Goal: Task Accomplishment & Management: Complete application form

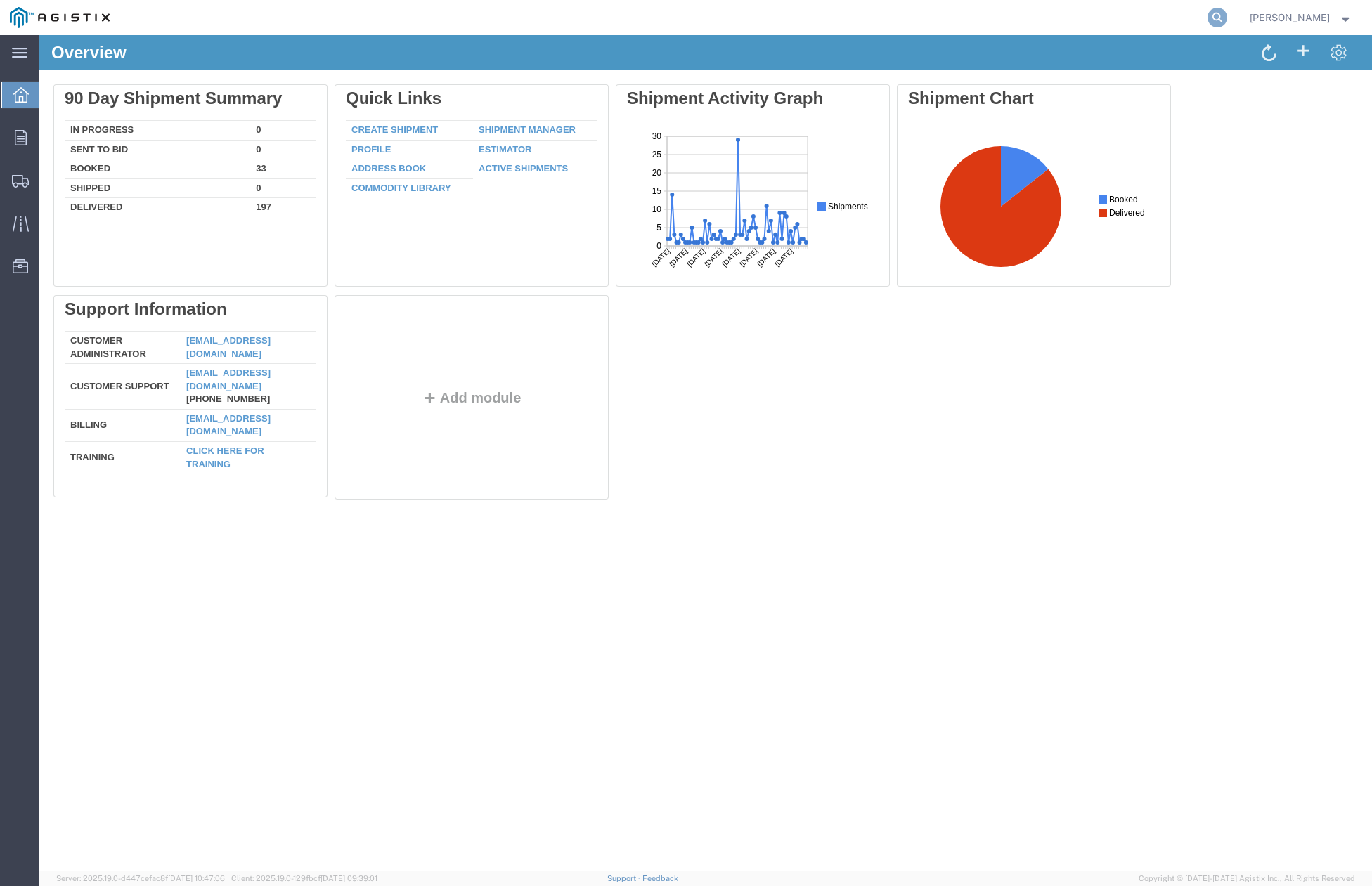
click at [1227, 24] on icon at bounding box center [1217, 18] width 20 height 20
paste input "55568048"
type input "55568048"
click at [1227, 12] on icon at bounding box center [1217, 18] width 20 height 20
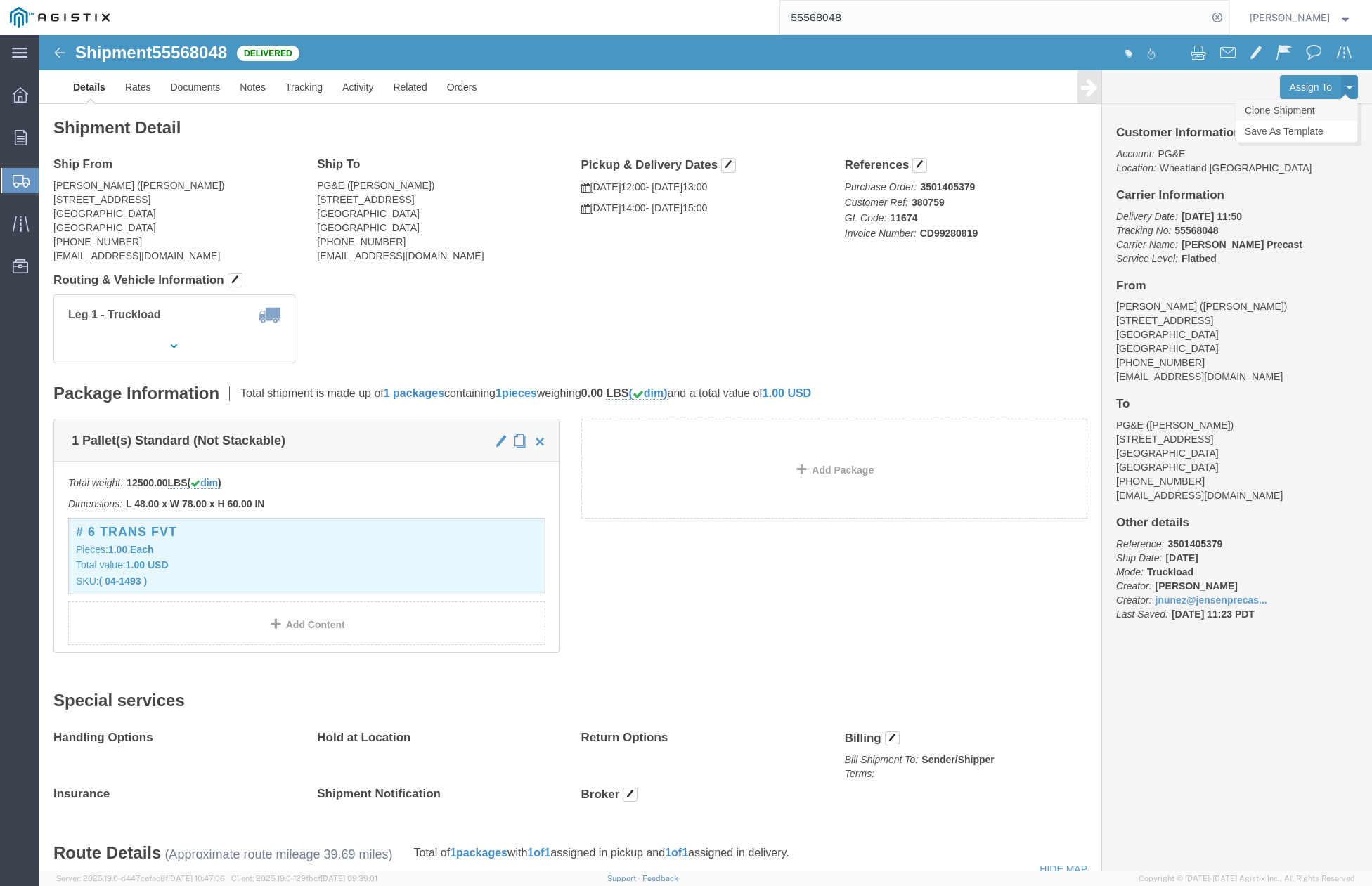
click link "Clone Shipment"
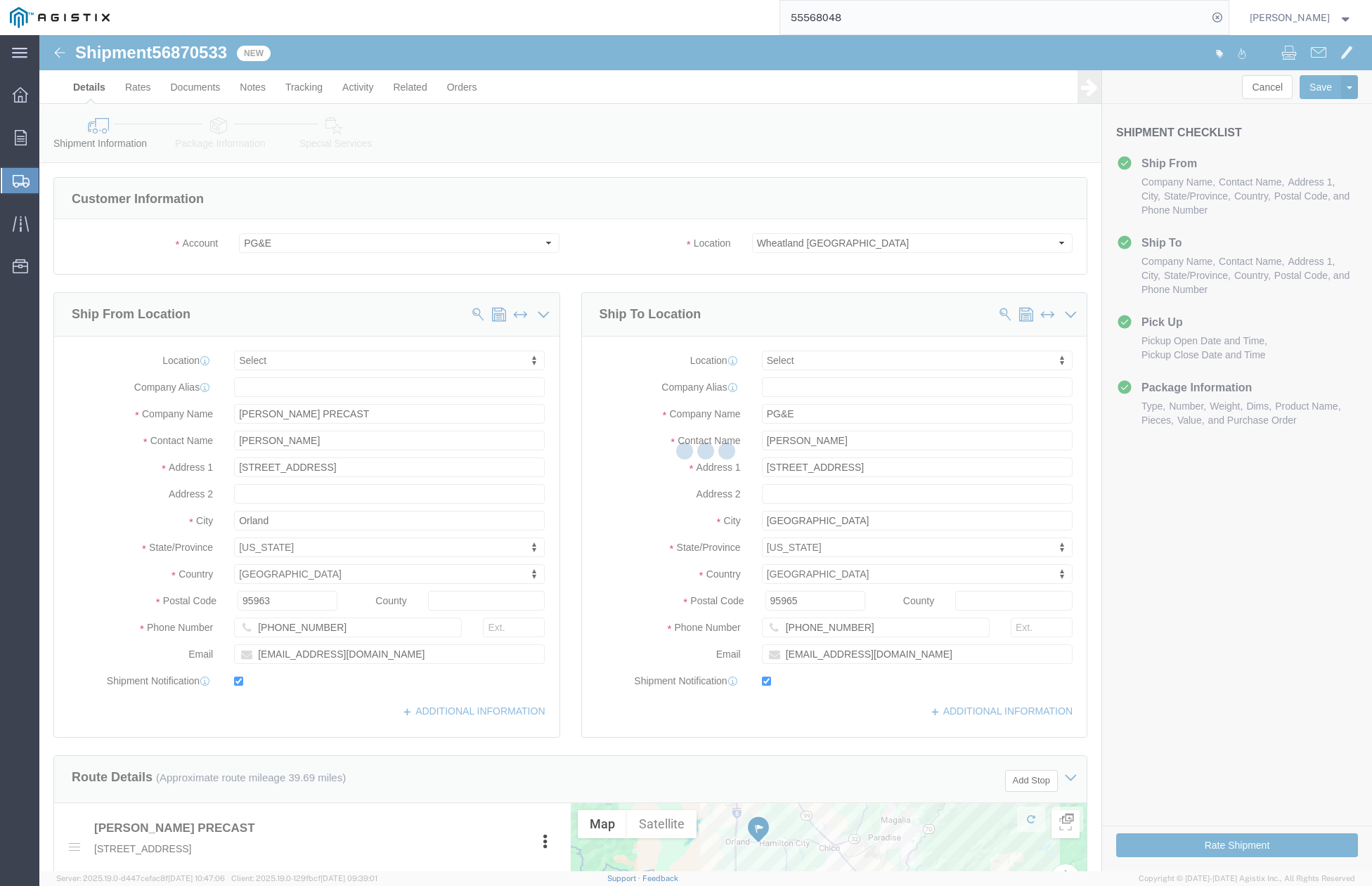
select select
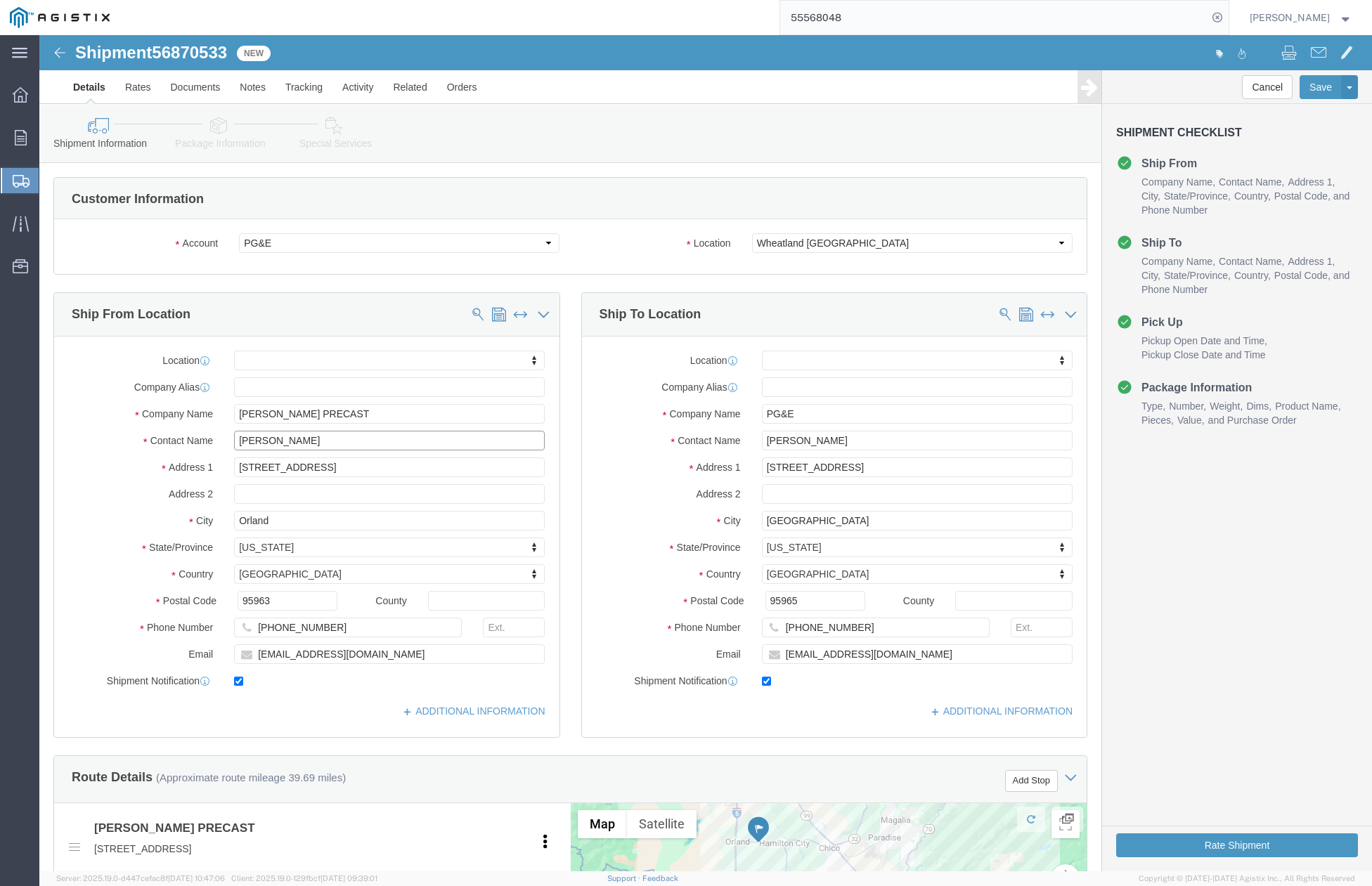
drag, startPoint x: 256, startPoint y: 415, endPoint x: 154, endPoint y: 411, distance: 102.1
click div "Contact Name JOSHUA NUNEZ"
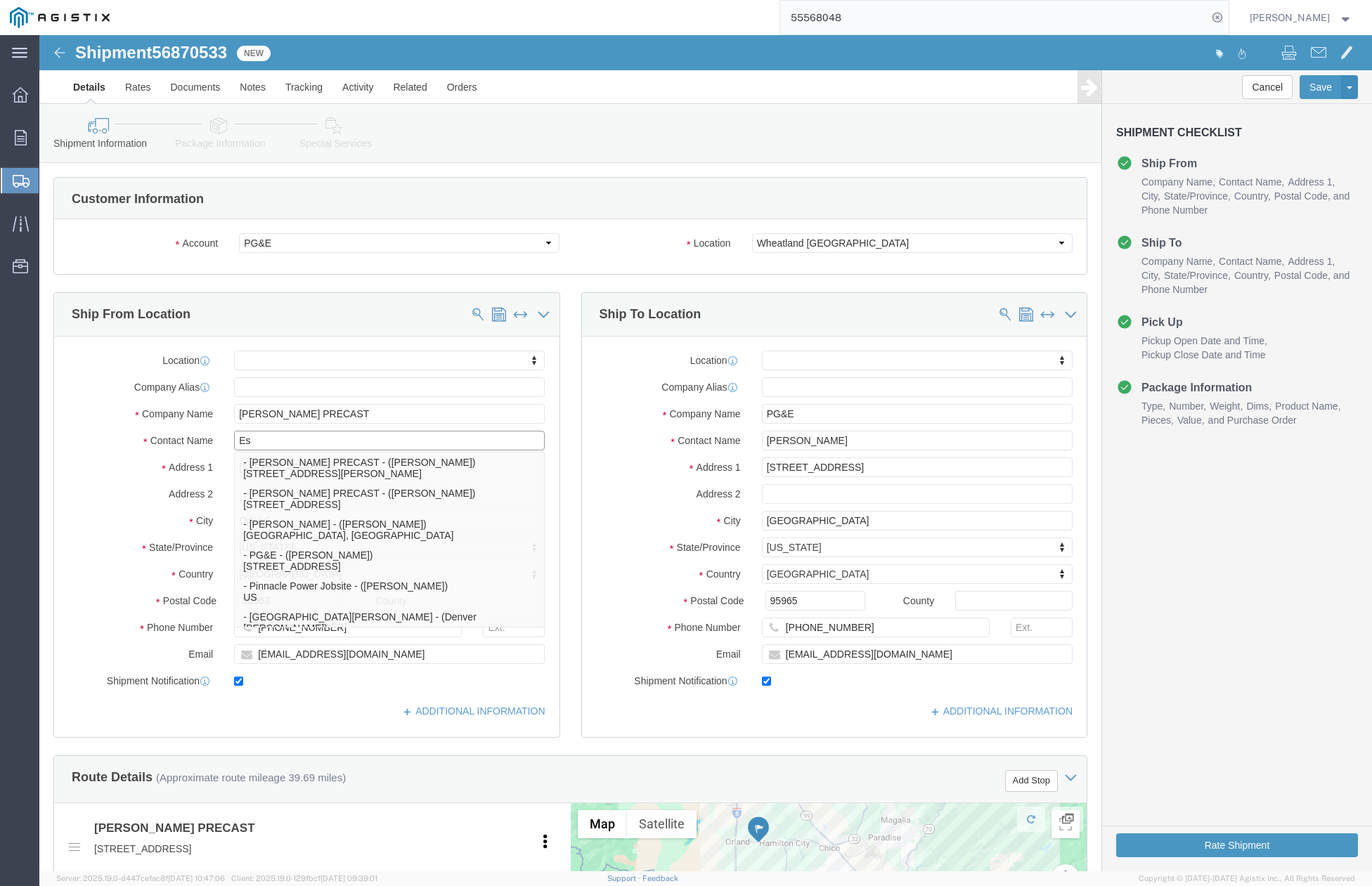
type input "Esm"
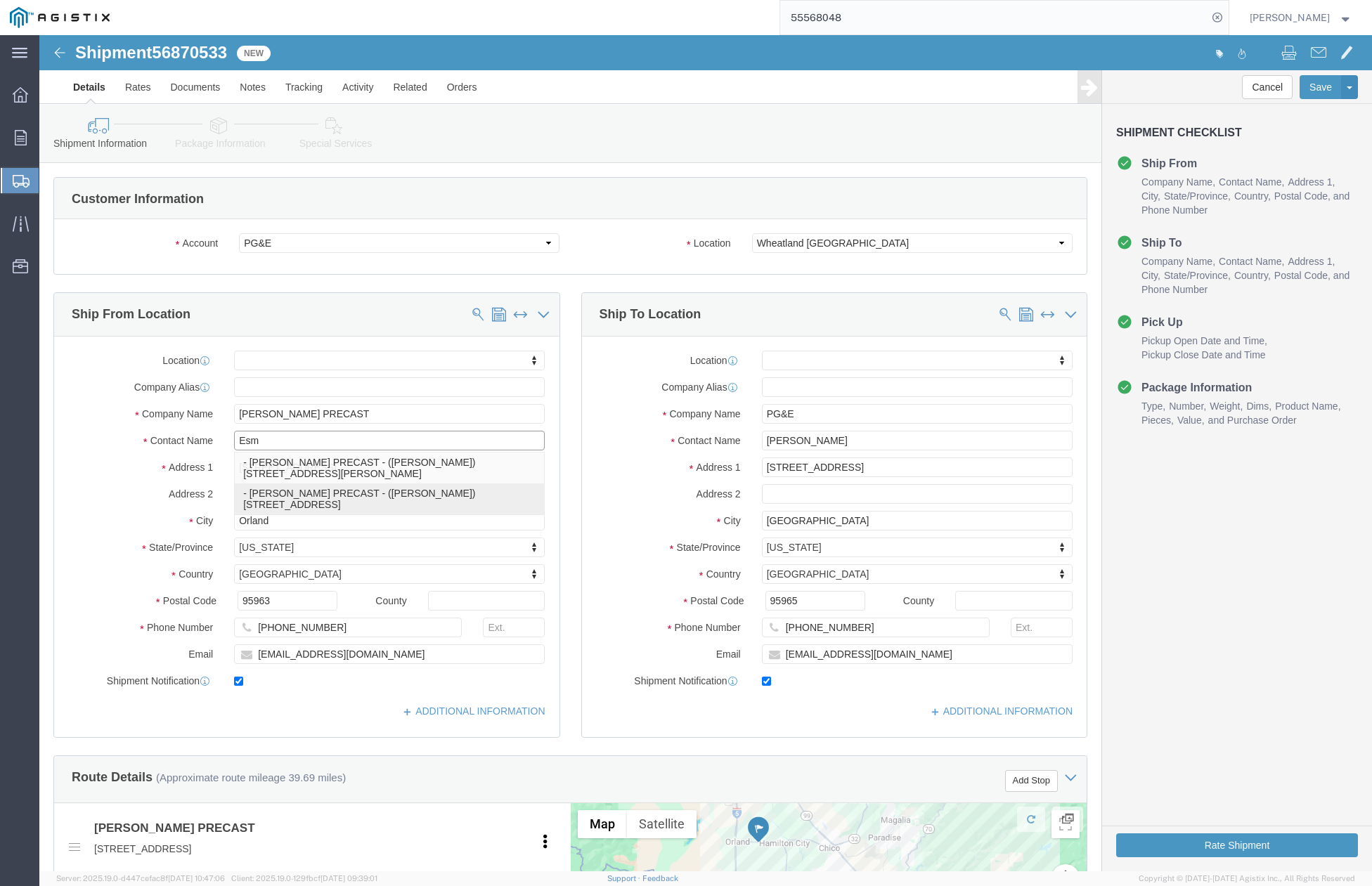
click p "- JENSEN PRECAST - (Esme Melgarejo) 7210 Highway 32, Orland, CA, 95963, US"
select select
type input "Esme Melgarejo"
checkbox input "false"
select select "CA"
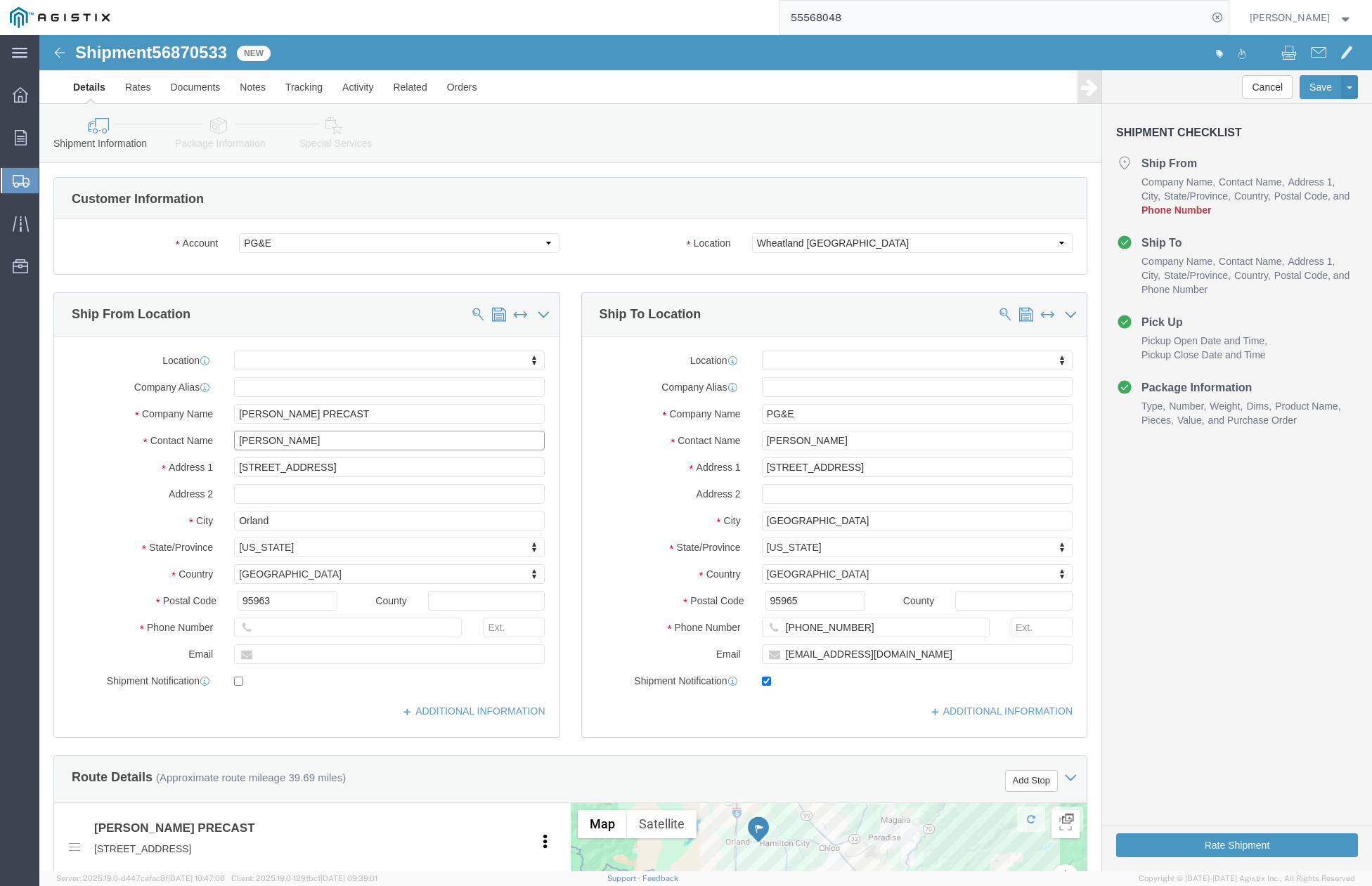
type input "Esme Melgarejo"
click label "Address 1"
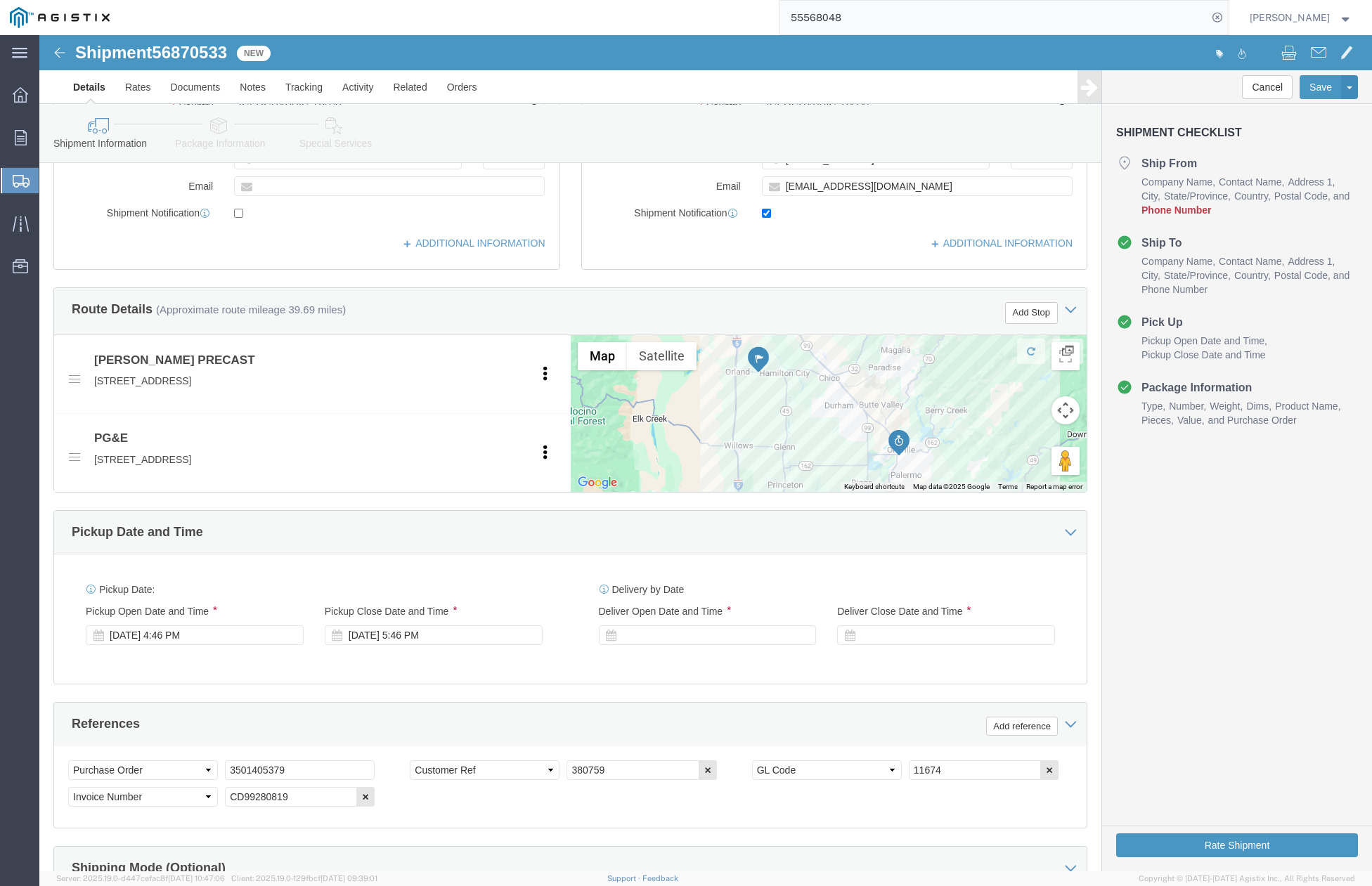
scroll to position [655, 0]
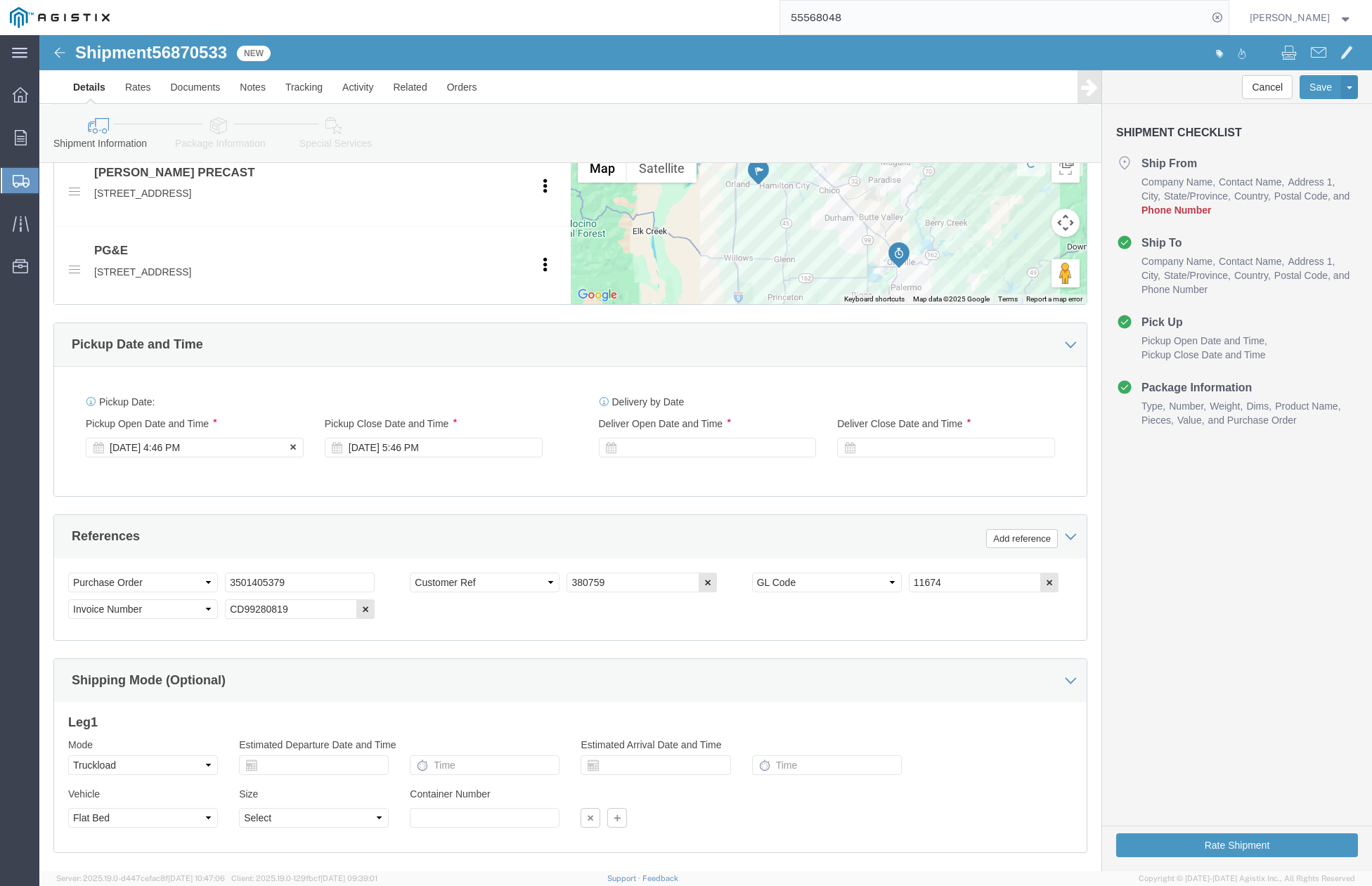
click div "Pickup Start Date Pickup Start Time Pickup Open Date and Time Sep 18 2025 4:46 …"
click div "Sep 18 2025 4:46 PM"
drag, startPoint x: 114, startPoint y: 569, endPoint x: 336, endPoint y: 445, distance: 254.3
click div "Sep 23 2025 5:46 PM"
click div
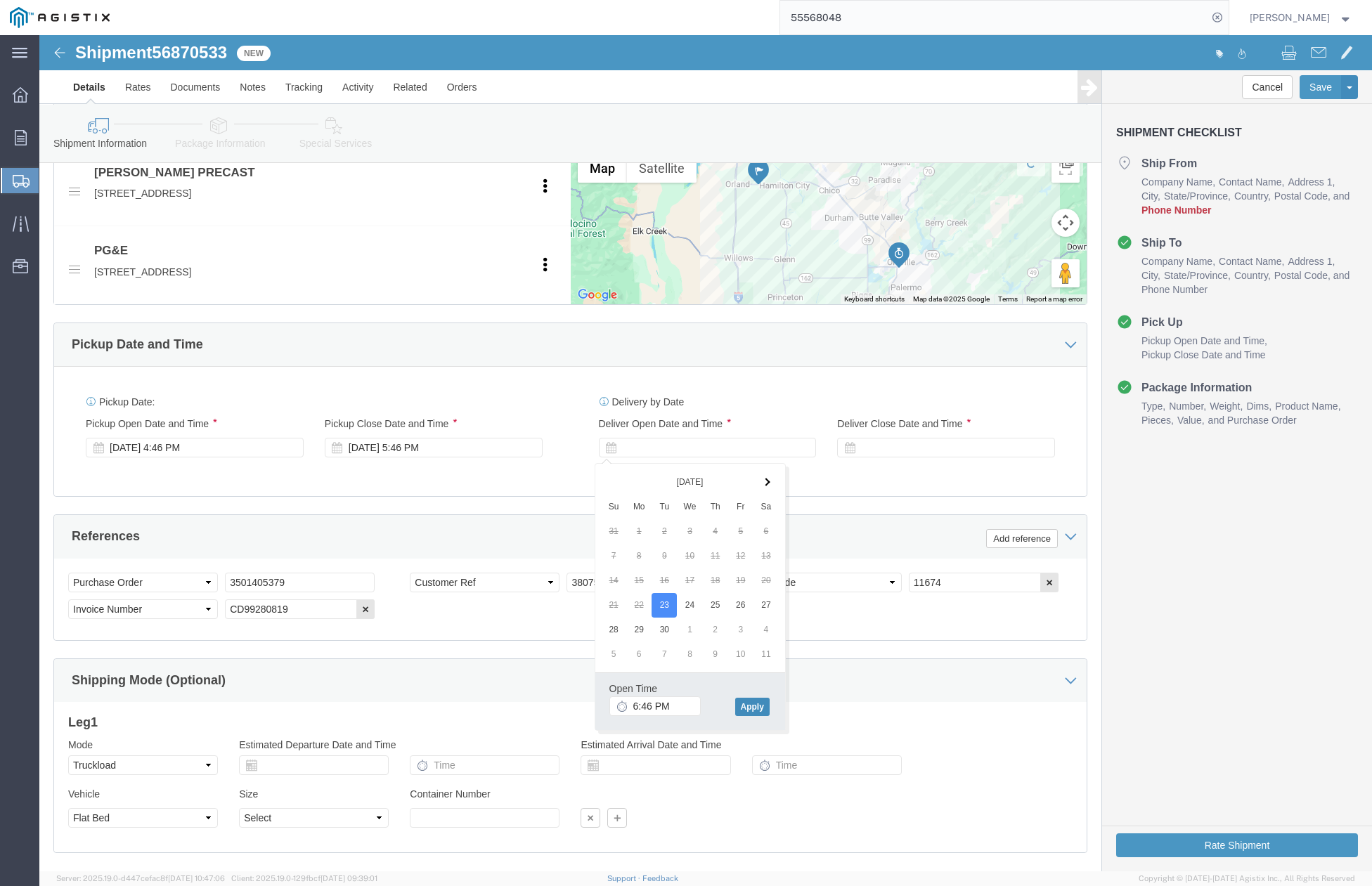
drag, startPoint x: 708, startPoint y: 674, endPoint x: 814, endPoint y: 525, distance: 182.9
click button "Apply"
click div
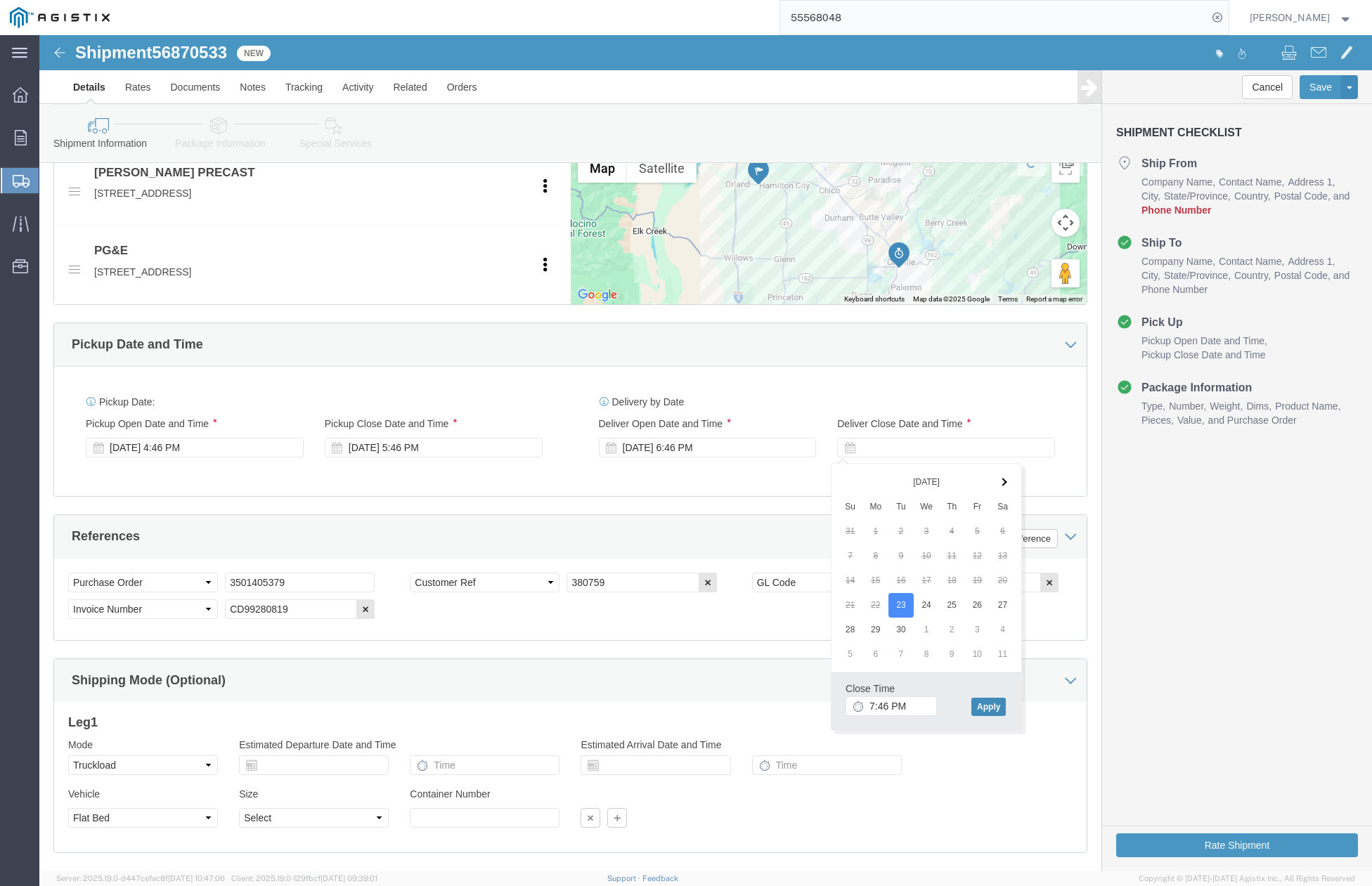
click button "Apply"
click div "Pickup Date: Pickup Start Date Pickup Start Time Pickup Open Date and Time Sep …"
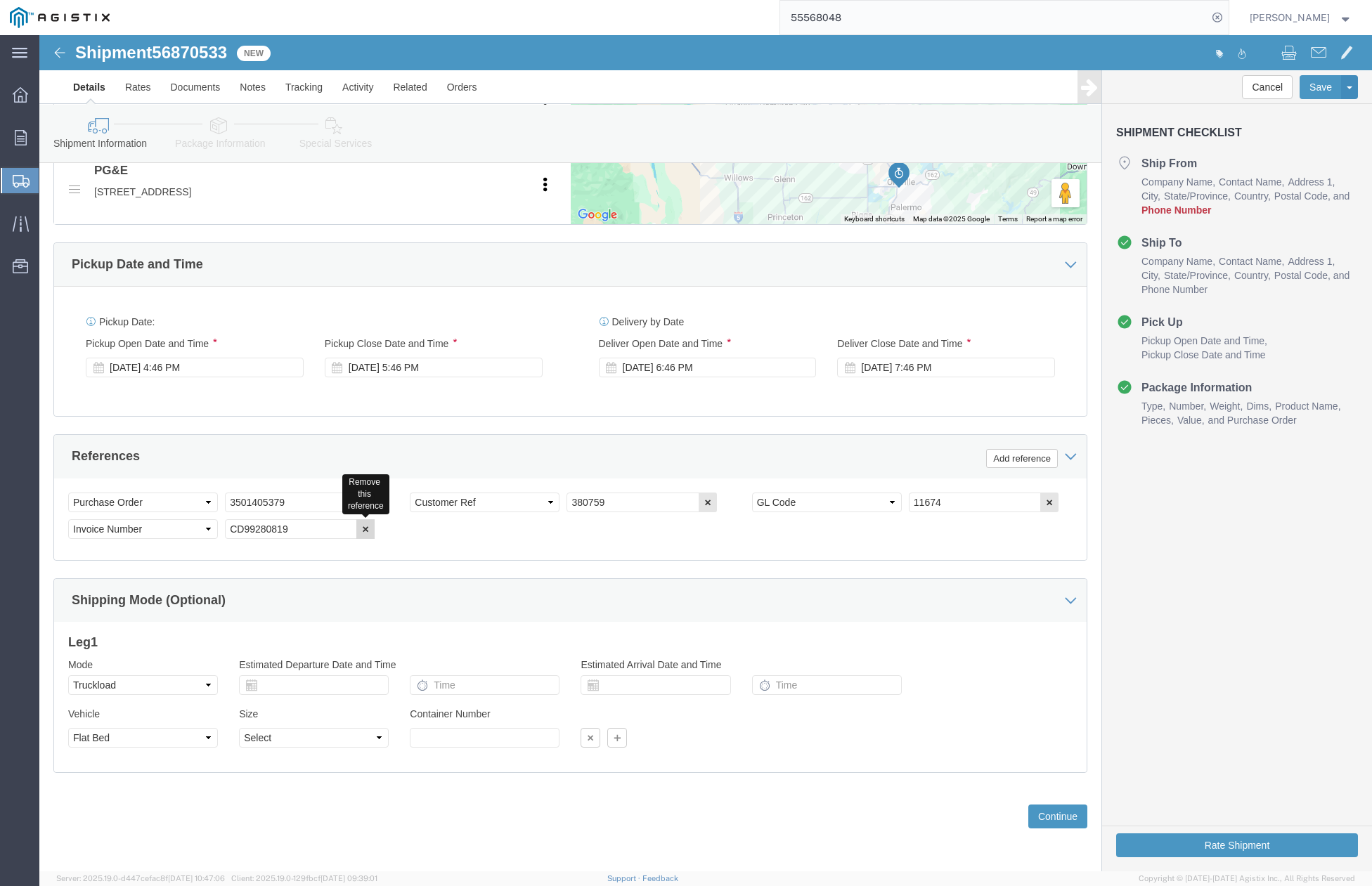
click icon "button"
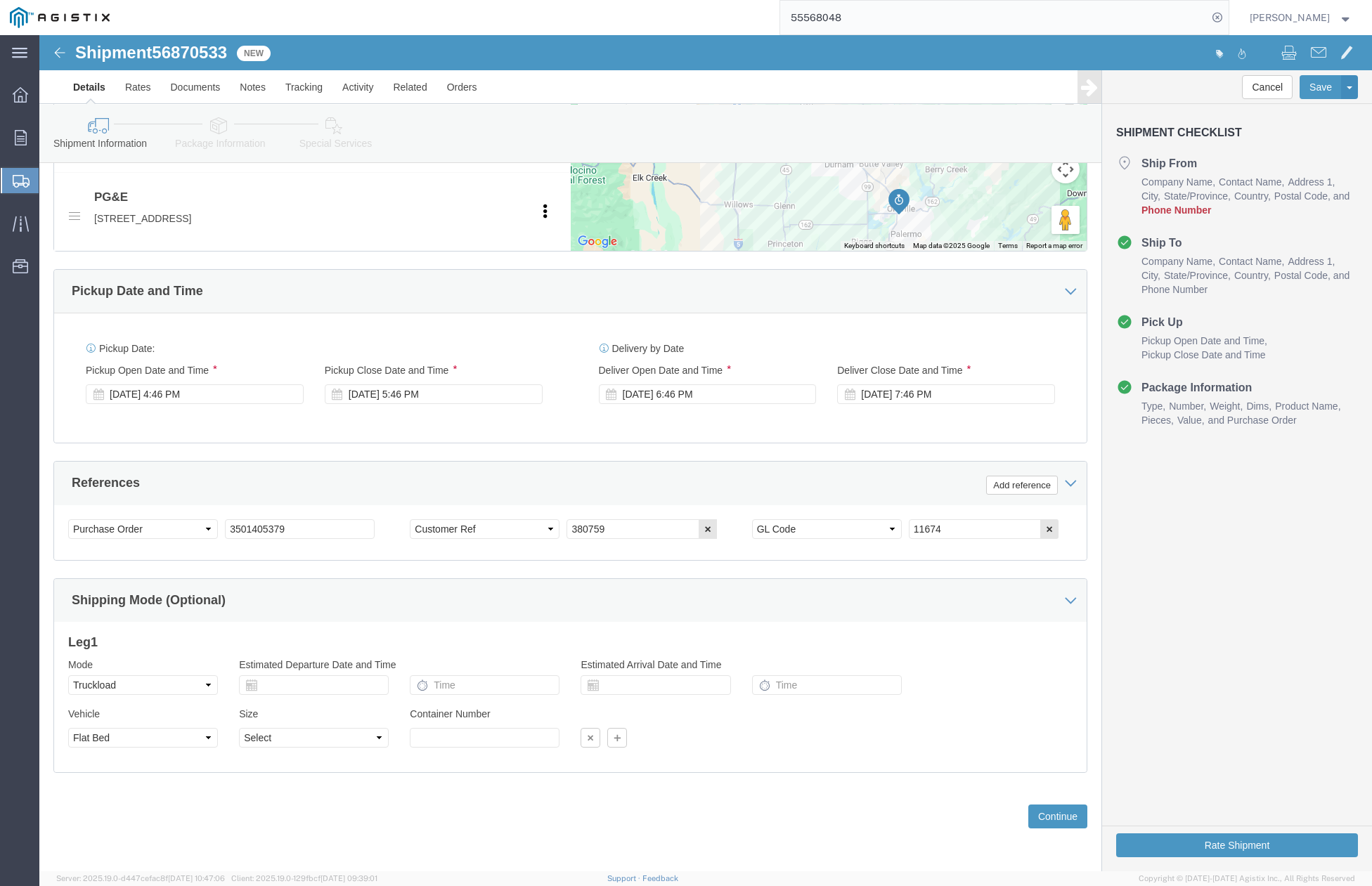
scroll to position [714, 0]
click icon "button"
drag, startPoint x: 555, startPoint y: 499, endPoint x: 498, endPoint y: 499, distance: 57.0
click div "Select Account Type Activity ID Airline Appointment Number ASN Batch Request # …"
paste input "41058"
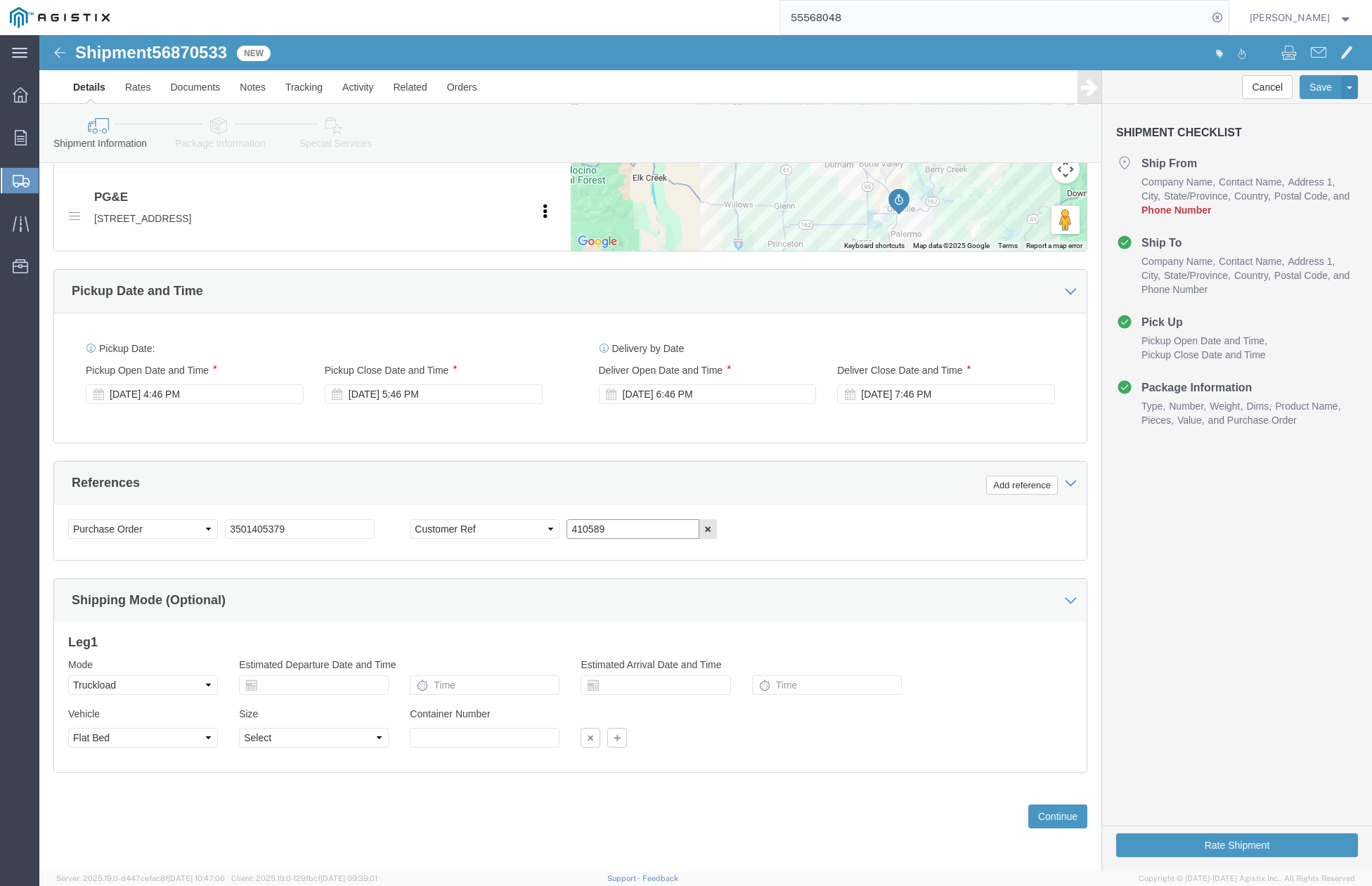
type input "410589"
drag, startPoint x: 256, startPoint y: 491, endPoint x: 174, endPoint y: 497, distance: 82.2
click div "Select Account Type Activity ID Airline Appointment Number ASN Batch Request # …"
paste input "21963"
type input "3501421963"
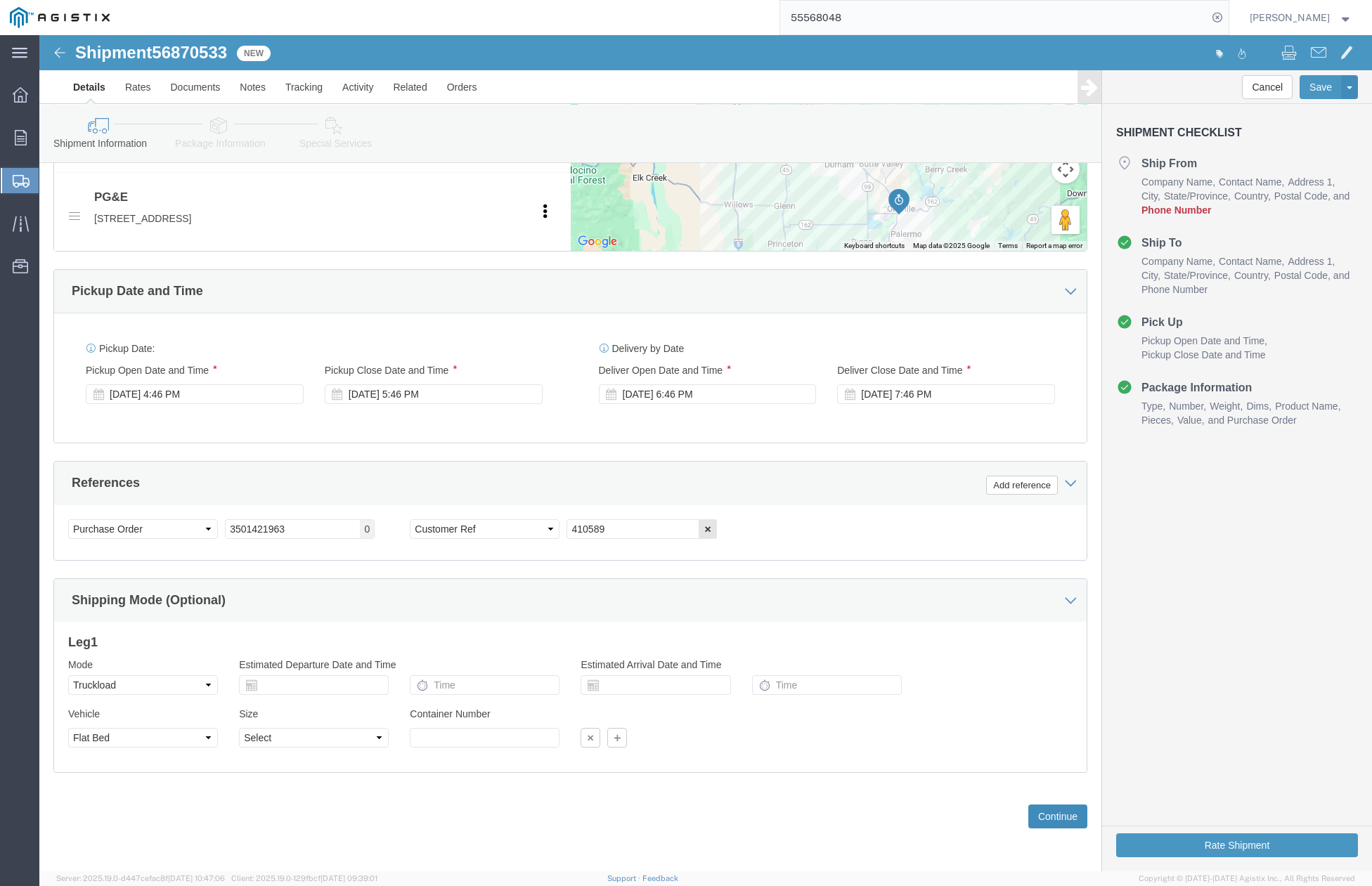
click button "Continue"
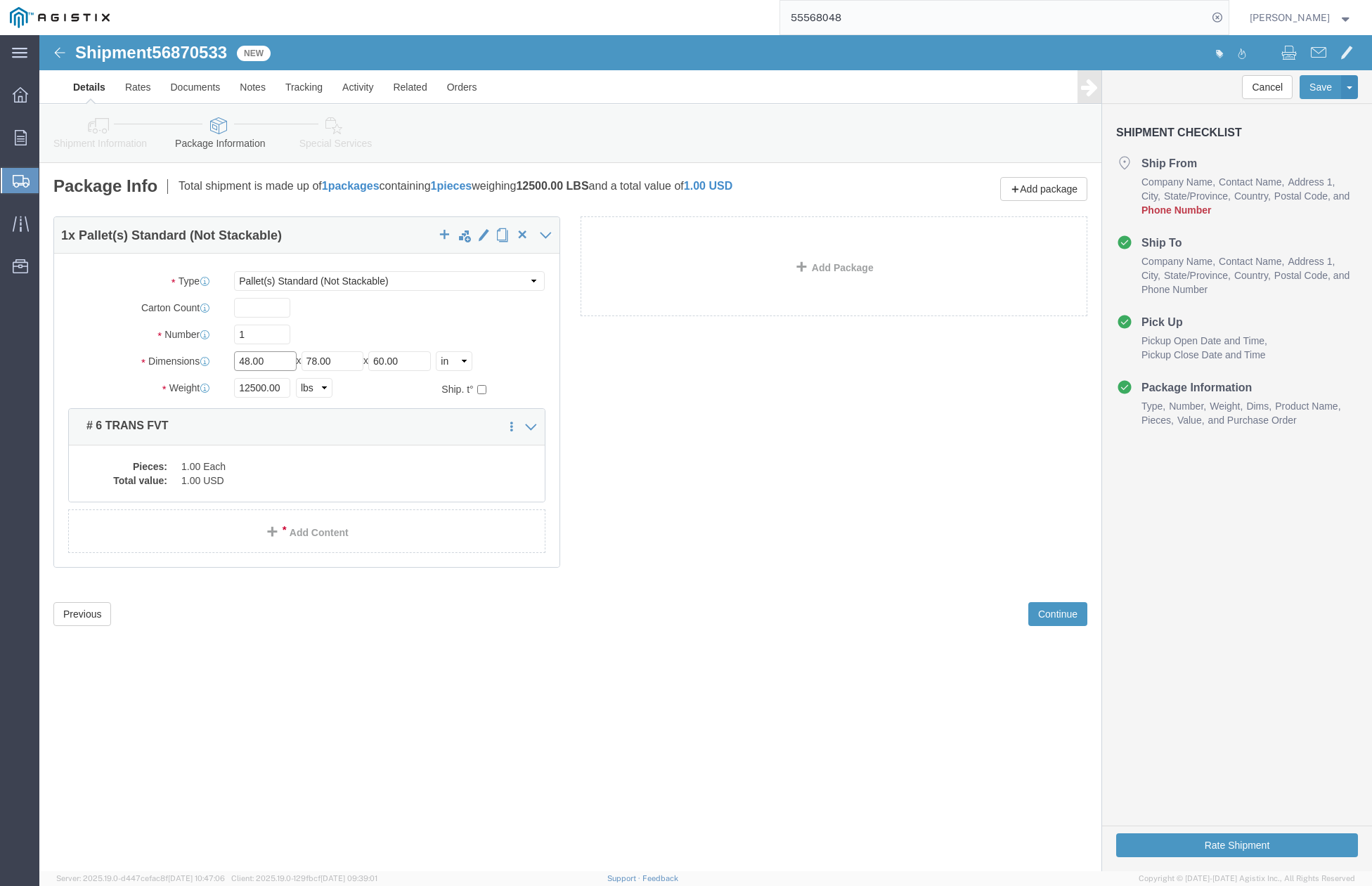
drag, startPoint x: 231, startPoint y: 333, endPoint x: 195, endPoint y: 336, distance: 36.1
click div "Length 48.00 x Width 78.00 x Height 60.00 Select cm ft in"
type input "36"
drag, startPoint x: 318, startPoint y: 334, endPoint x: 276, endPoint y: 342, distance: 42.8
click div "Package Type Select Bulk Bundle(s) Cardboard Box(es) Carton(s) Crate(s) Drum(s)…"
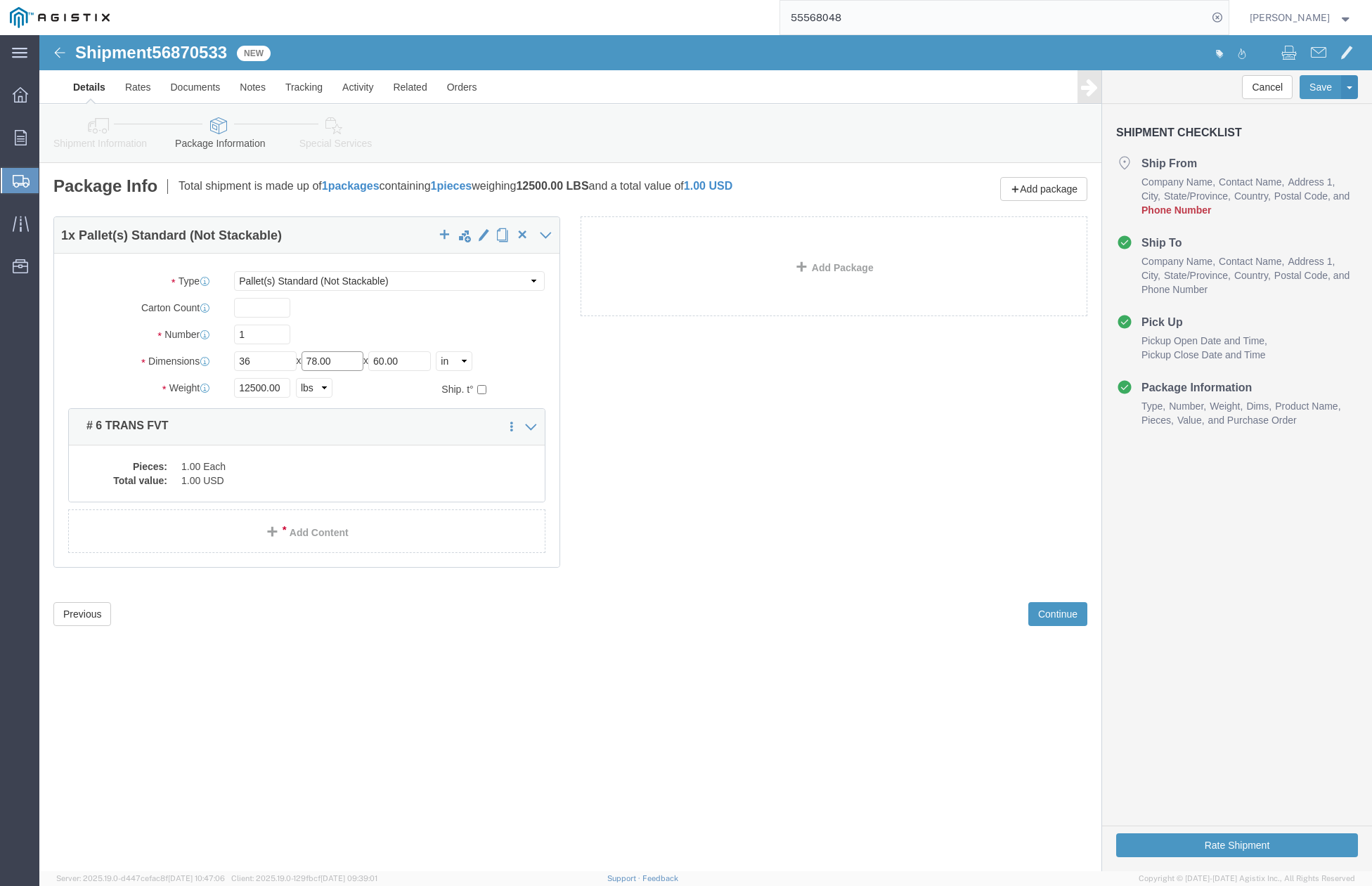
type input "7"
type input "60"
drag, startPoint x: 377, startPoint y: 325, endPoint x: 331, endPoint y: 331, distance: 46.4
click div "Length 36 x Width 60 x Height 60.00 Select cm ft in"
type input "10"
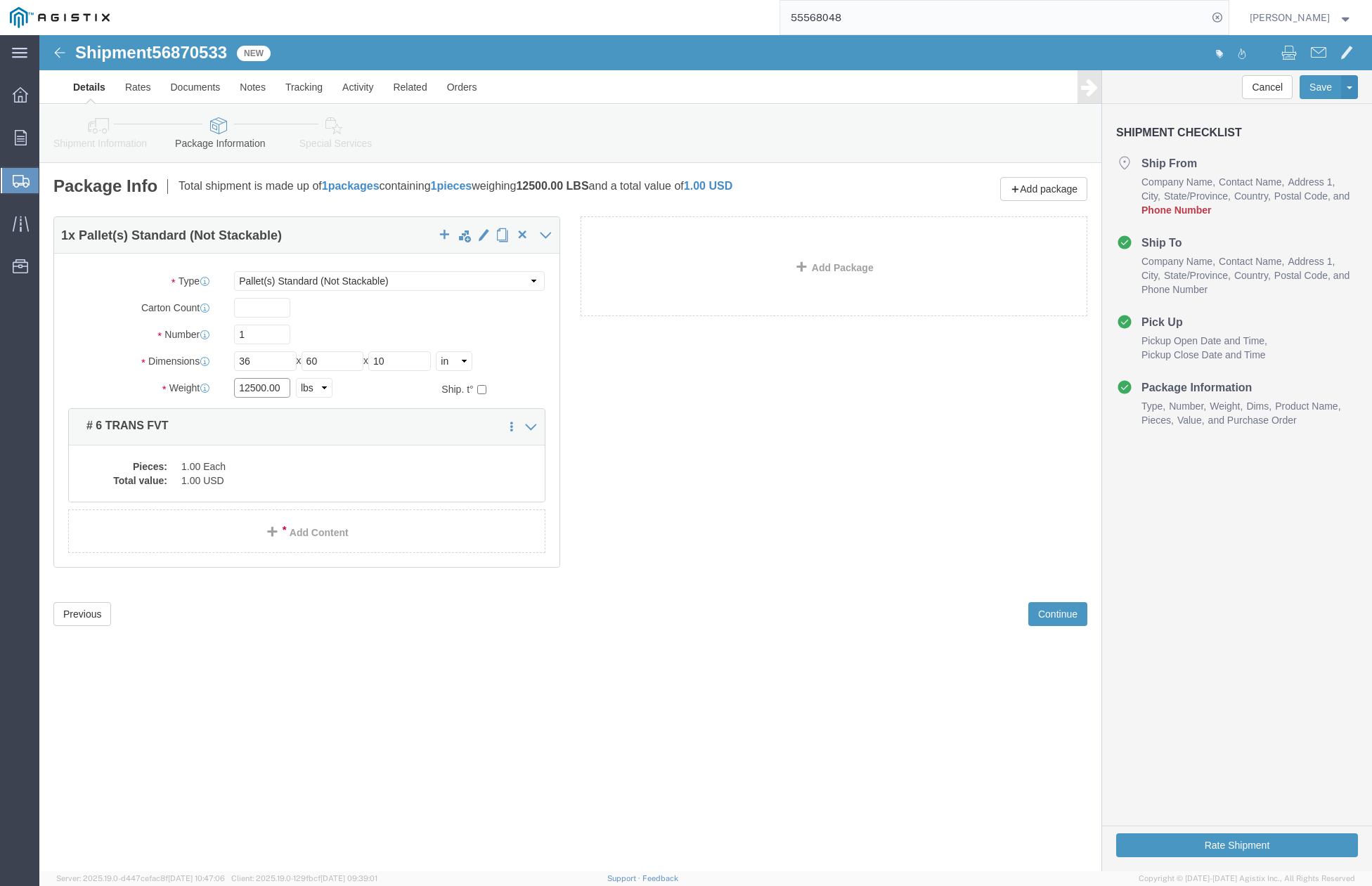
drag, startPoint x: 229, startPoint y: 356, endPoint x: 163, endPoint y: 361, distance: 66.2
click div "Weight 12500.00 Select kgs lbs Ship. t°"
type input "600"
drag, startPoint x: 209, startPoint y: 680, endPoint x: 197, endPoint y: 544, distance: 136.5
click div "Shipment 56870533 New Details Rates Documents Notes Tracking Activity Related O…"
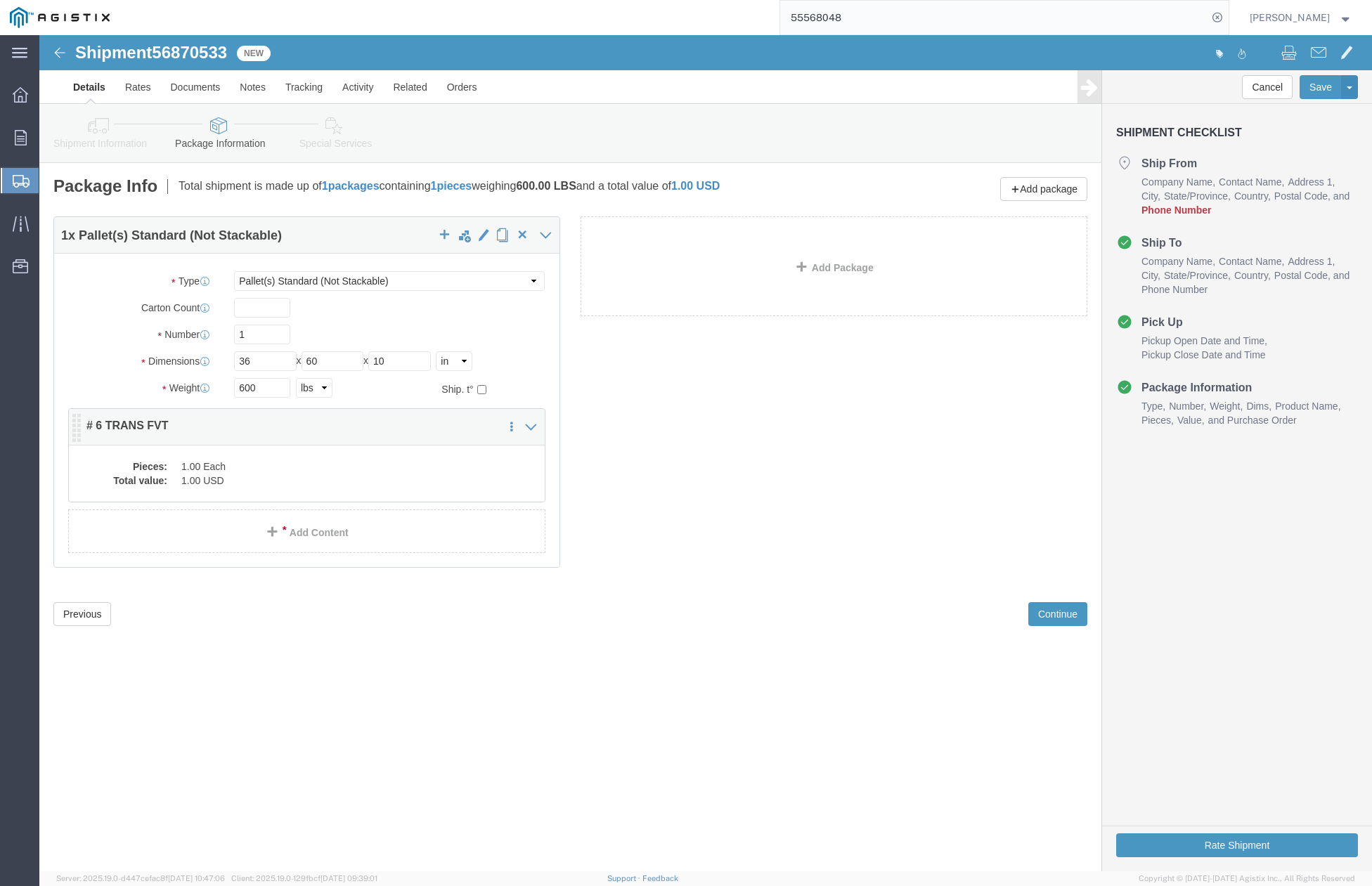
click dd "1.00 USD"
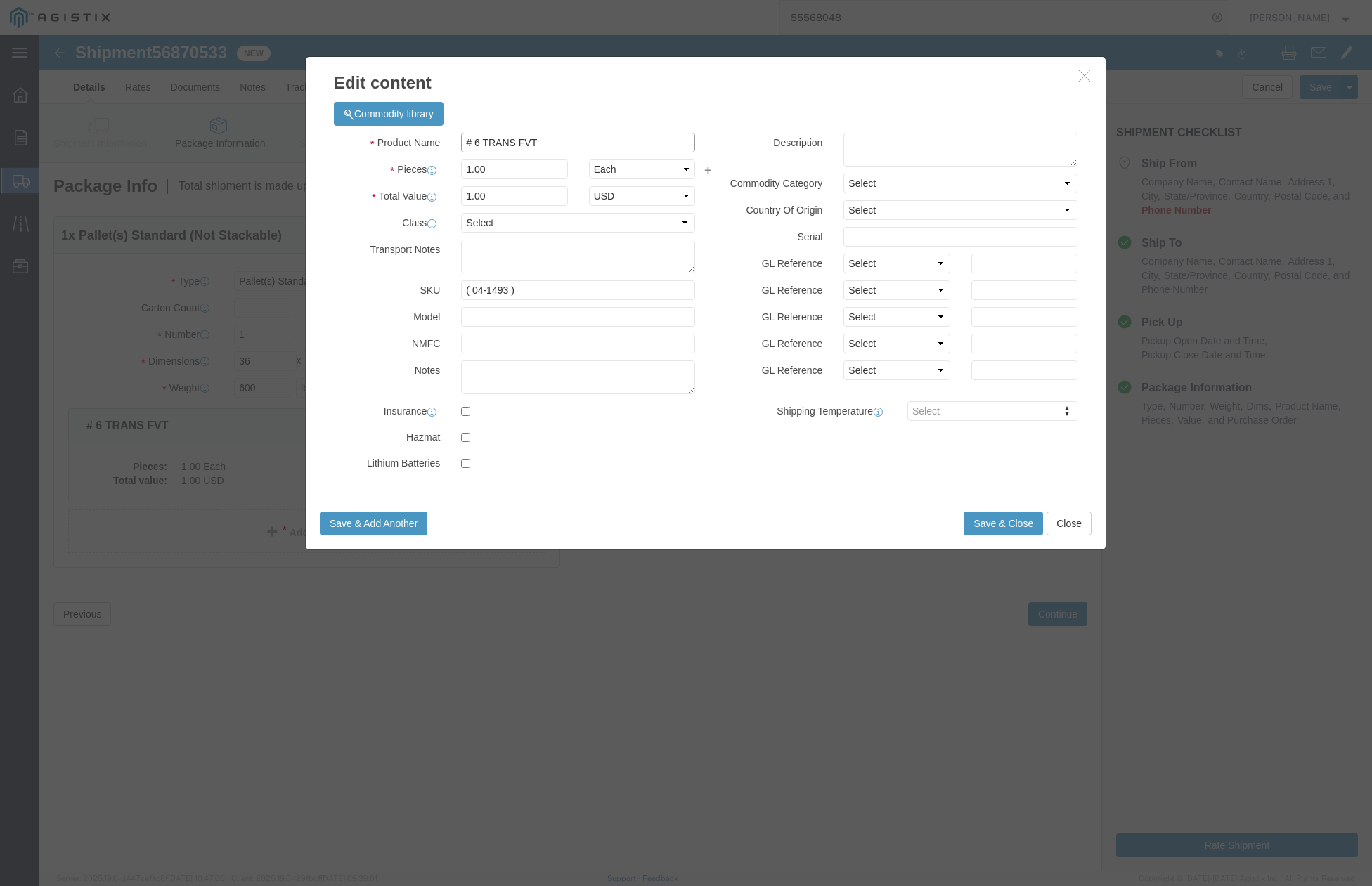
click input "# 6 TRANS FVT"
drag, startPoint x: 478, startPoint y: 104, endPoint x: 447, endPoint y: 106, distance: 31.1
click input "# 5 TRANS FVT"
type input "# 5 SPKICE FVT"
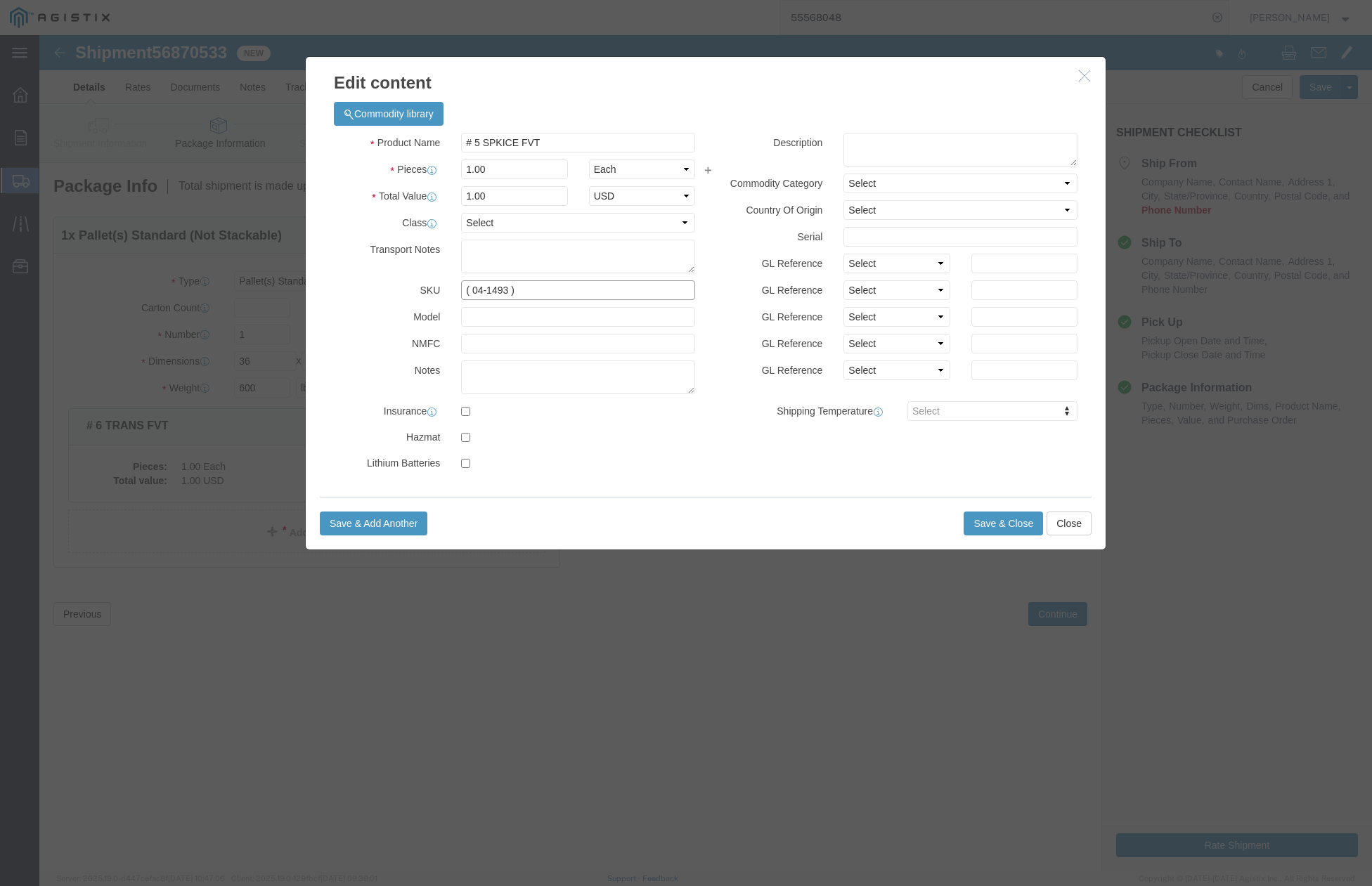
click input "( 04-1493 )"
type input "( 04-1052 )"
click button "Save & Close"
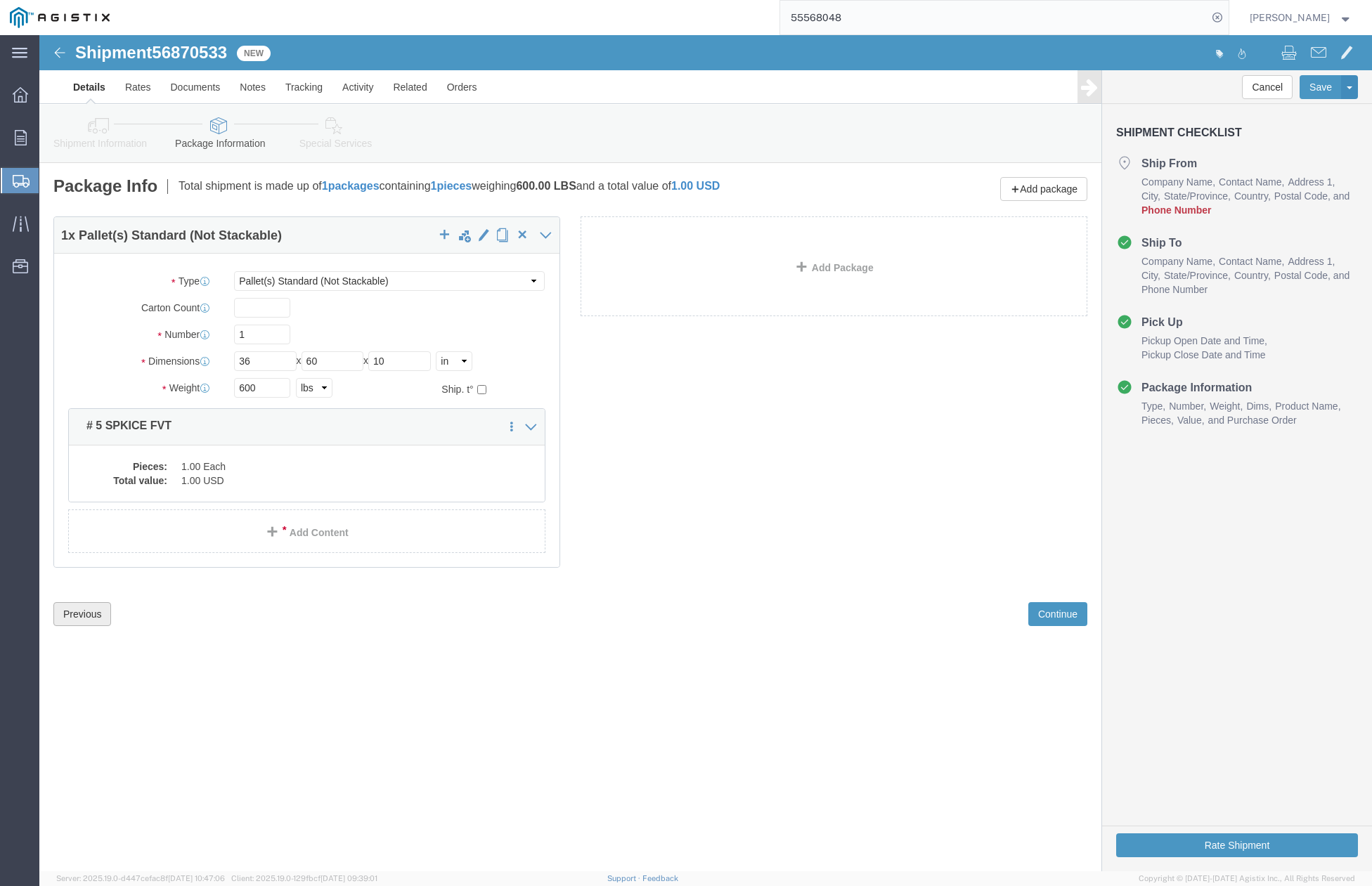
click button "Previous"
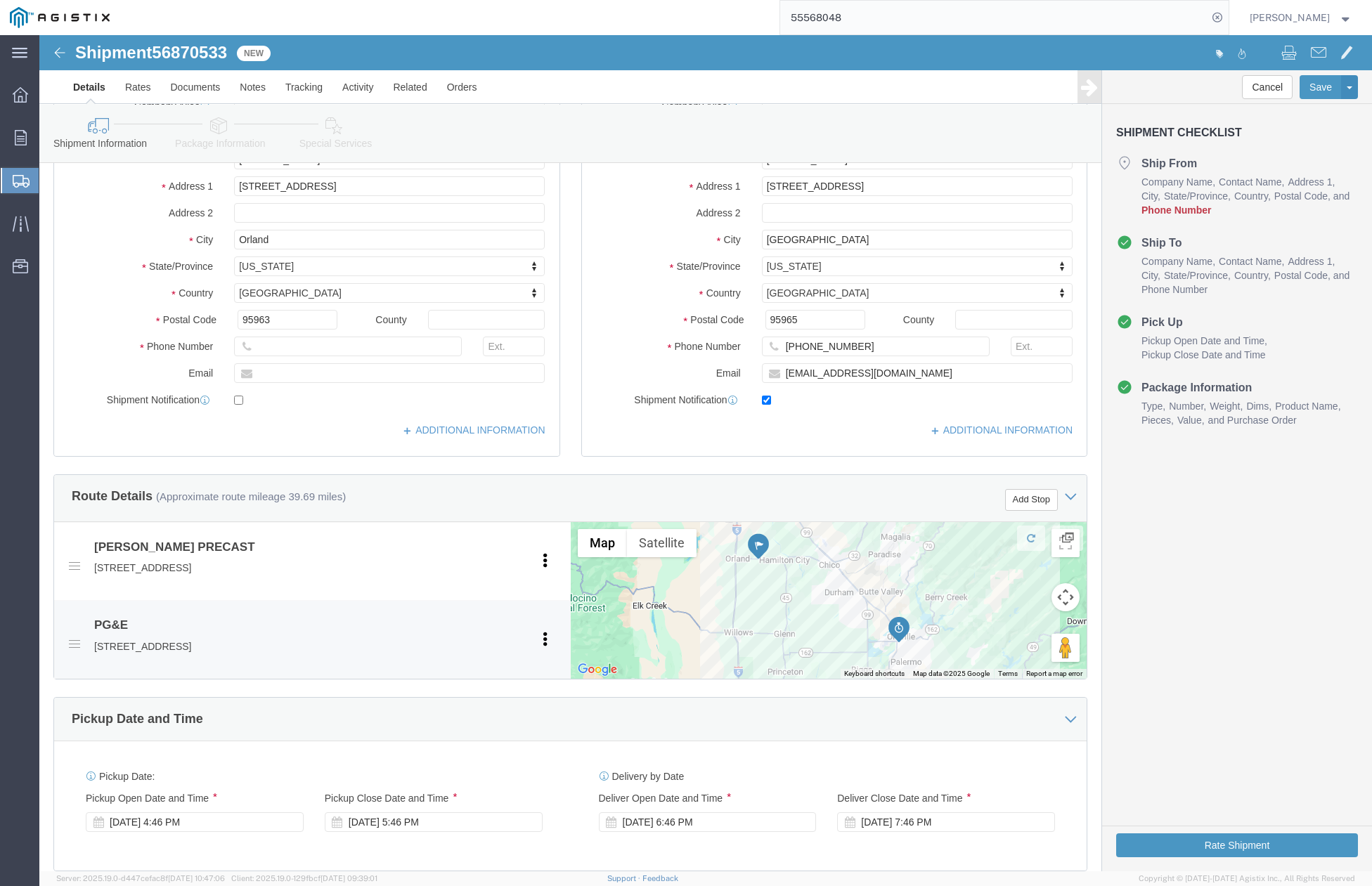
scroll to position [187, 0]
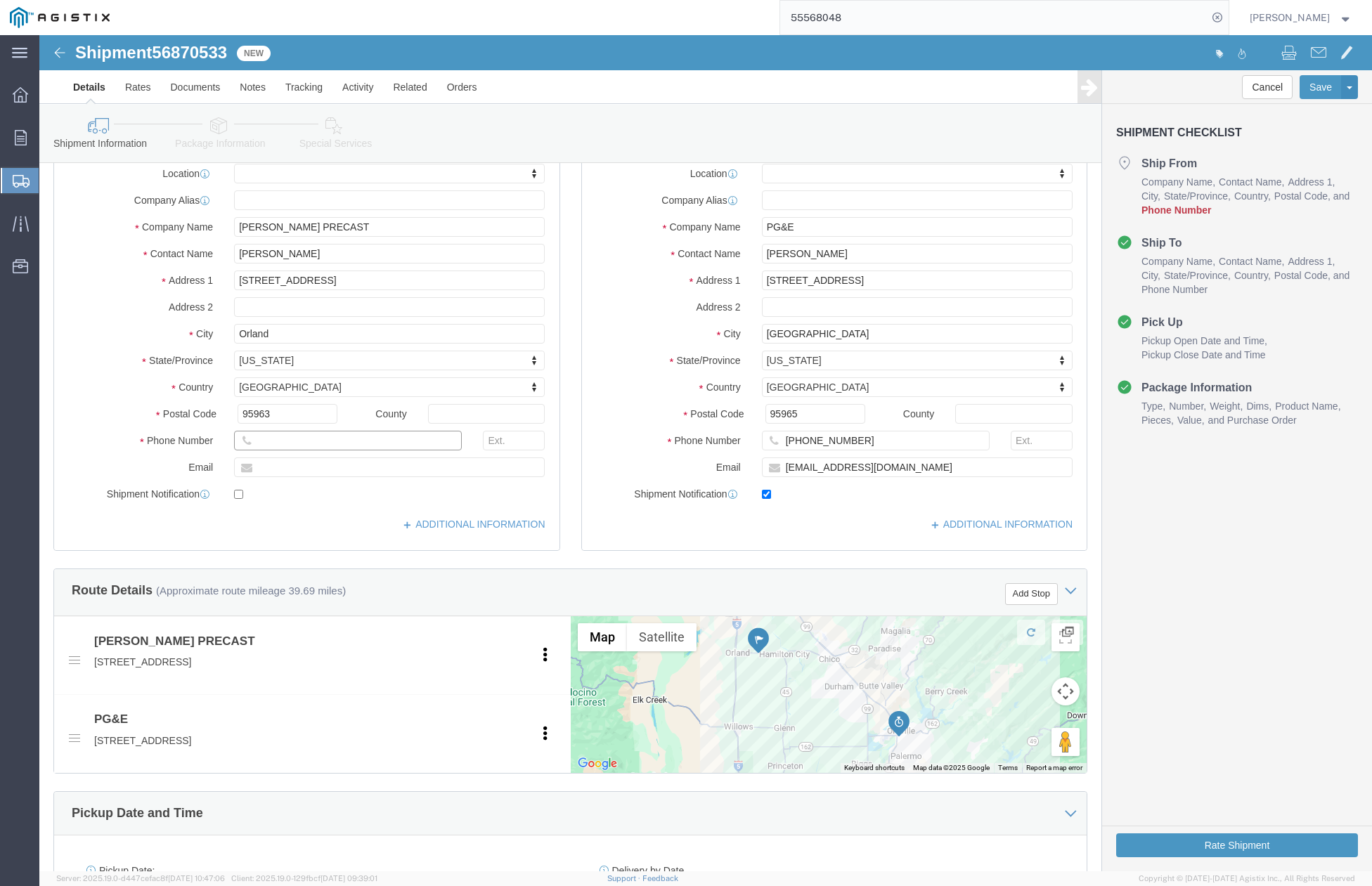
click input "text"
type input "530-988-7023"
click input "text"
type input "emelgarejo@jensenprecast.com"
checkbox input "true"
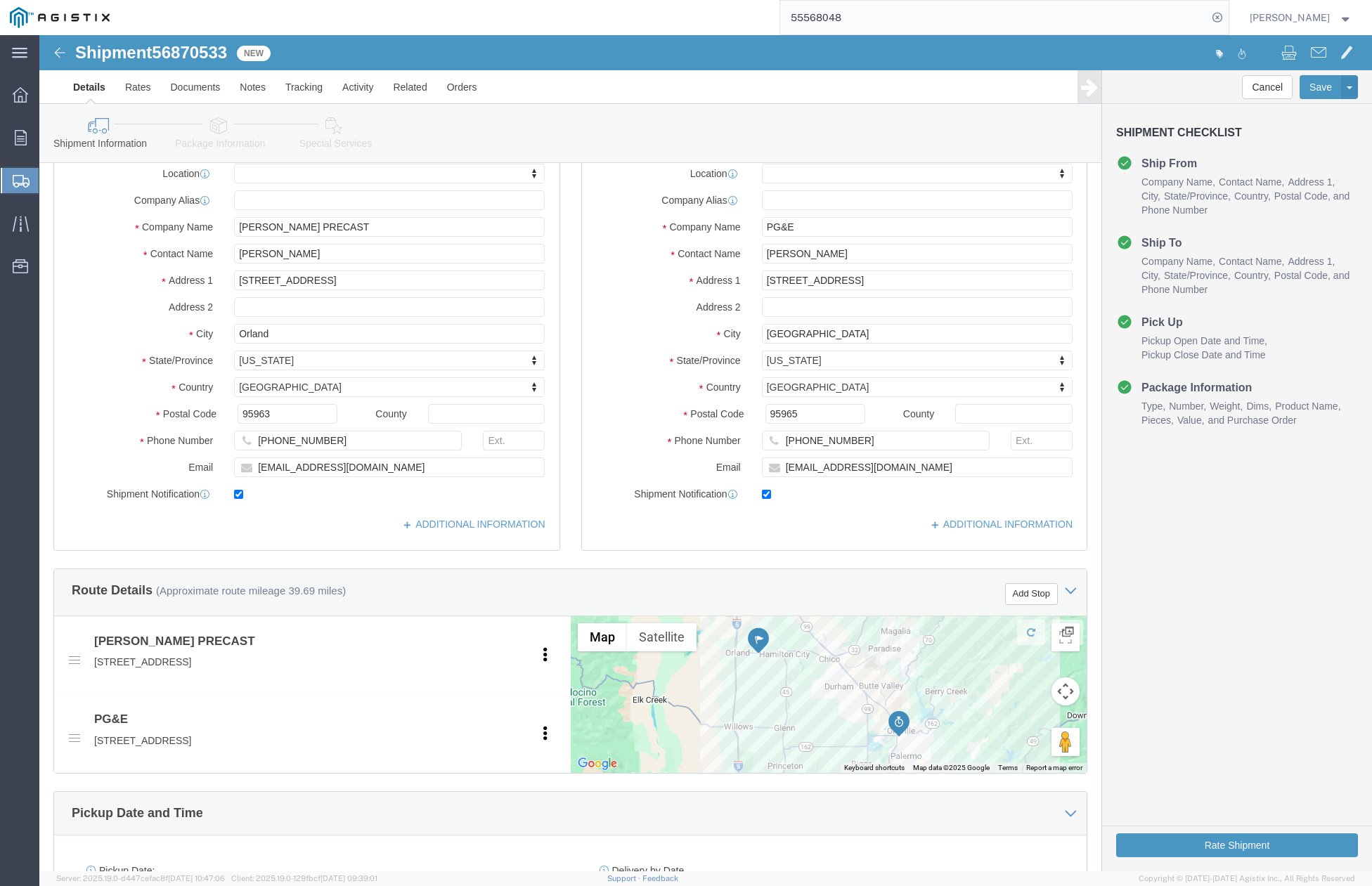
click div "Location My Profile Location (OBSOLETE) BURNEY SC - GC TRAILER (OBSOLETE) BURNE…"
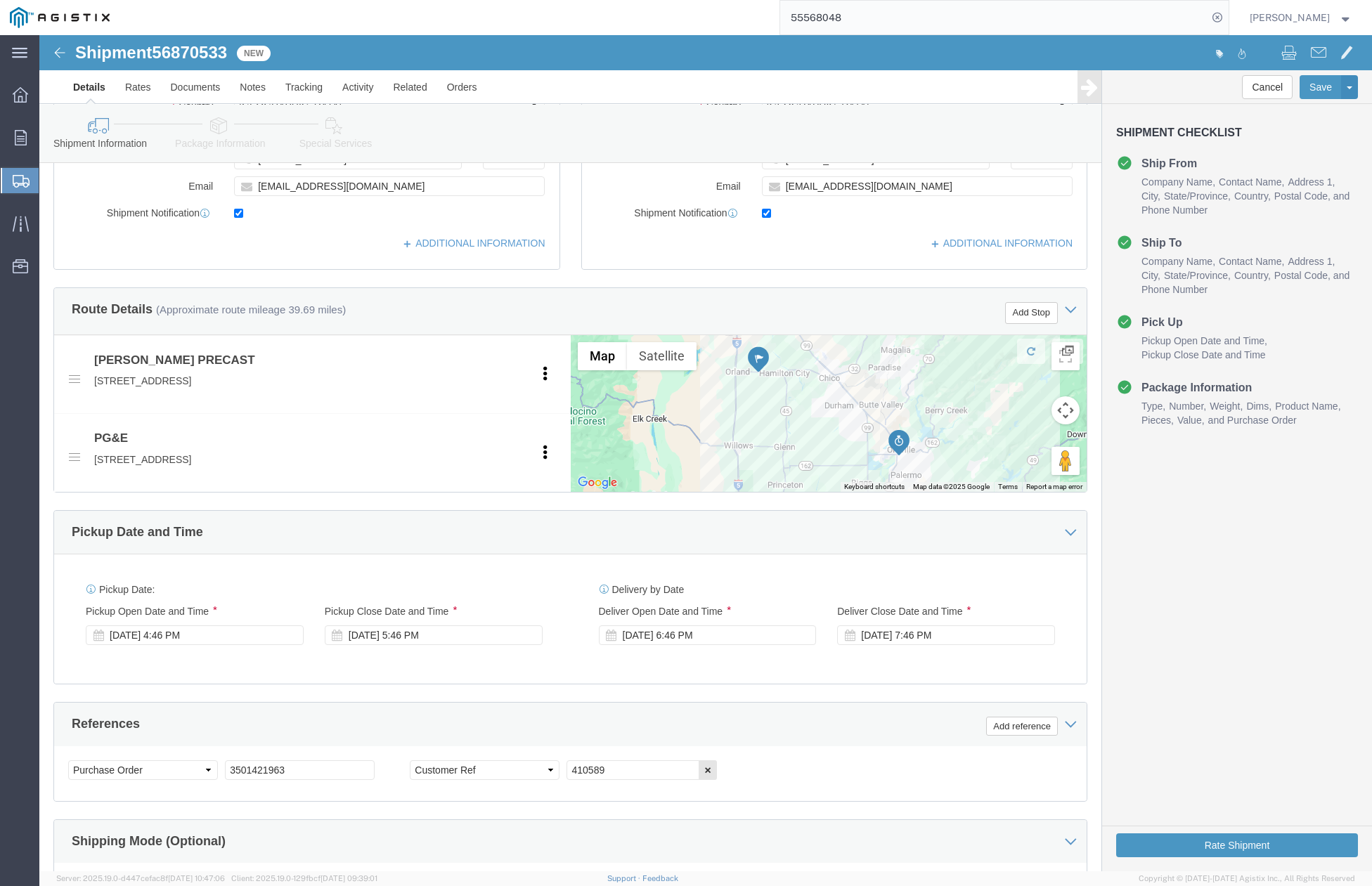
scroll to position [562, 0]
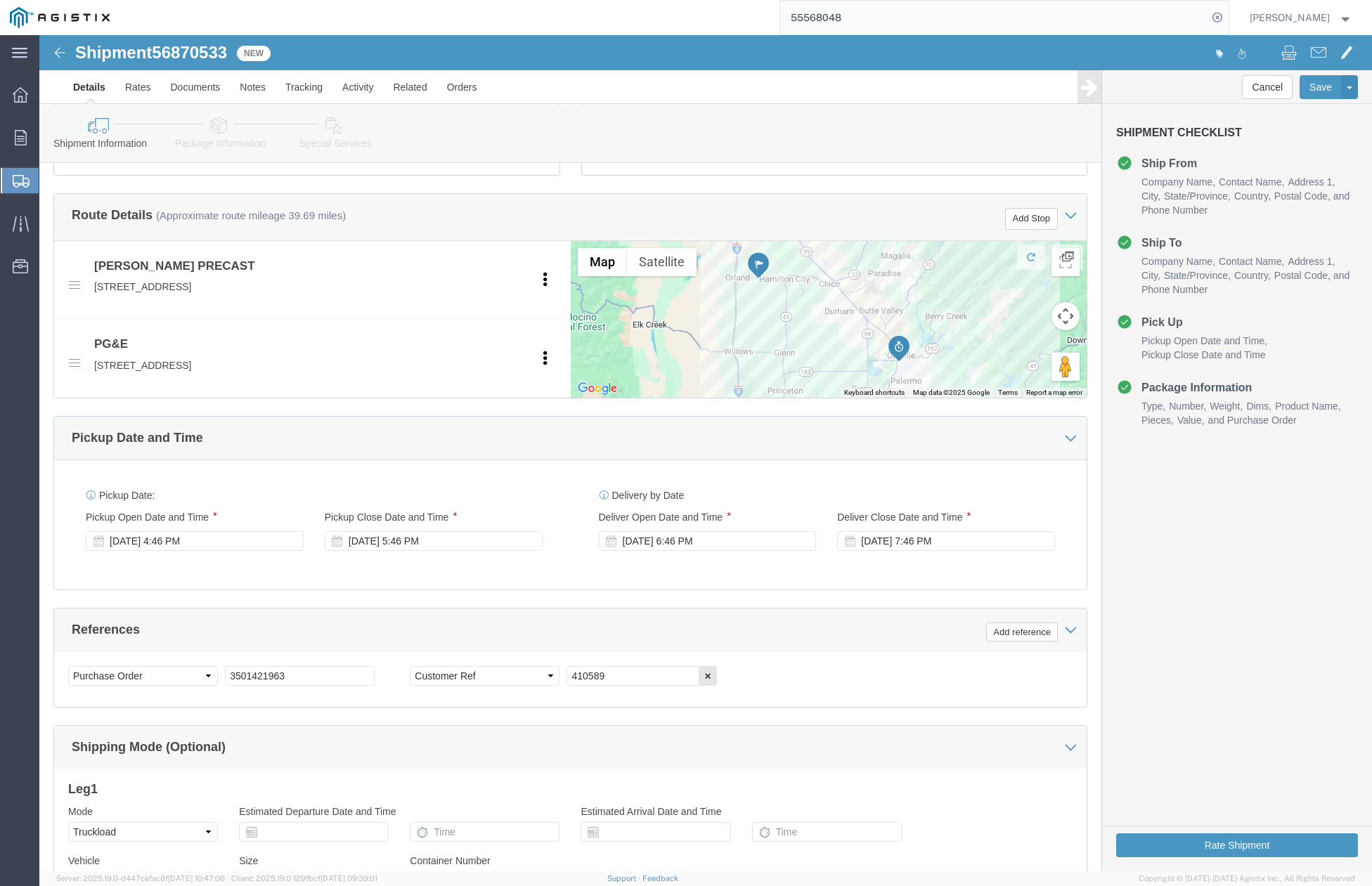
click div "Select Account Type Activity ID Airline Appointment Number ASN Batch Request # …"
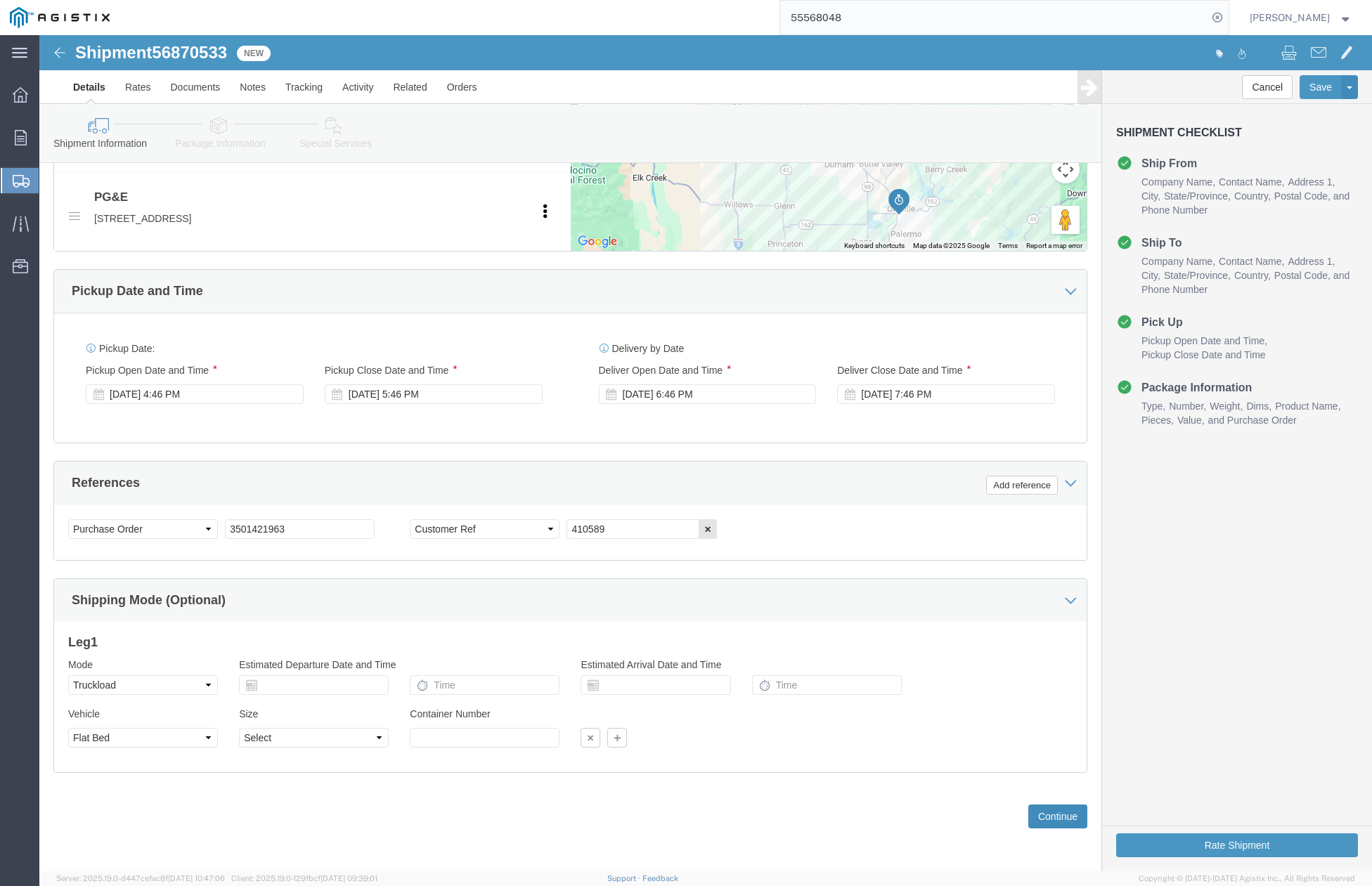
click button "Continue"
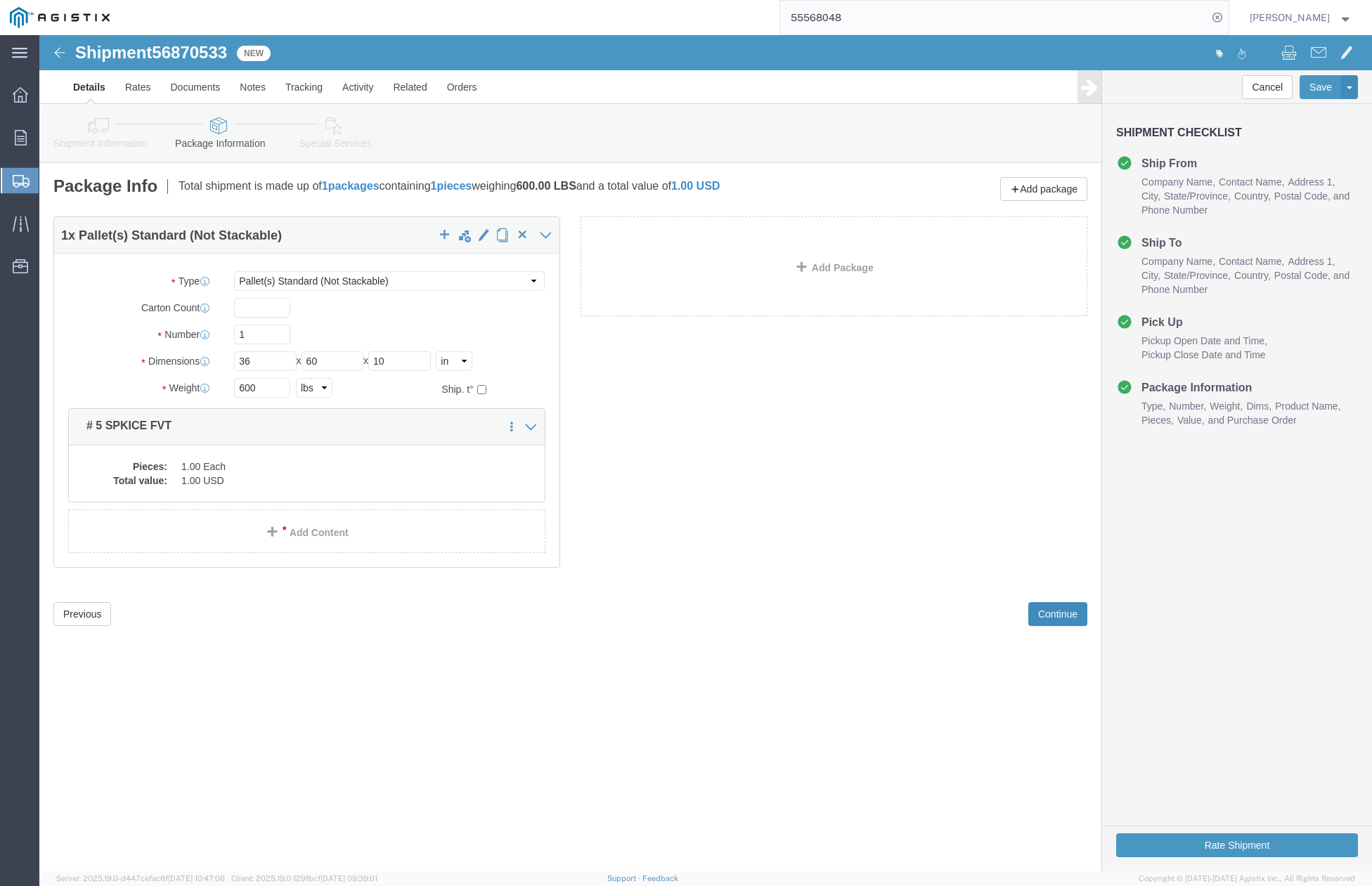
scroll to position [0, 0]
click button "Rate Shipment"
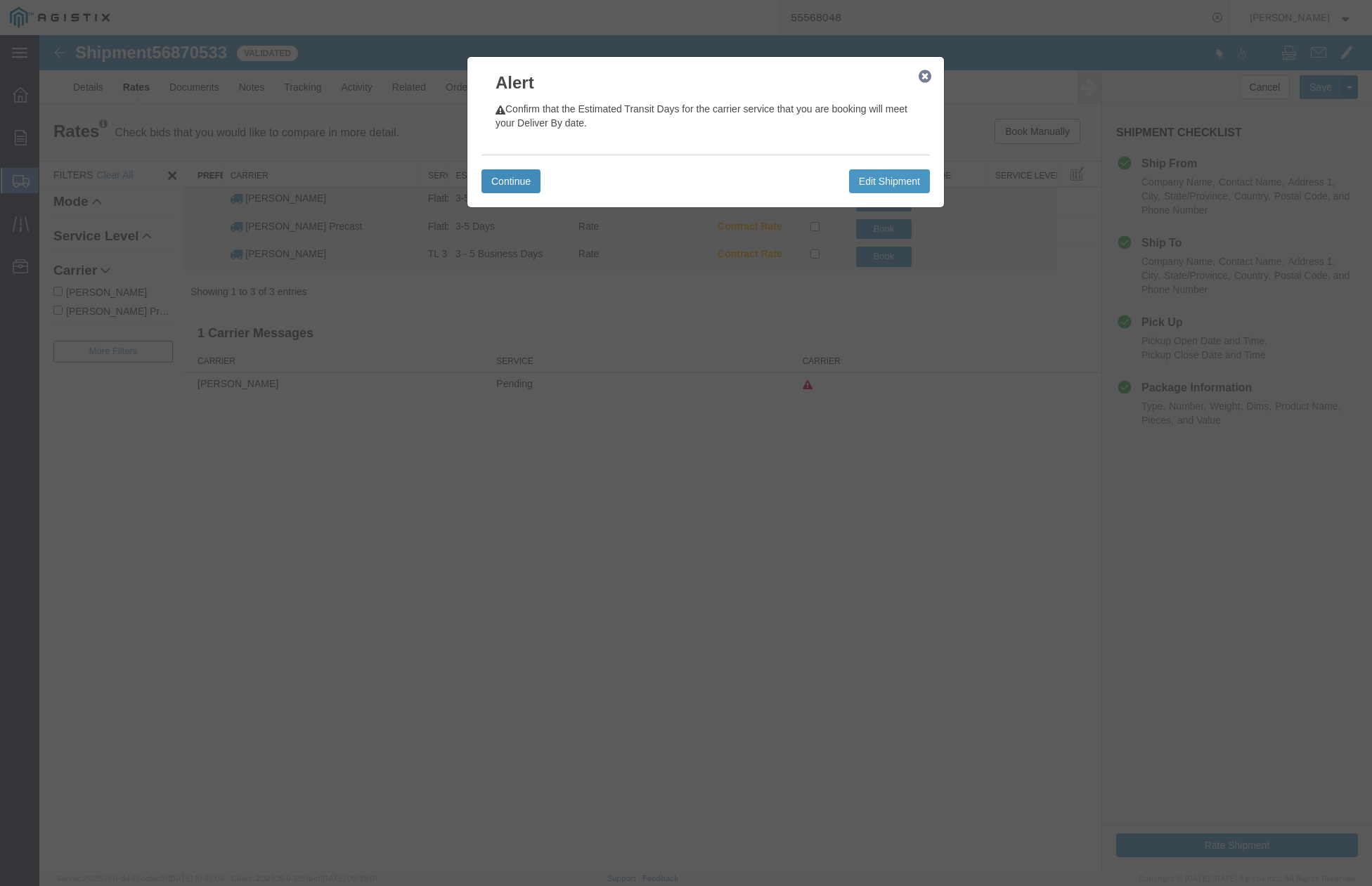
click at [501, 173] on button "Continue" at bounding box center [511, 181] width 59 height 24
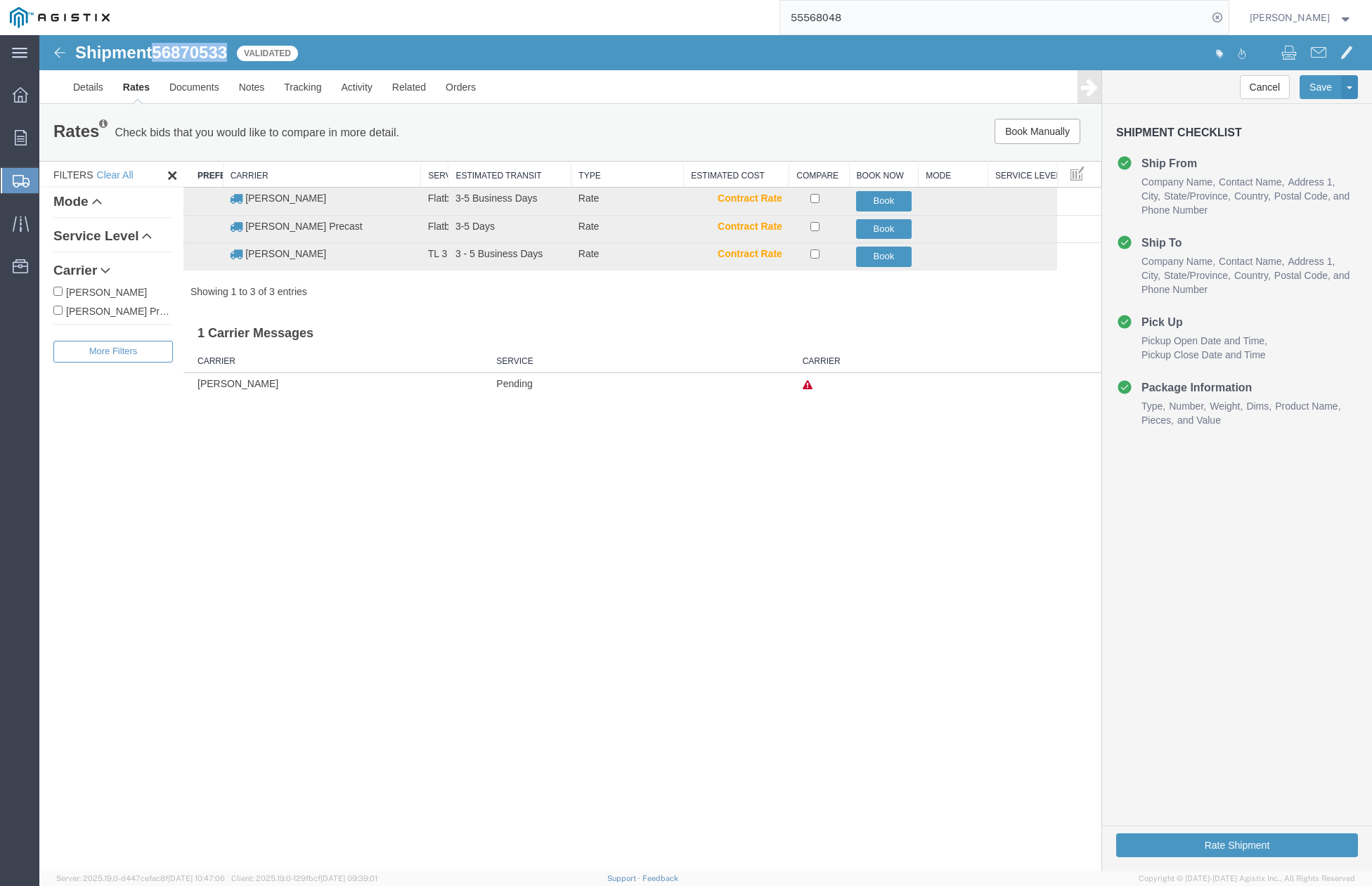
drag, startPoint x: 159, startPoint y: 52, endPoint x: 229, endPoint y: 55, distance: 70.1
click at [227, 55] on span "56870533" at bounding box center [190, 52] width 75 height 19
copy span "56870533"
click at [869, 232] on button "Book" at bounding box center [884, 229] width 56 height 21
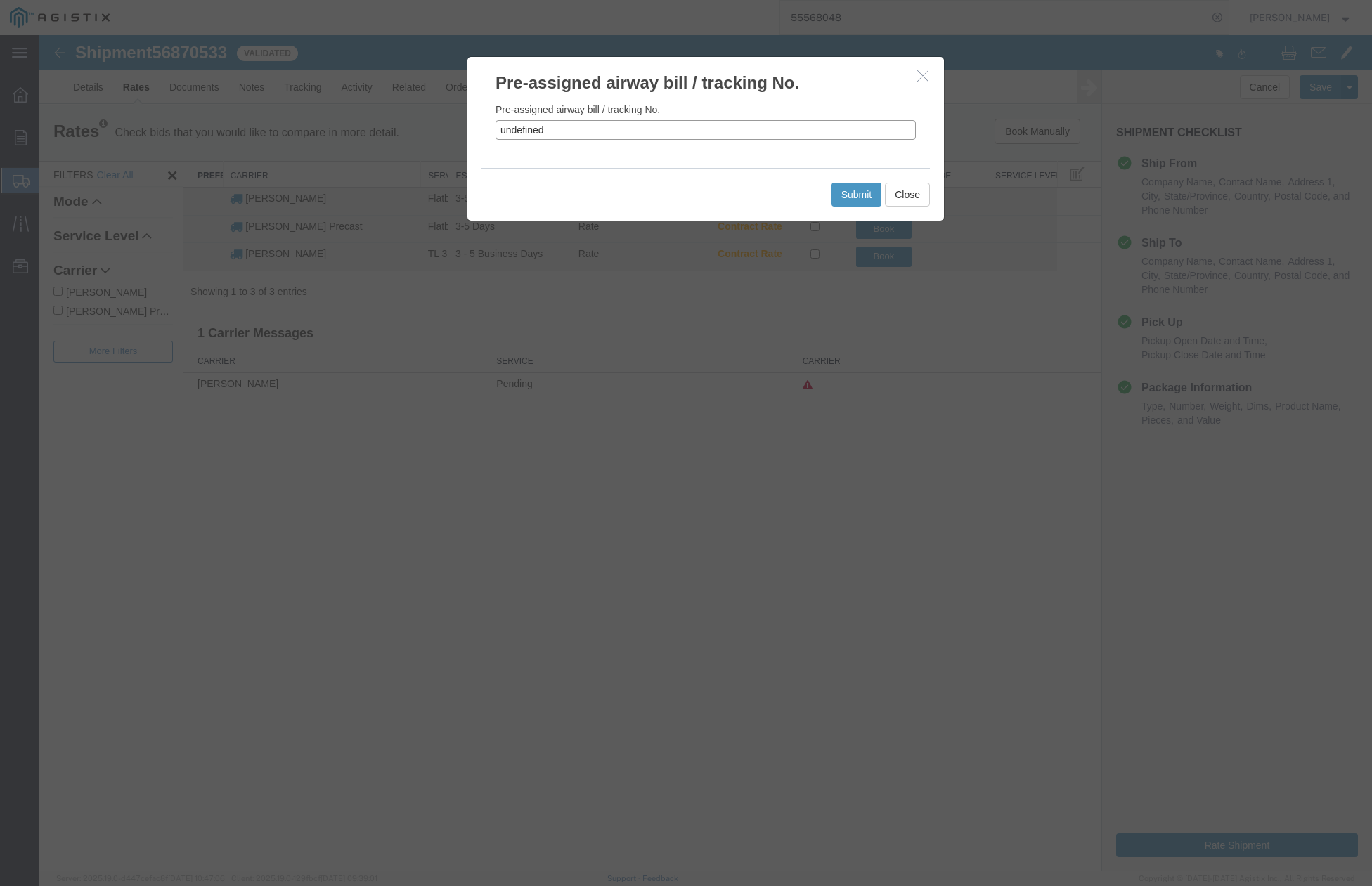
drag, startPoint x: 541, startPoint y: 124, endPoint x: 461, endPoint y: 135, distance: 80.8
click at [461, 135] on div "Pre-assigned airway bill / tracking No. Pre-assigned airway bill / tracking No.…" at bounding box center [706, 453] width 1333 height 836
drag, startPoint x: 514, startPoint y: 134, endPoint x: 481, endPoint y: 137, distance: 33.1
click at [481, 136] on div "Pre-assigned airway bill / tracking No. undefined" at bounding box center [705, 131] width 477 height 73
paste input "56870533"
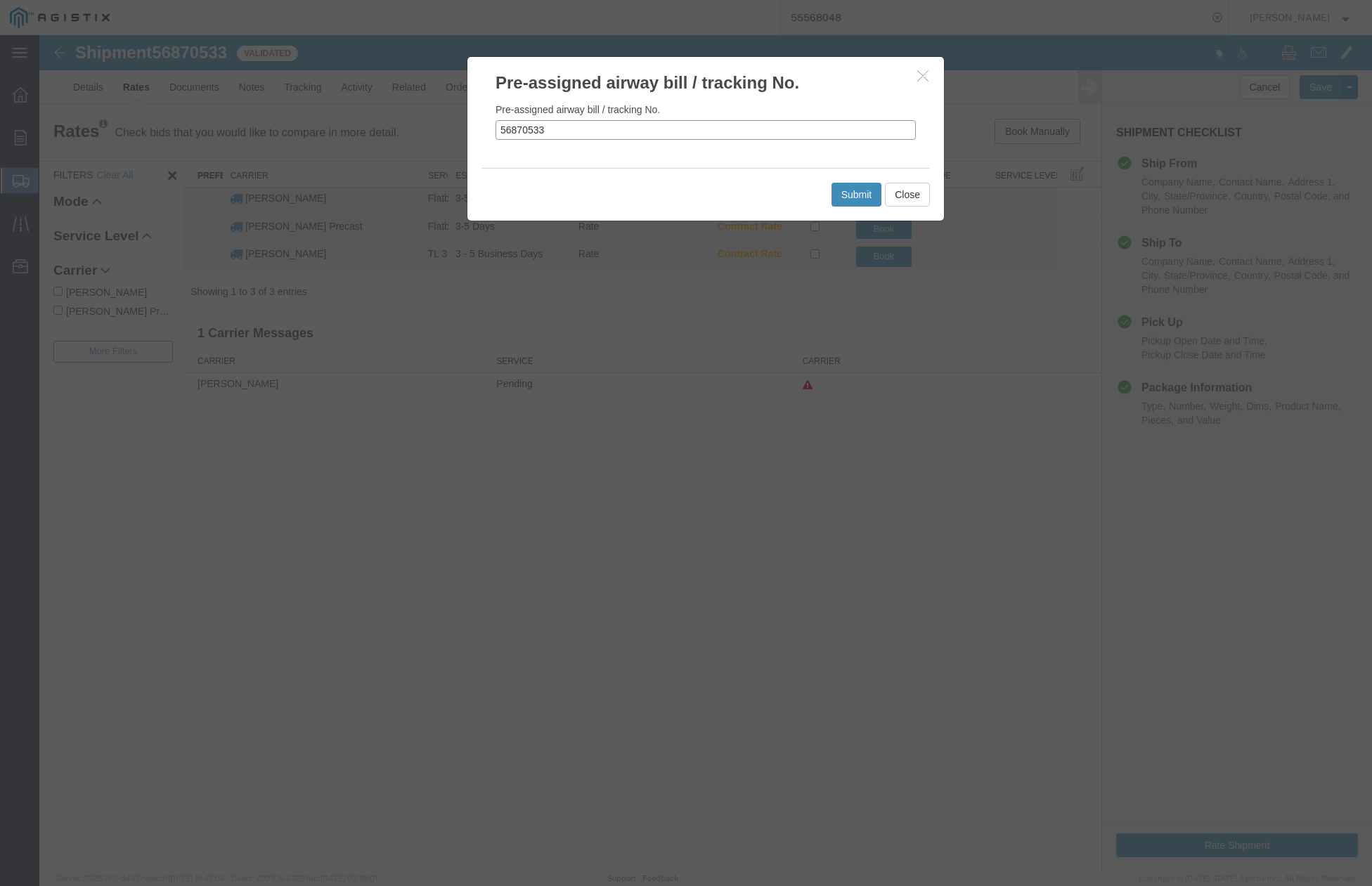
type input "56870533"
click at [861, 200] on button "Submit" at bounding box center [857, 195] width 51 height 24
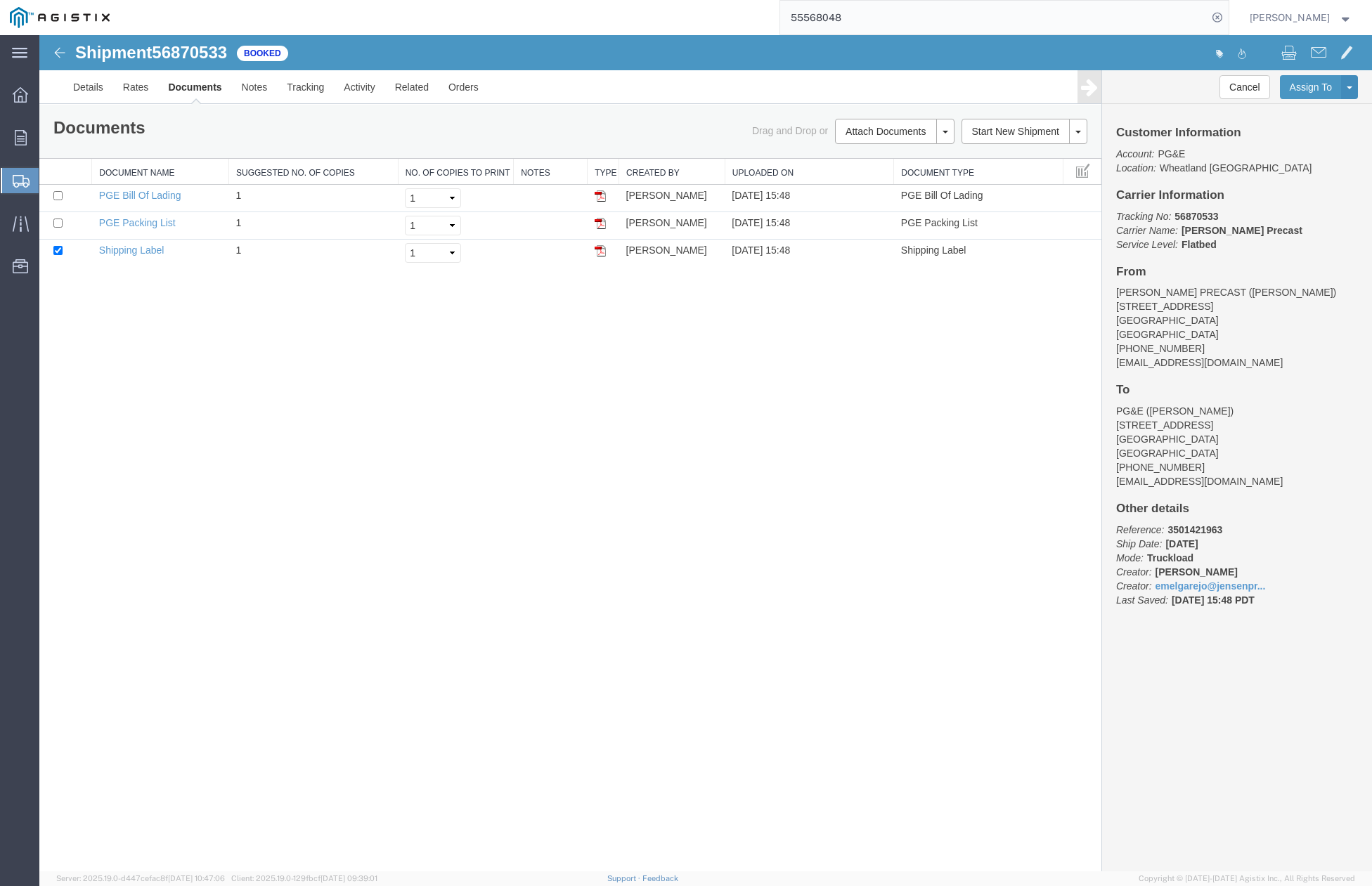
click at [557, 521] on div "Shipment 56870533 3 of 3 Booked Details Rates Documents Notes Tracking Activity…" at bounding box center [706, 453] width 1333 height 836
click at [1301, 107] on link "Clone Shipment" at bounding box center [1296, 110] width 121 height 21
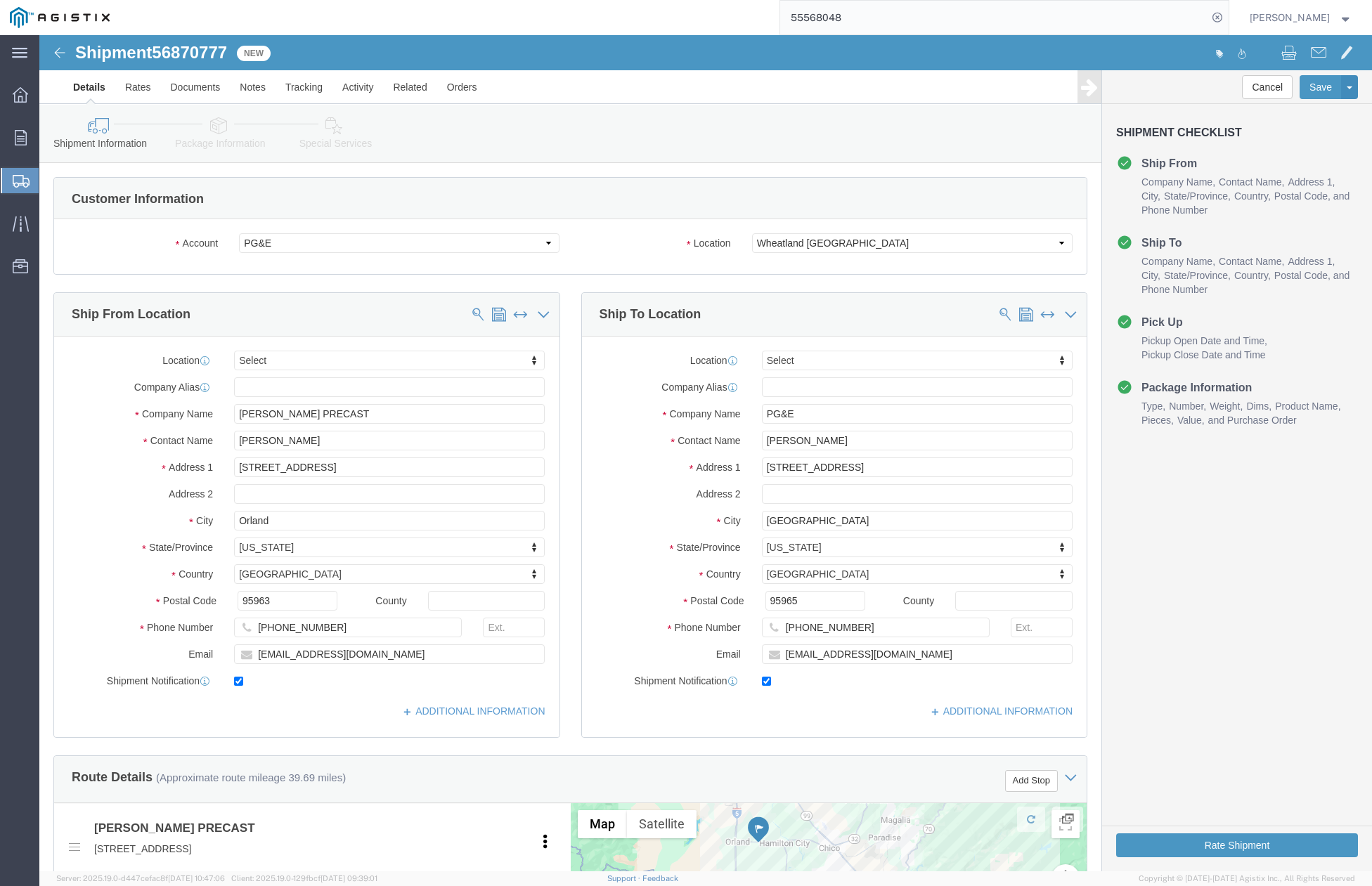
click div "Ship To Location Location Select Select My Profile Location (OBSOLETE) BURNEY S…"
drag, startPoint x: 597, startPoint y: 474, endPoint x: 624, endPoint y: 460, distance: 30.4
click div "Location Select Select My Profile Location (OBSOLETE) BURNEY SC - GC TRAILER (O…"
drag, startPoint x: 825, startPoint y: 406, endPoint x: 692, endPoint y: 412, distance: 133.1
click div "Contact Name Hayden H"
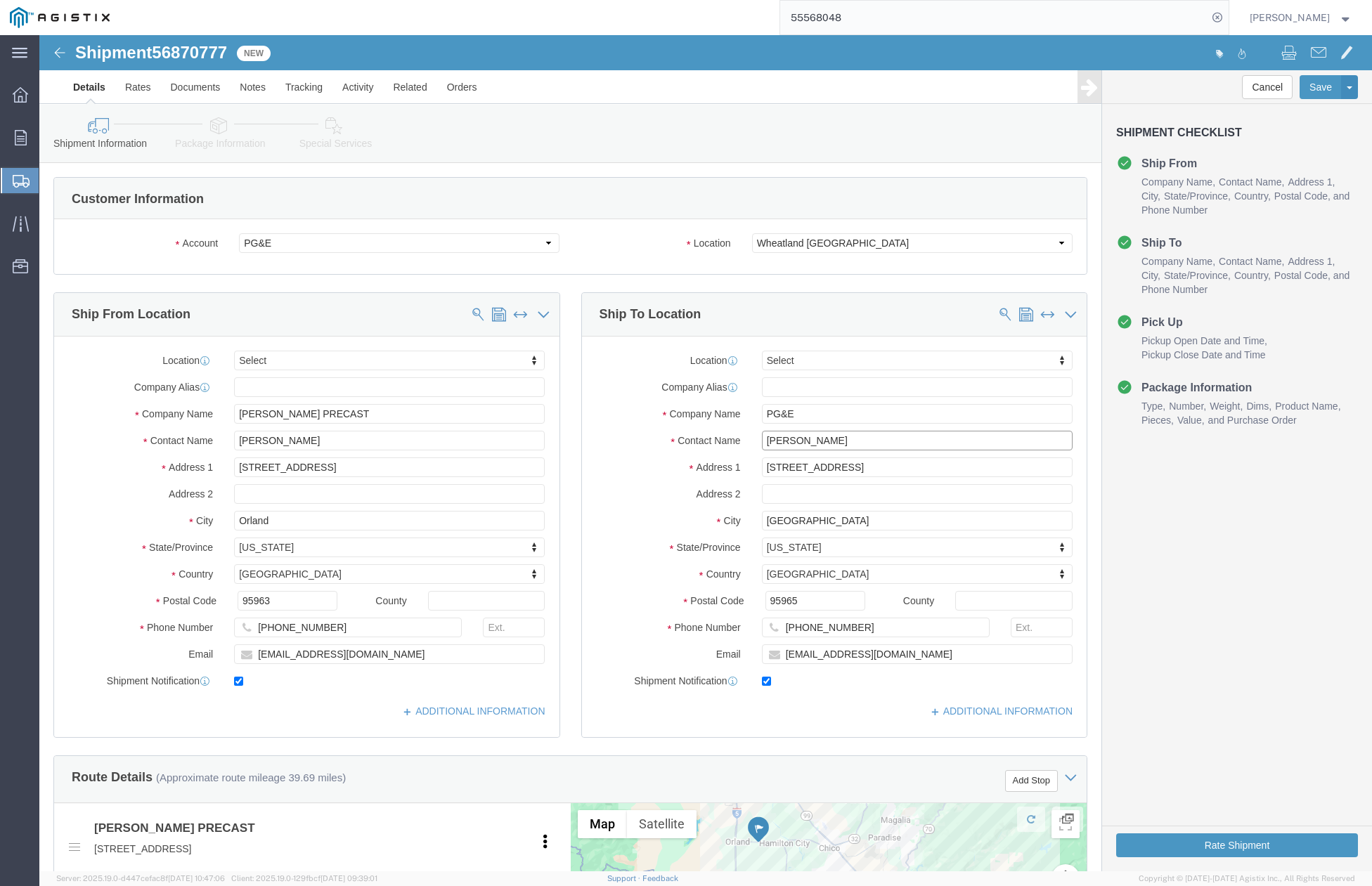
paste input "Courtney Rice"
type input "Courtney Rice"
drag, startPoint x: 581, startPoint y: 475, endPoint x: 684, endPoint y: 461, distance: 103.9
click div "Location Select Select My Profile Location (OBSOLETE) BURNEY SC - GC TRAILER (O…"
drag, startPoint x: 816, startPoint y: 438, endPoint x: 670, endPoint y: 437, distance: 146.0
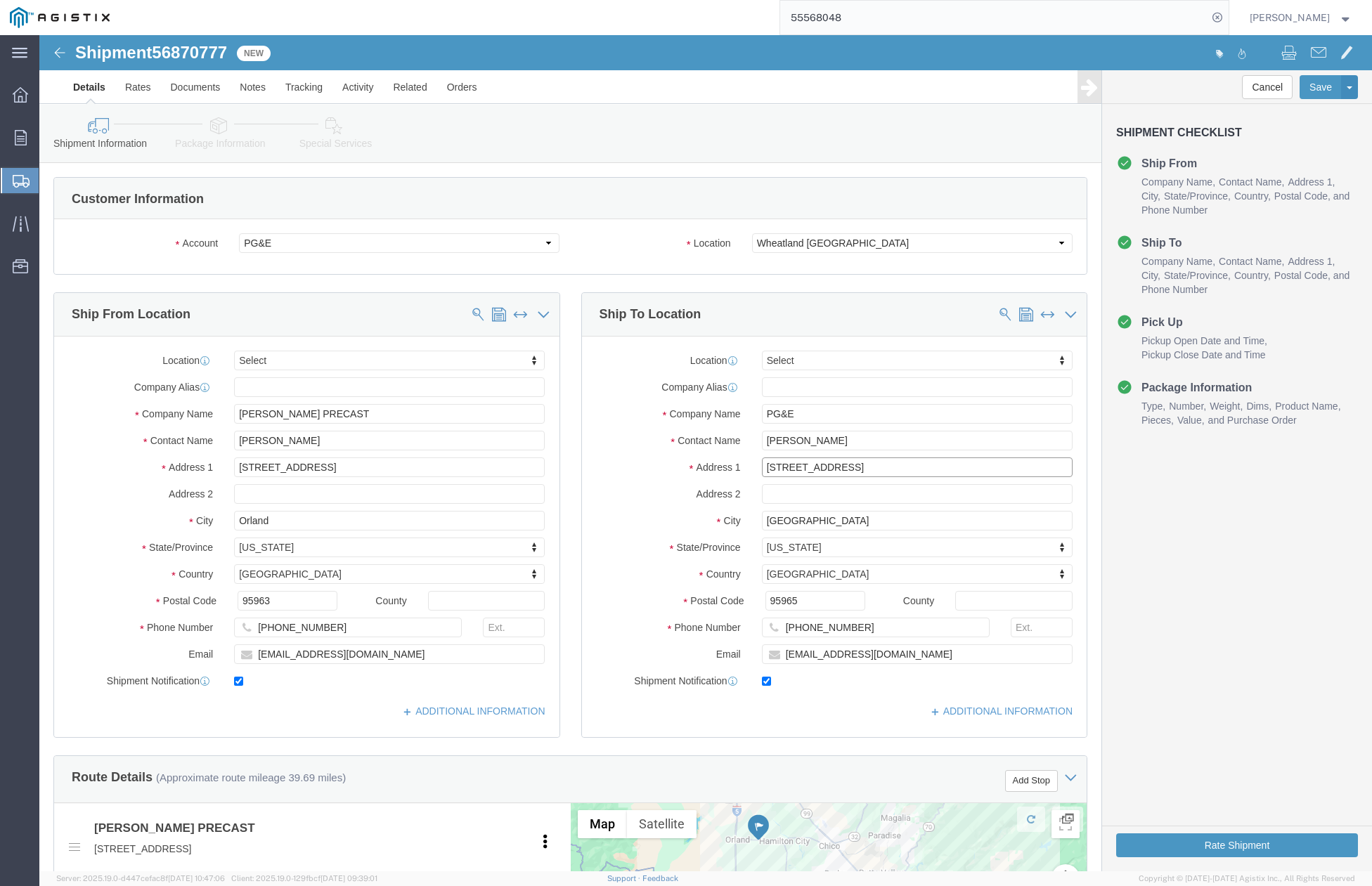
click div "Address 1 2593 S 5th Ave"
paste input "323 Huss Dri"
type input "323 Huss Drive"
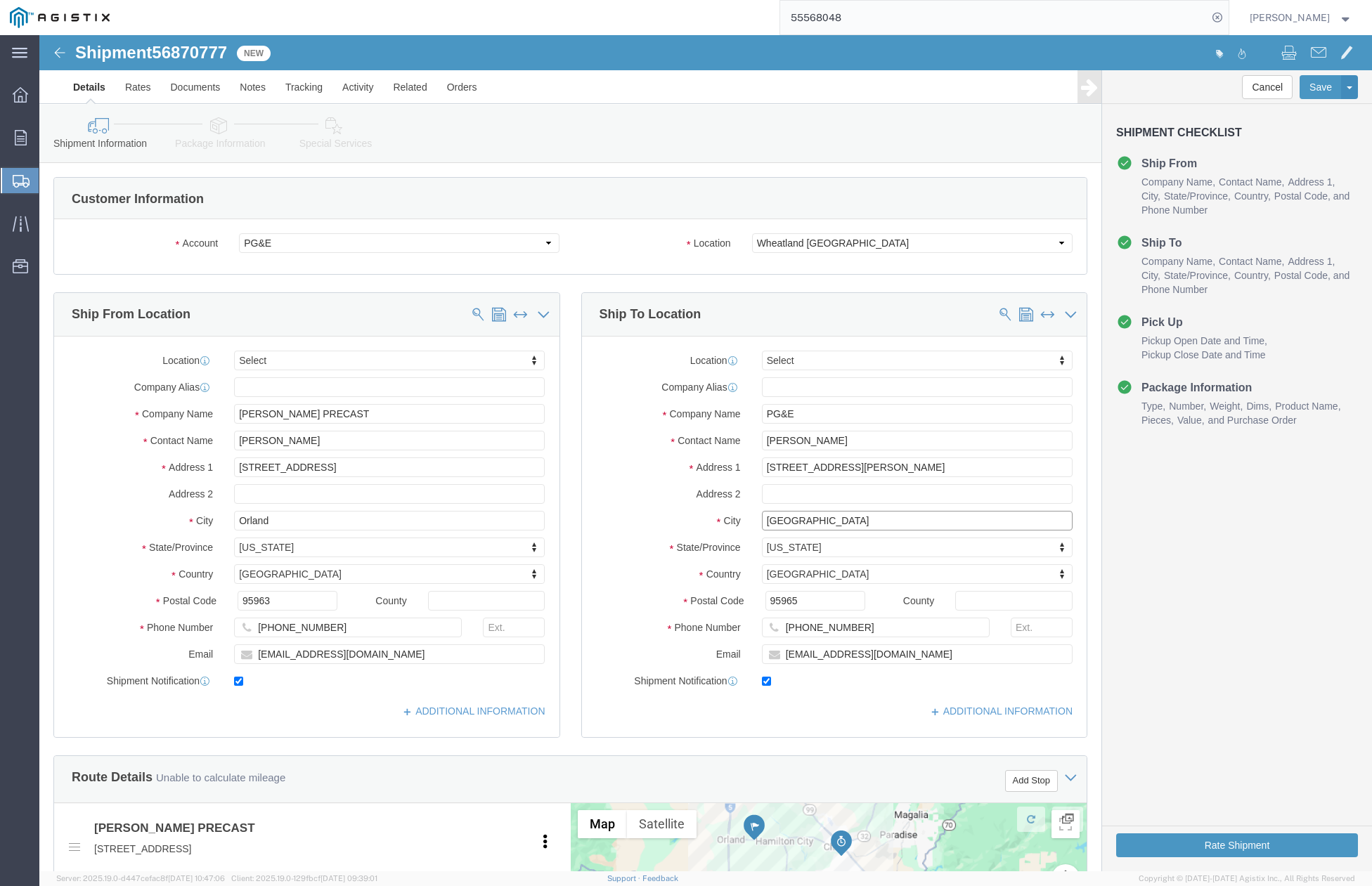
drag, startPoint x: 777, startPoint y: 489, endPoint x: 680, endPoint y: 493, distance: 97.1
click div "City Oroville"
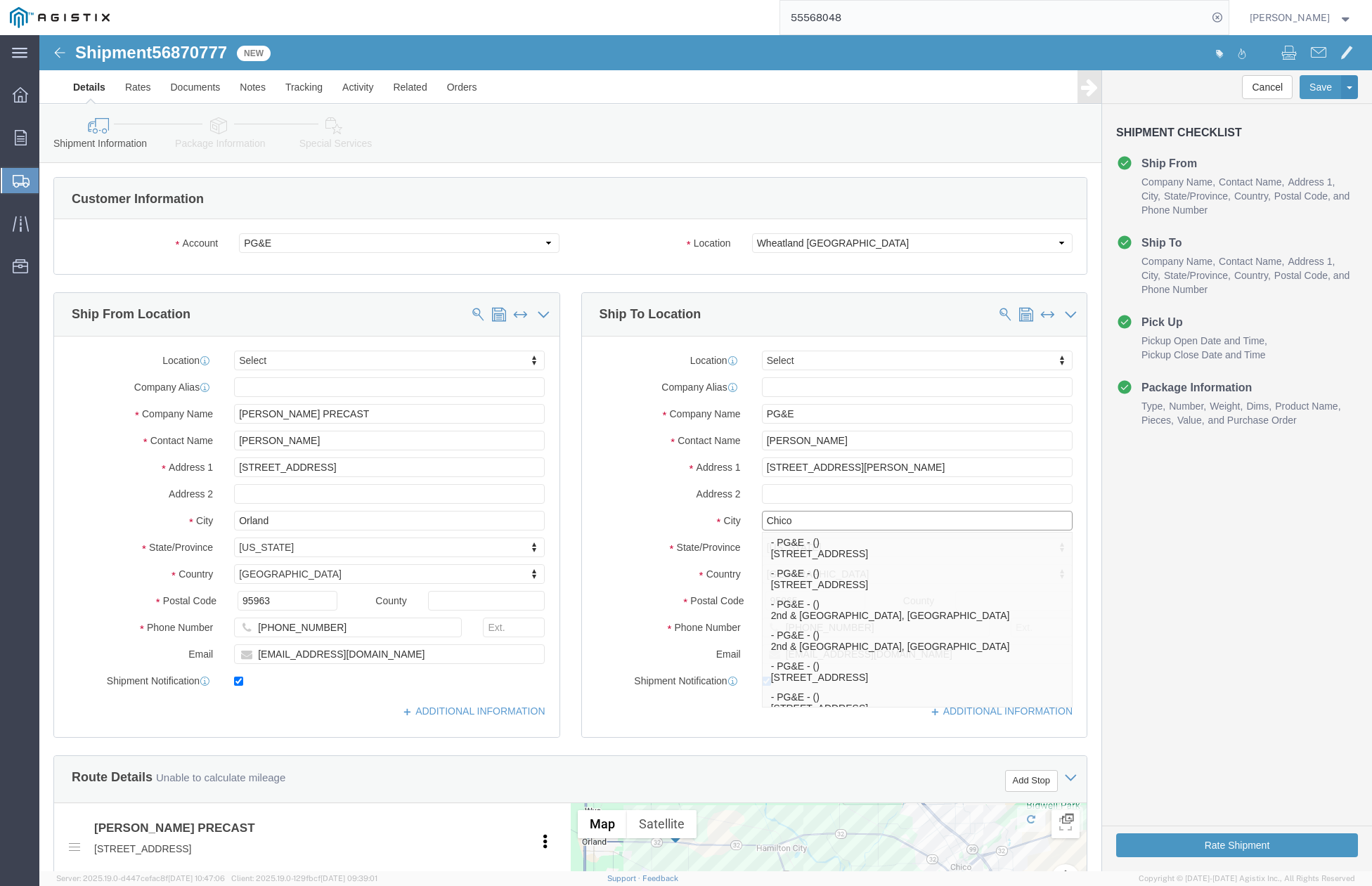
type input "Chico"
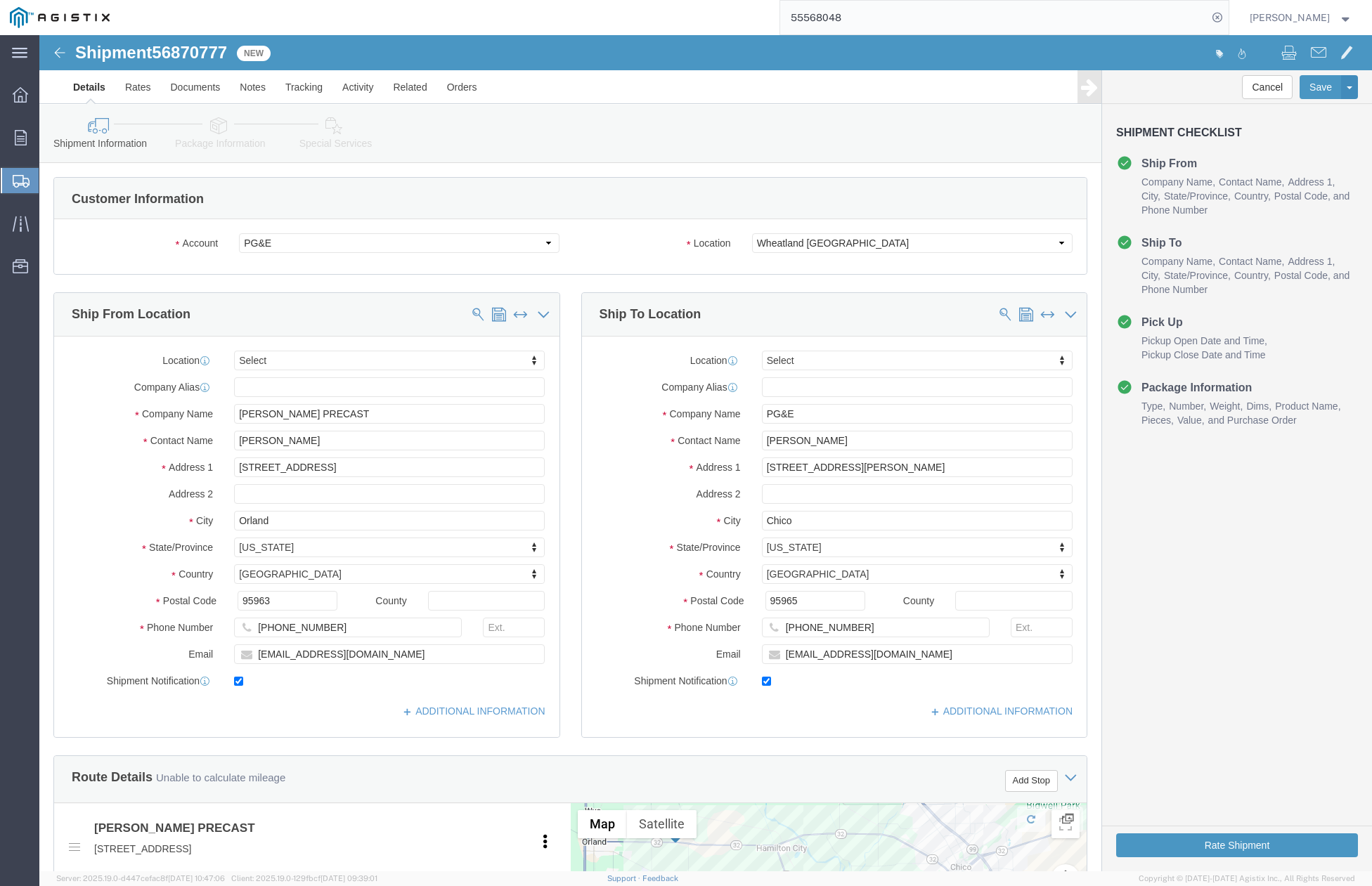
click label "Postal Code"
click input "95965"
drag, startPoint x: 715, startPoint y: 575, endPoint x: 682, endPoint y: 576, distance: 33.0
click div "Postal Code 95965"
type input "95928"
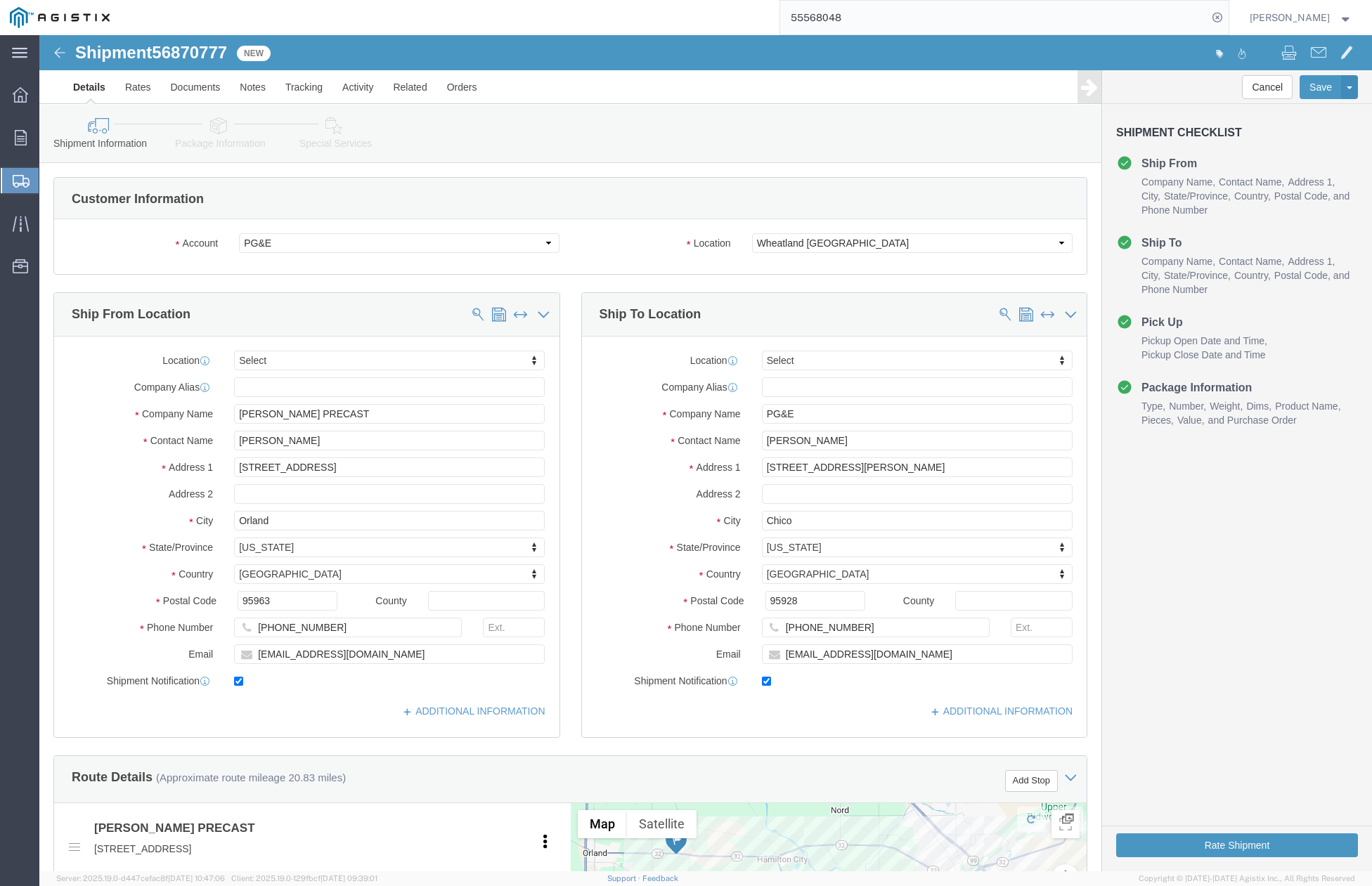
drag, startPoint x: 573, startPoint y: 587, endPoint x: 624, endPoint y: 590, distance: 51.1
click label "Phone Number"
drag, startPoint x: 813, startPoint y: 597, endPoint x: 723, endPoint y: 603, distance: 90.2
click input "(530) 682-3297"
paste input "805-238-3510"
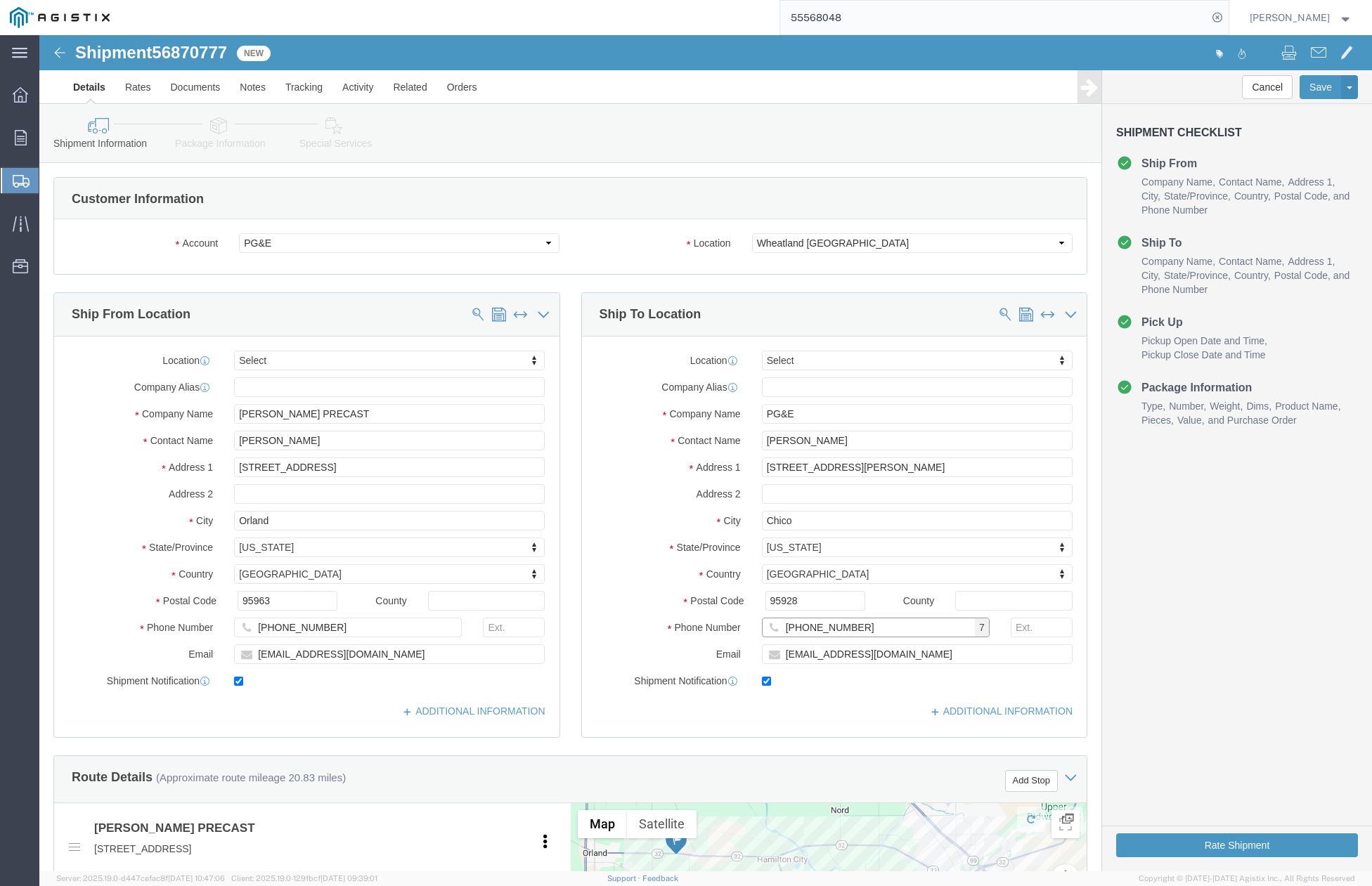
type input "805-238-3510"
drag, startPoint x: 600, startPoint y: 598, endPoint x: 699, endPoint y: 630, distance: 104.0
click div "Phone Number 805-238-3510 7"
drag, startPoint x: 825, startPoint y: 622, endPoint x: 723, endPoint y: 632, distance: 102.5
click div "Location Select Select My Profile Location (OBSOLETE) BURNEY SC - GC TRAILER (O…"
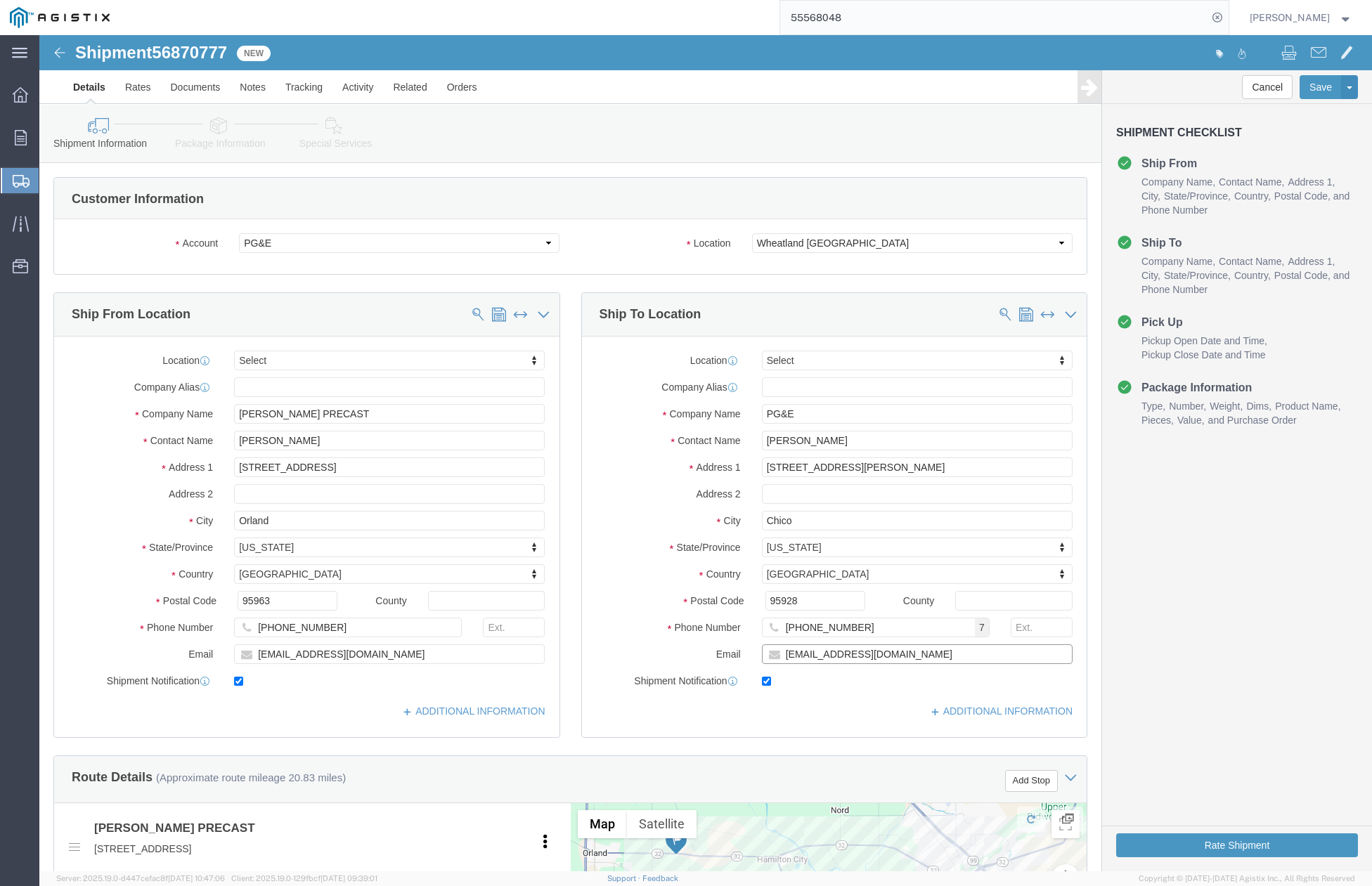
paste input "crice@mgeunderground"
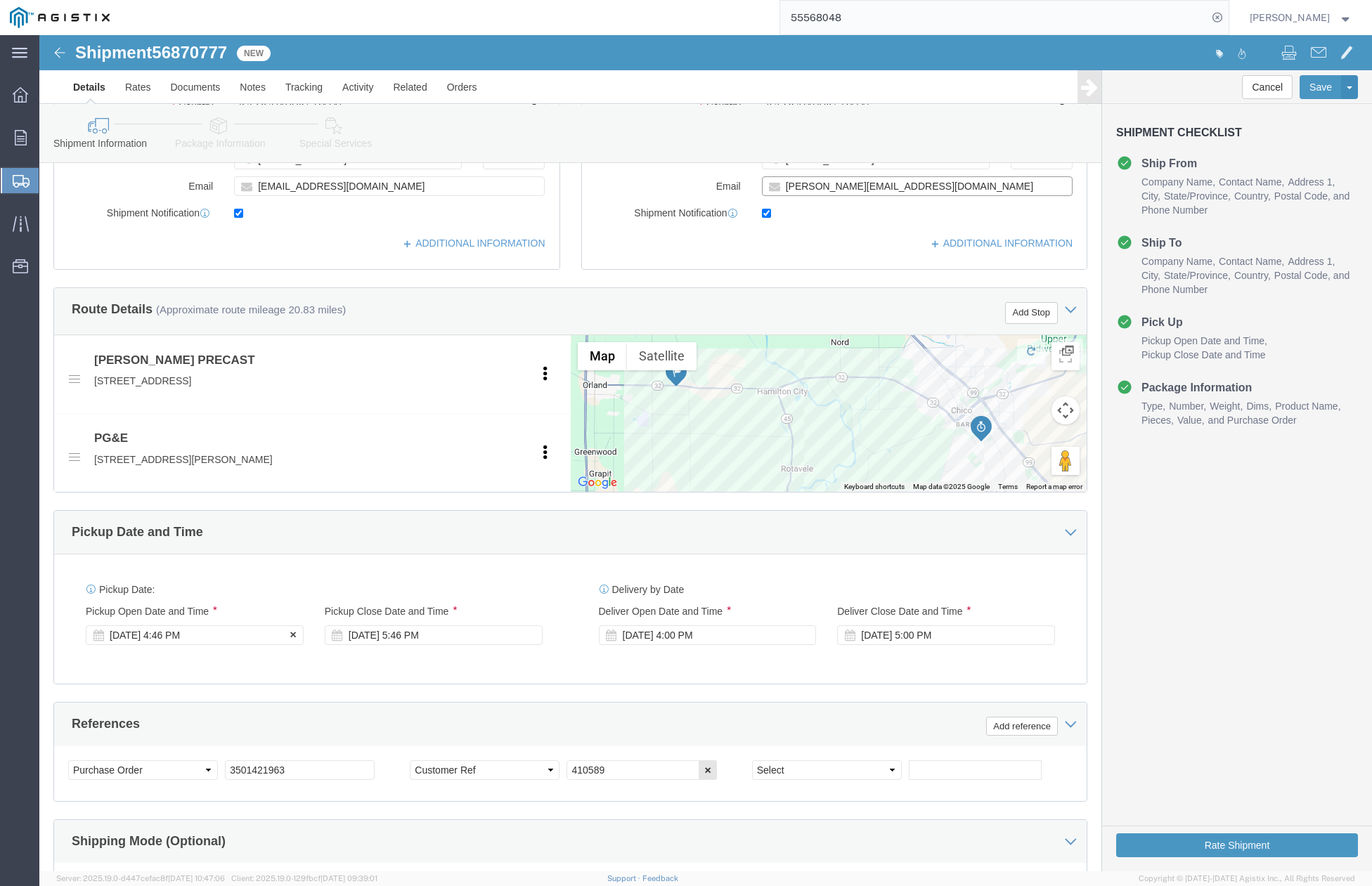
type input "crice@mgeunderground.com"
click div "Sep 23 2025 4:46 PM"
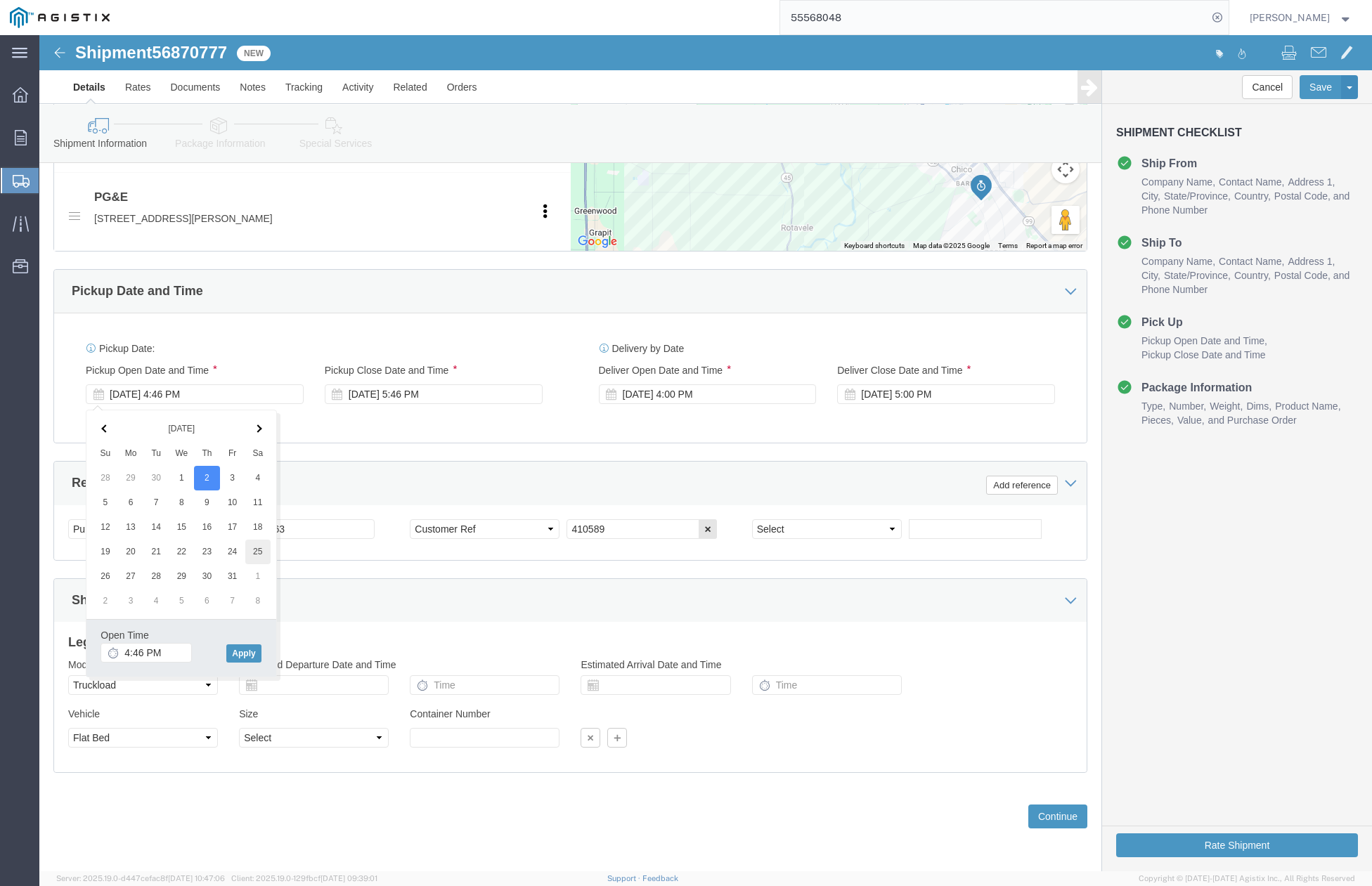
drag, startPoint x: 169, startPoint y: 539, endPoint x: 206, endPoint y: 519, distance: 42.1
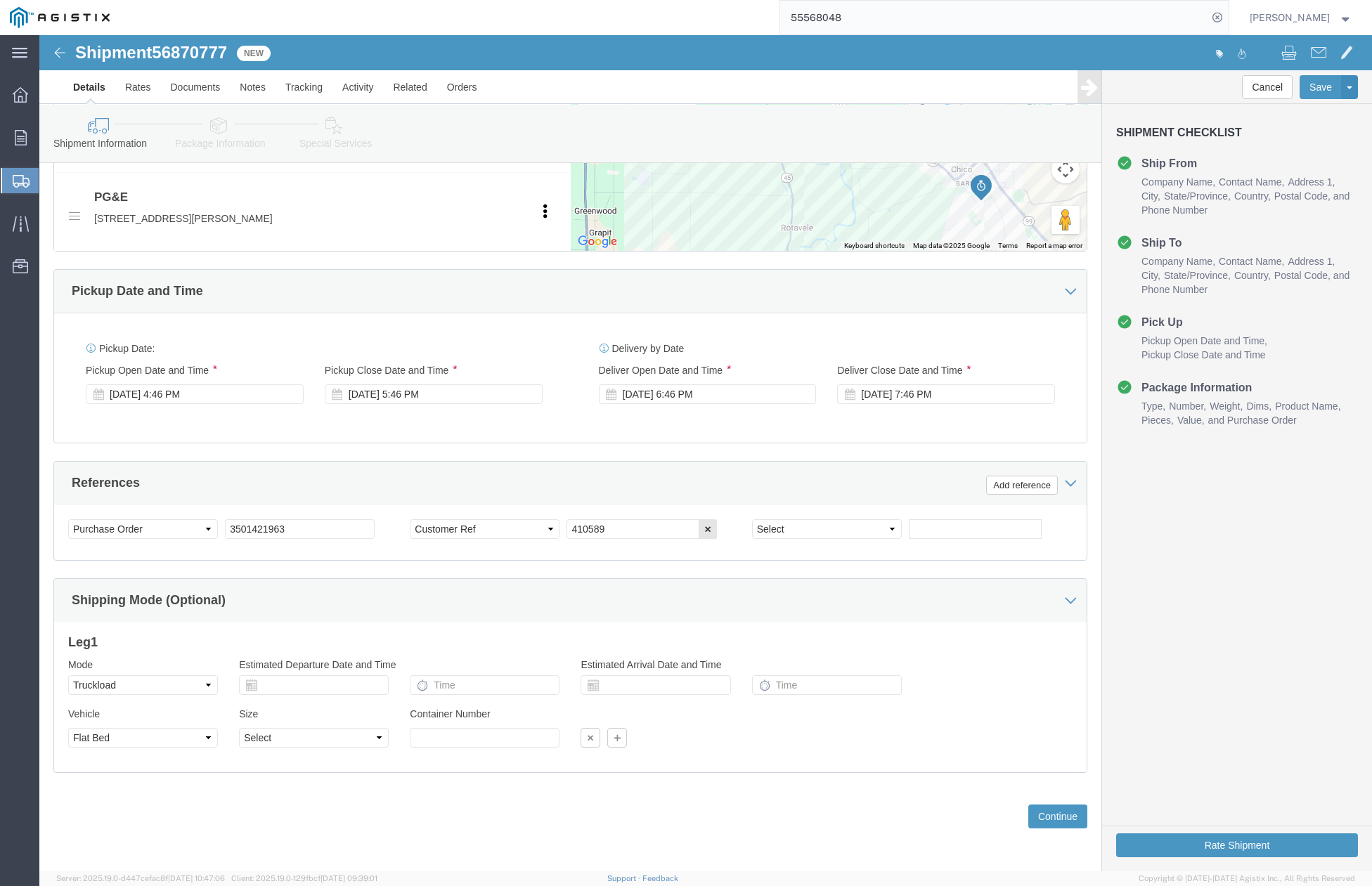
click div "Customer Information Account Select JENSEN PRECAST PG&E Location Select All Oth…"
drag, startPoint x: 279, startPoint y: 503, endPoint x: 178, endPoint y: 502, distance: 101.0
click div "Select Account Type Activity ID Airline Appointment Number ASN Batch Request # …"
drag, startPoint x: 249, startPoint y: 503, endPoint x: 160, endPoint y: 502, distance: 89.0
click div "Select Account Type Activity ID Airline Appointment Number ASN Batch Request # …"
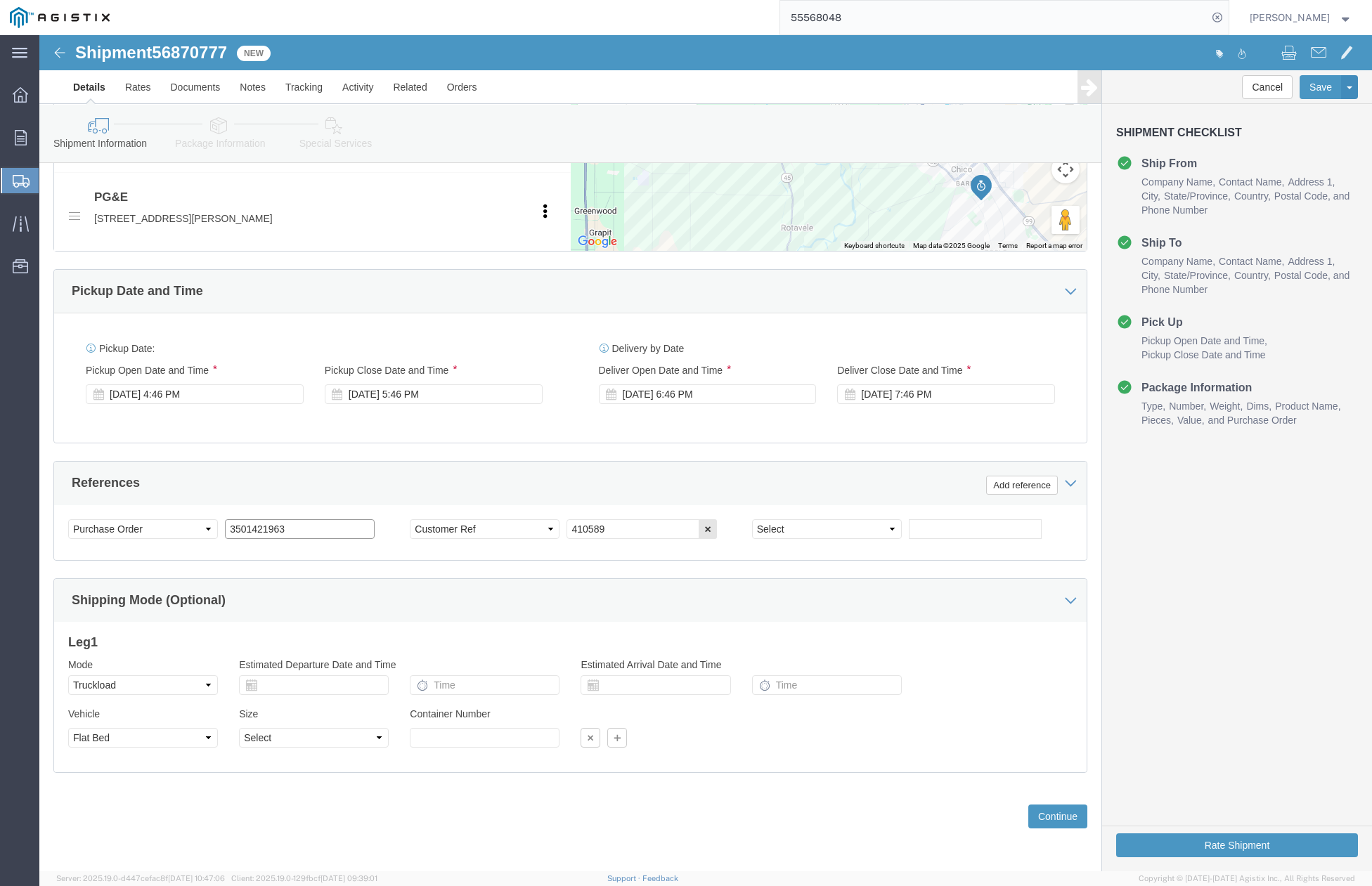
paste input "4"
type input "3501421964"
drag, startPoint x: 610, startPoint y: 493, endPoint x: 509, endPoint y: 492, distance: 101.0
click div "Select Account Type Activity ID Airline Appointment Number ASN Batch Request # …"
paste input "717"
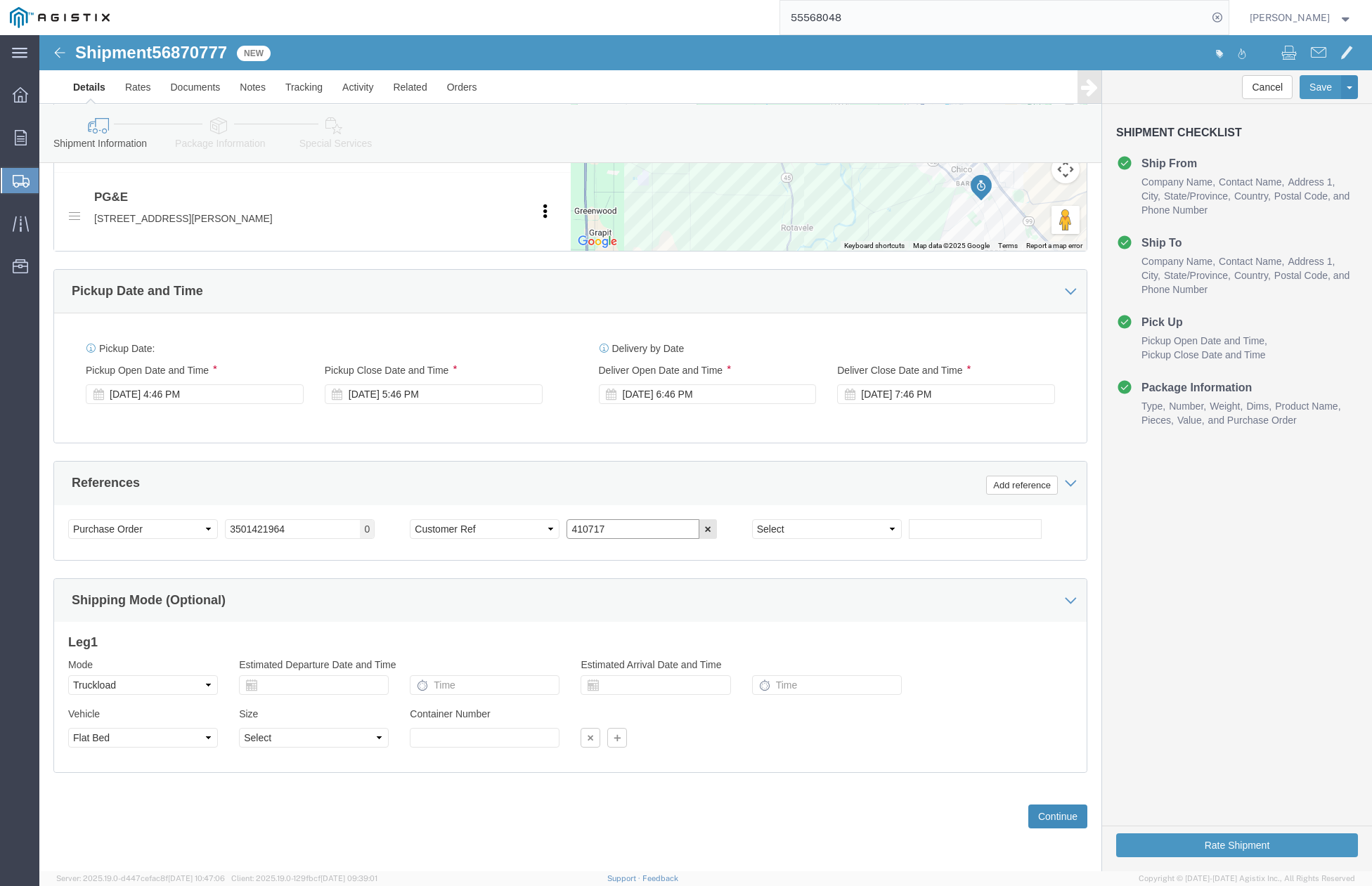
type input "410717"
click button "Continue"
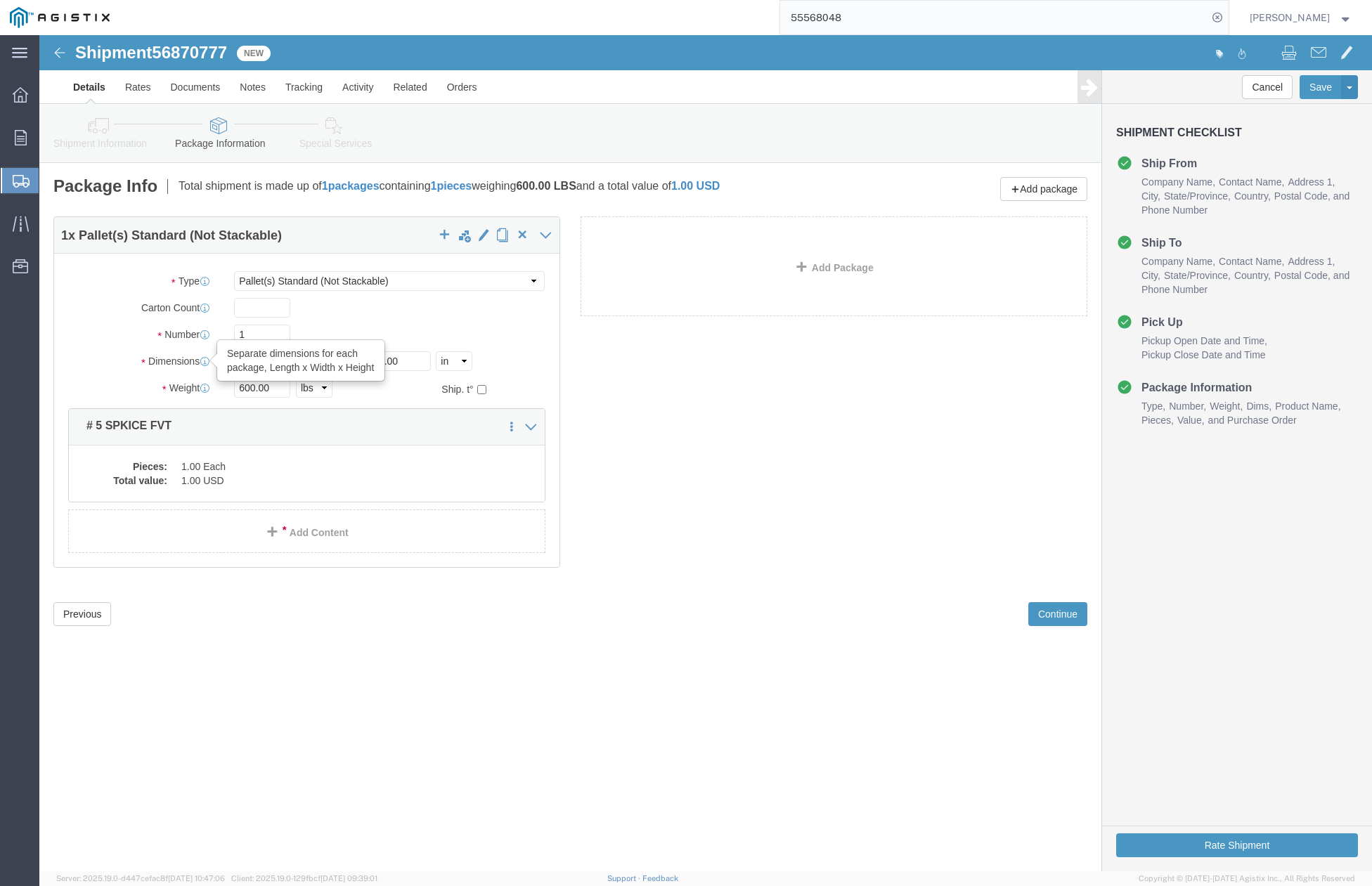
drag, startPoint x: 237, startPoint y: 333, endPoint x: 166, endPoint y: 328, distance: 71.2
click div "Dimensions Separate dimensions for each package, Length x Width x Height Length…"
type input "54"
drag, startPoint x: 290, startPoint y: 329, endPoint x: 265, endPoint y: 334, distance: 25.5
click div "Length 54 x Width 60.00 x Height 10.00 Select cm ft in"
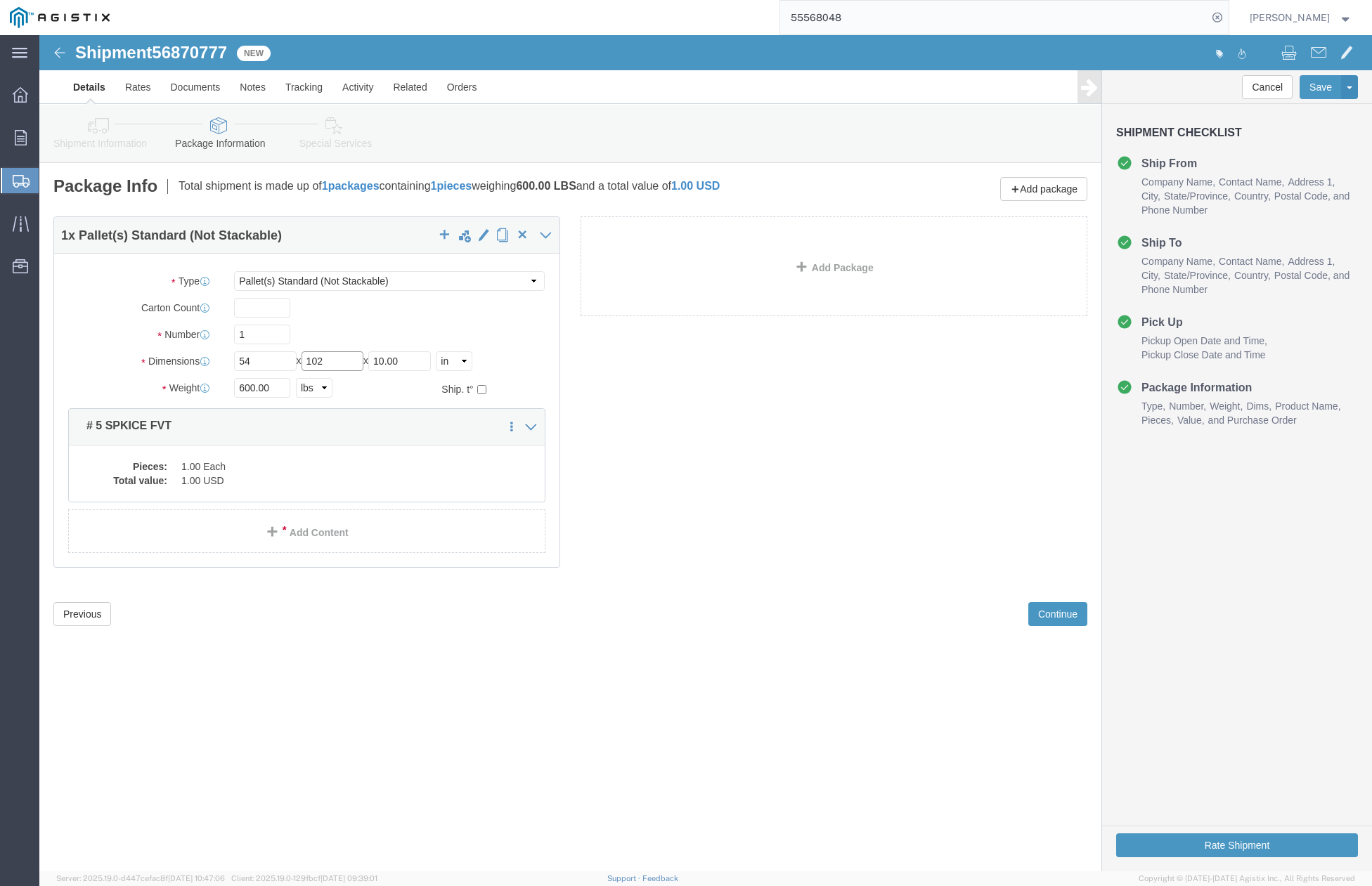
type input "102"
drag, startPoint x: 378, startPoint y: 322, endPoint x: 324, endPoint y: 329, distance: 54.5
click div "Length 54 x Width 102 x Height 10.00 Select cm ft in"
type input "72"
drag, startPoint x: 190, startPoint y: 356, endPoint x: 143, endPoint y: 356, distance: 47.0
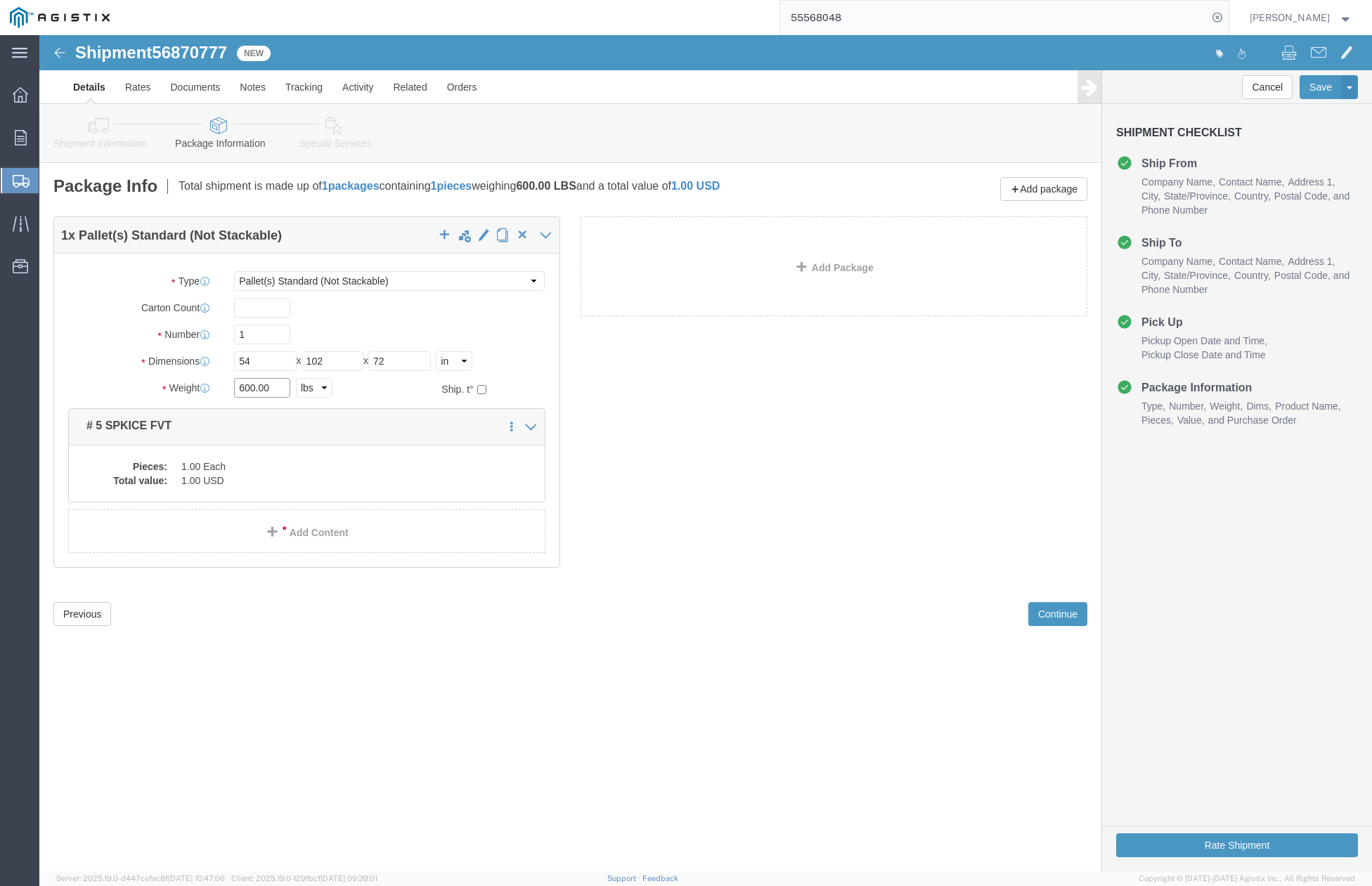
click div "Weight 600.00 Select kgs lbs Ship. t°"
type input "18000"
click div "Previous Continue"
click dd "1.00 USD"
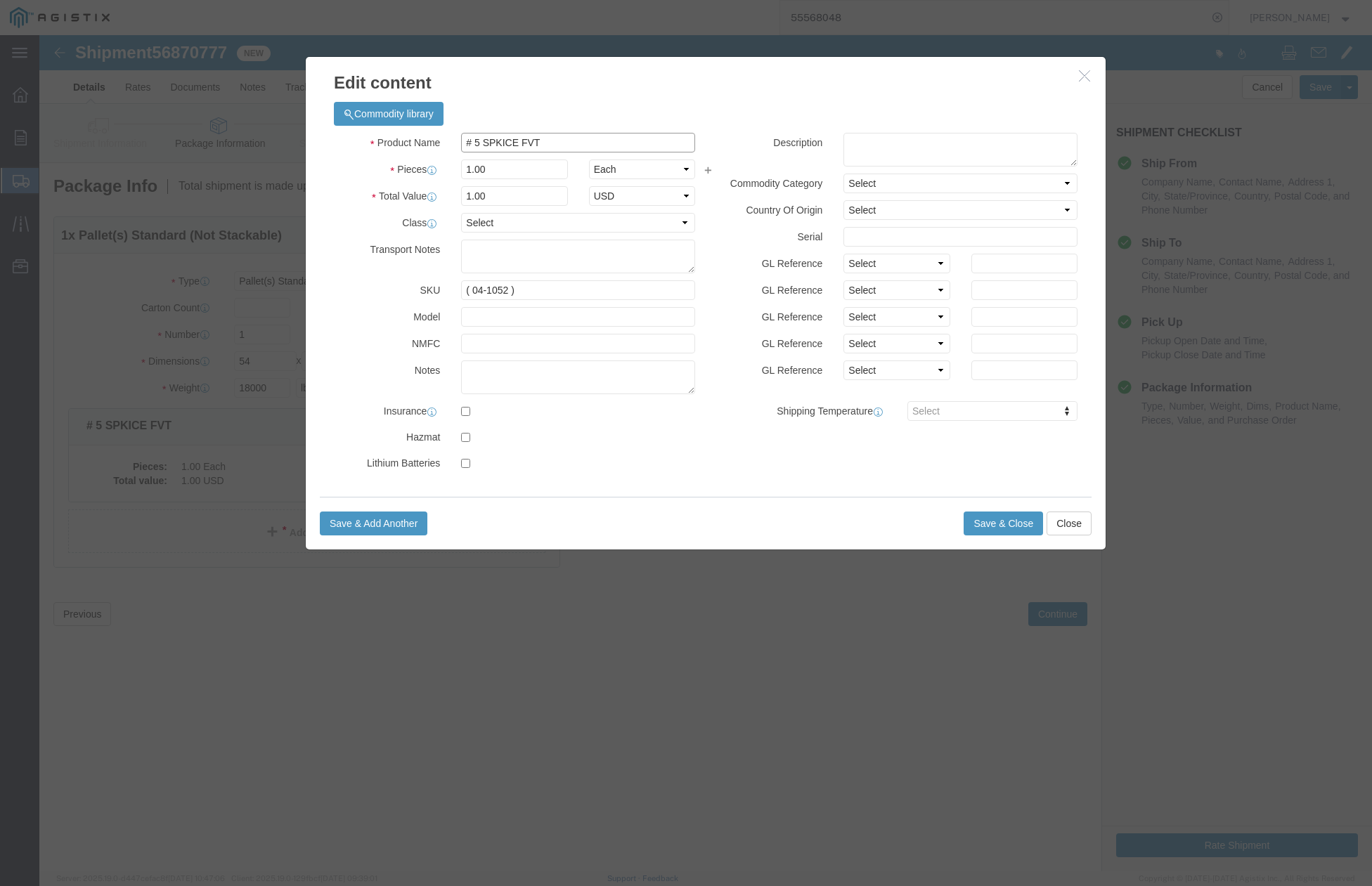
click input "# 5 SPKICE FVT"
drag, startPoint x: 509, startPoint y: 109, endPoint x: 436, endPoint y: 112, distance: 73.1
click input "# 5 SPKICE FVT"
type input "# 7 IVT SPLICE ASSEMBLY"
drag, startPoint x: 470, startPoint y: 255, endPoint x: 450, endPoint y: 256, distance: 20.0
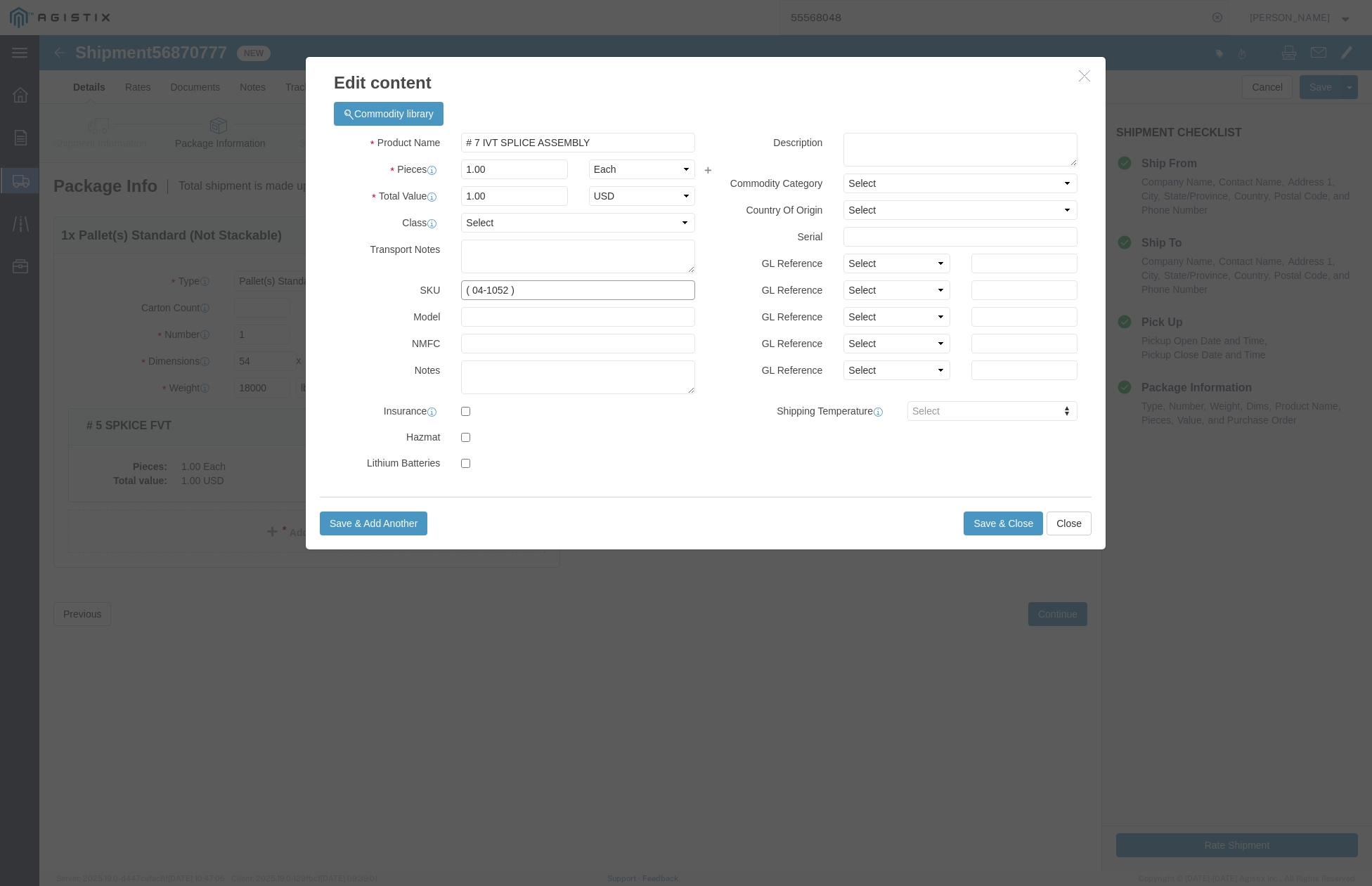
click input "( 04-1052 )"
type input "( 04-3411 )"
click button "Save & Close"
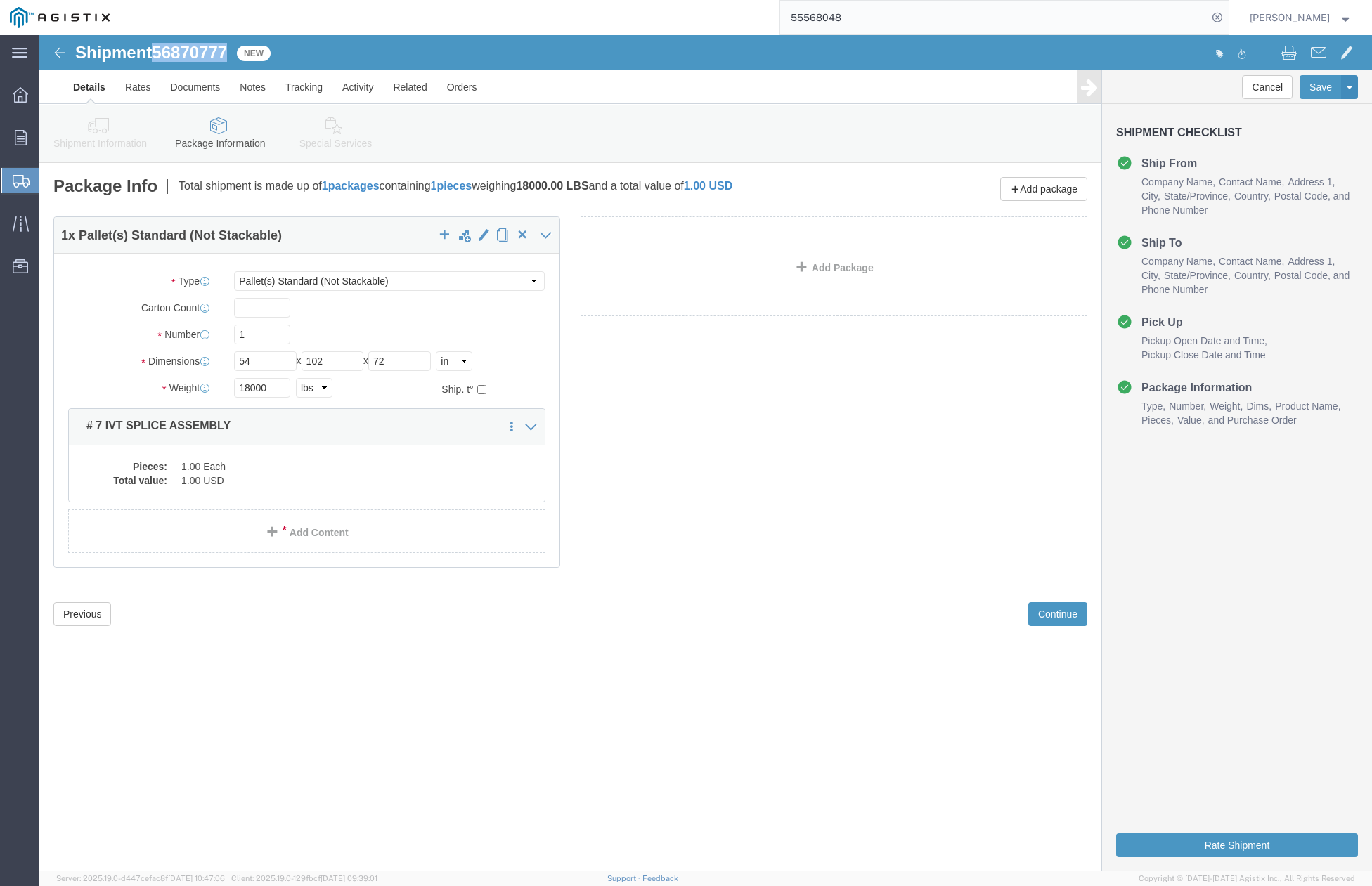
drag, startPoint x: 195, startPoint y: 14, endPoint x: 119, endPoint y: 19, distance: 76.2
click div "Shipment 56870777 New"
copy span "56870777"
click div "1 x Pallet(s) Standard (Not Stackable) Package Type Select Bulk Bundle(s) Cardb…"
drag, startPoint x: 118, startPoint y: 19, endPoint x: 190, endPoint y: 24, distance: 72.2
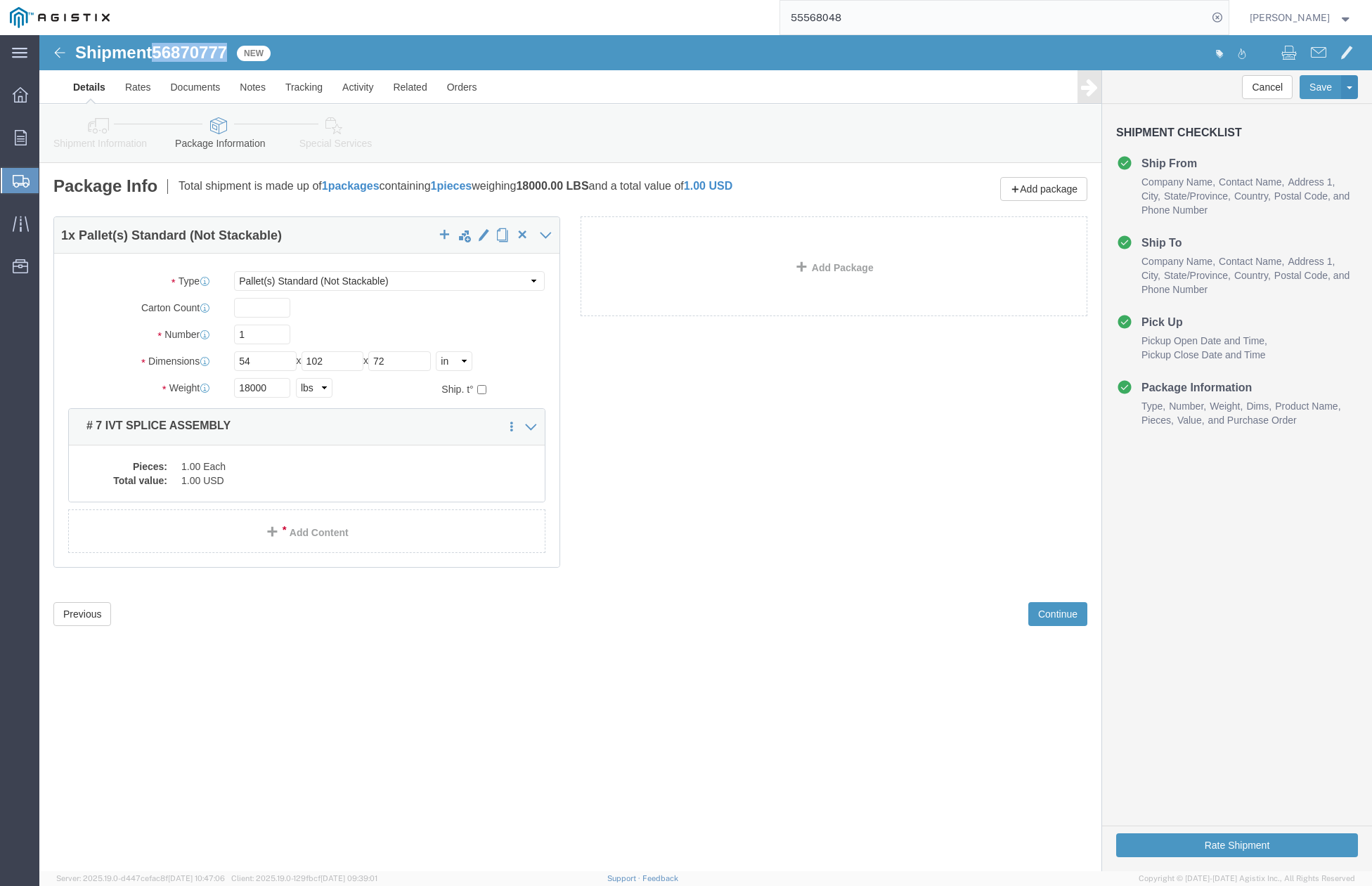
click span "56870777"
copy span "56870777"
click button "Rate Shipment"
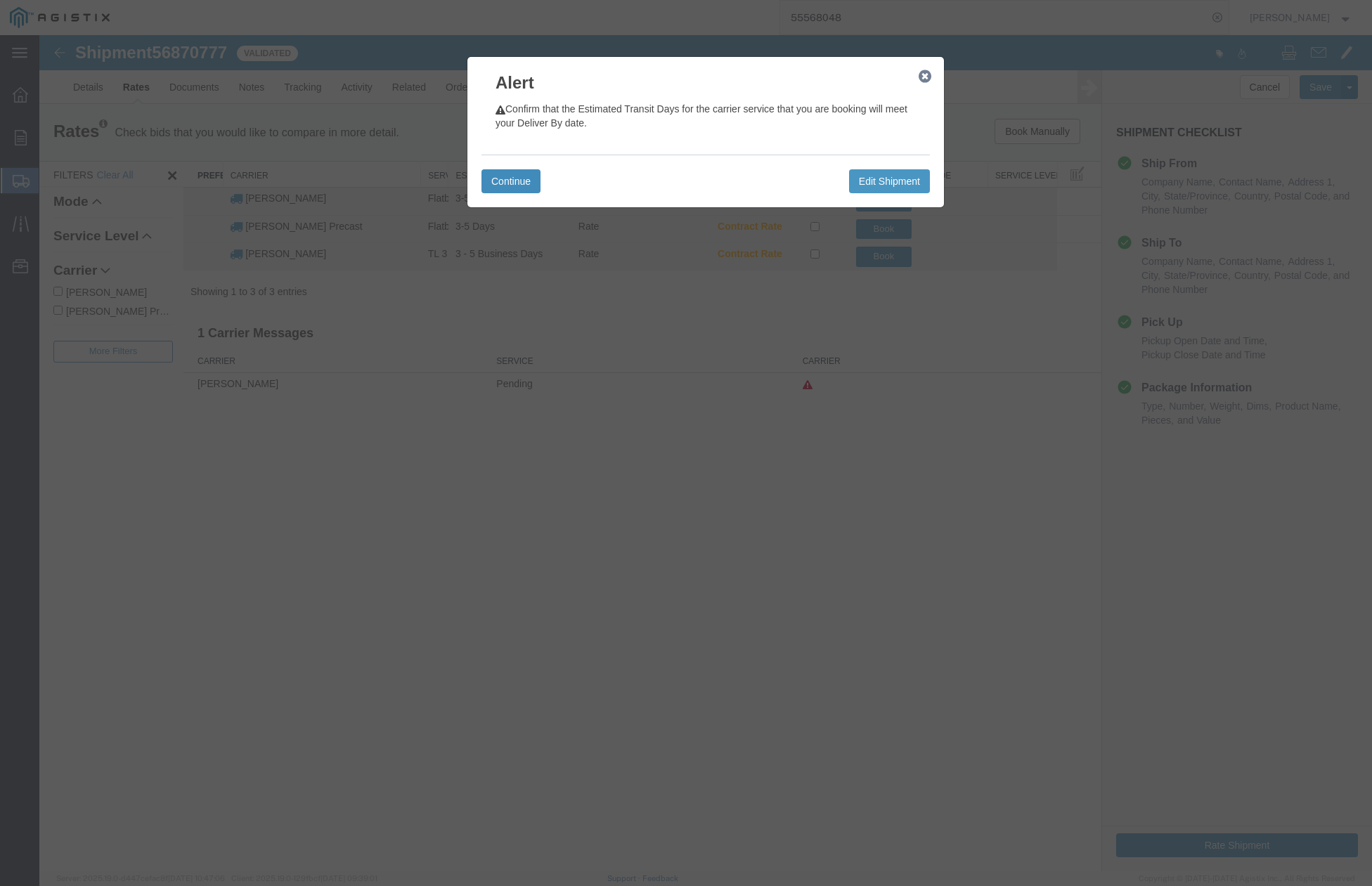
click at [528, 179] on button "Continue" at bounding box center [511, 181] width 59 height 24
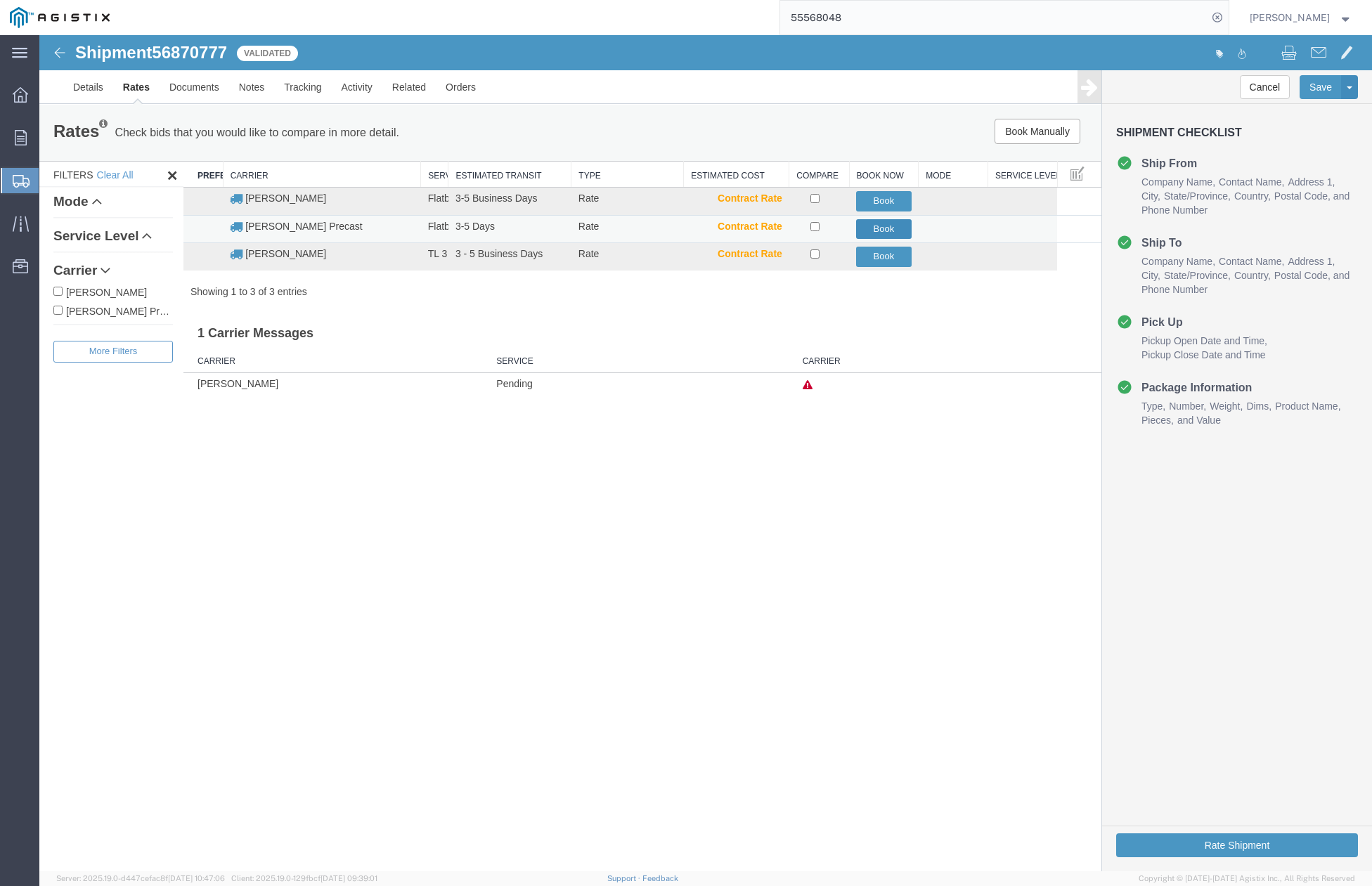
click at [883, 234] on button "Book" at bounding box center [884, 229] width 56 height 21
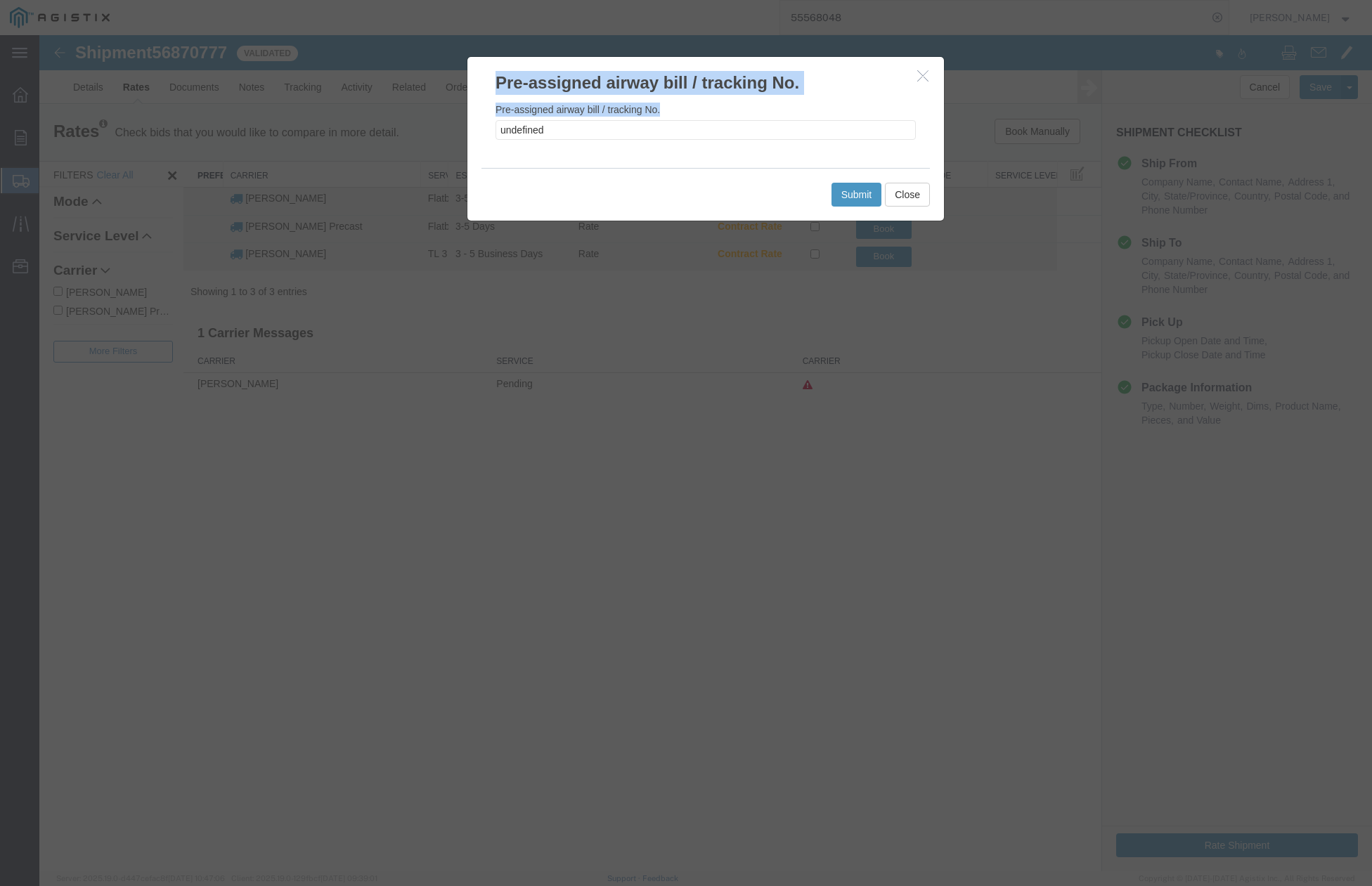
drag, startPoint x: 518, startPoint y: 128, endPoint x: 470, endPoint y: 125, distance: 48.1
click at [465, 123] on div "Pre-assigned airway bill / tracking No. Pre-assigned airway bill / tracking No.…" at bounding box center [706, 453] width 1333 height 836
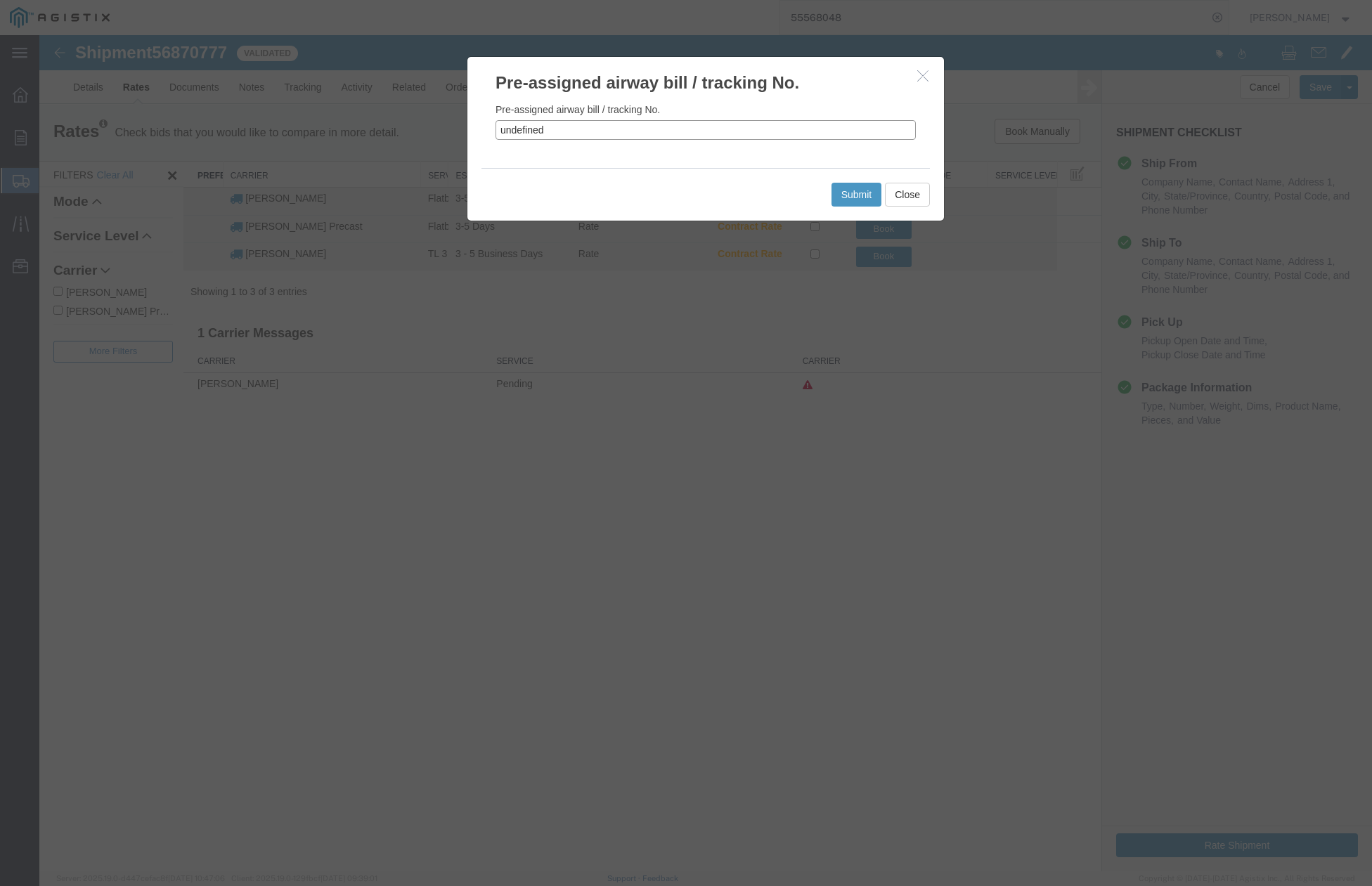
drag, startPoint x: 470, startPoint y: 125, endPoint x: 570, endPoint y: 130, distance: 100.1
click at [573, 130] on input "undefined" at bounding box center [705, 130] width 420 height 20
drag, startPoint x: 543, startPoint y: 134, endPoint x: 486, endPoint y: 136, distance: 57.0
click at [486, 136] on div "Pre-assigned airway bill / tracking No. undefined" at bounding box center [705, 131] width 477 height 73
paste input "56870777"
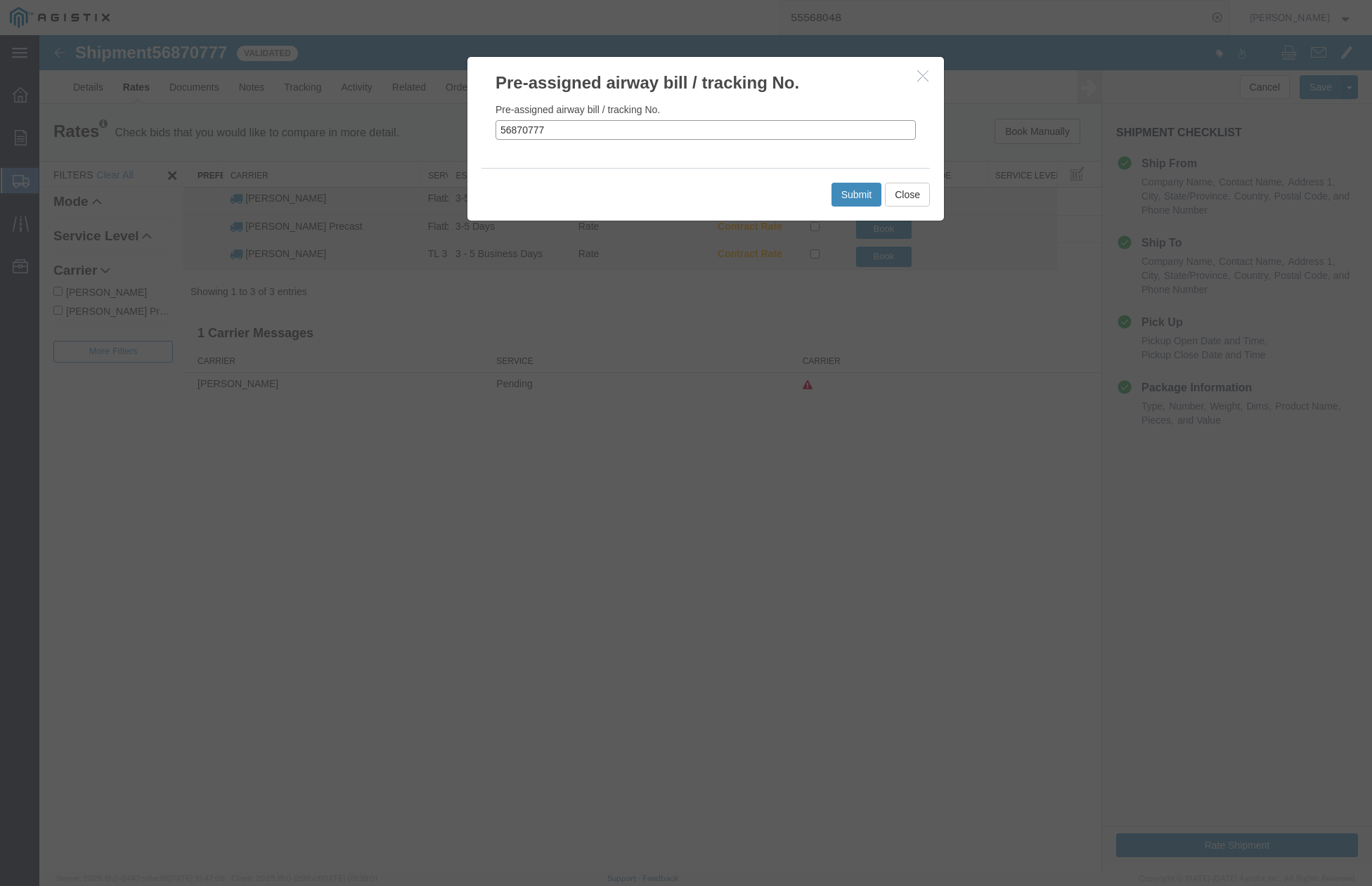
type input "56870777"
click at [859, 195] on button "Submit" at bounding box center [857, 195] width 51 height 24
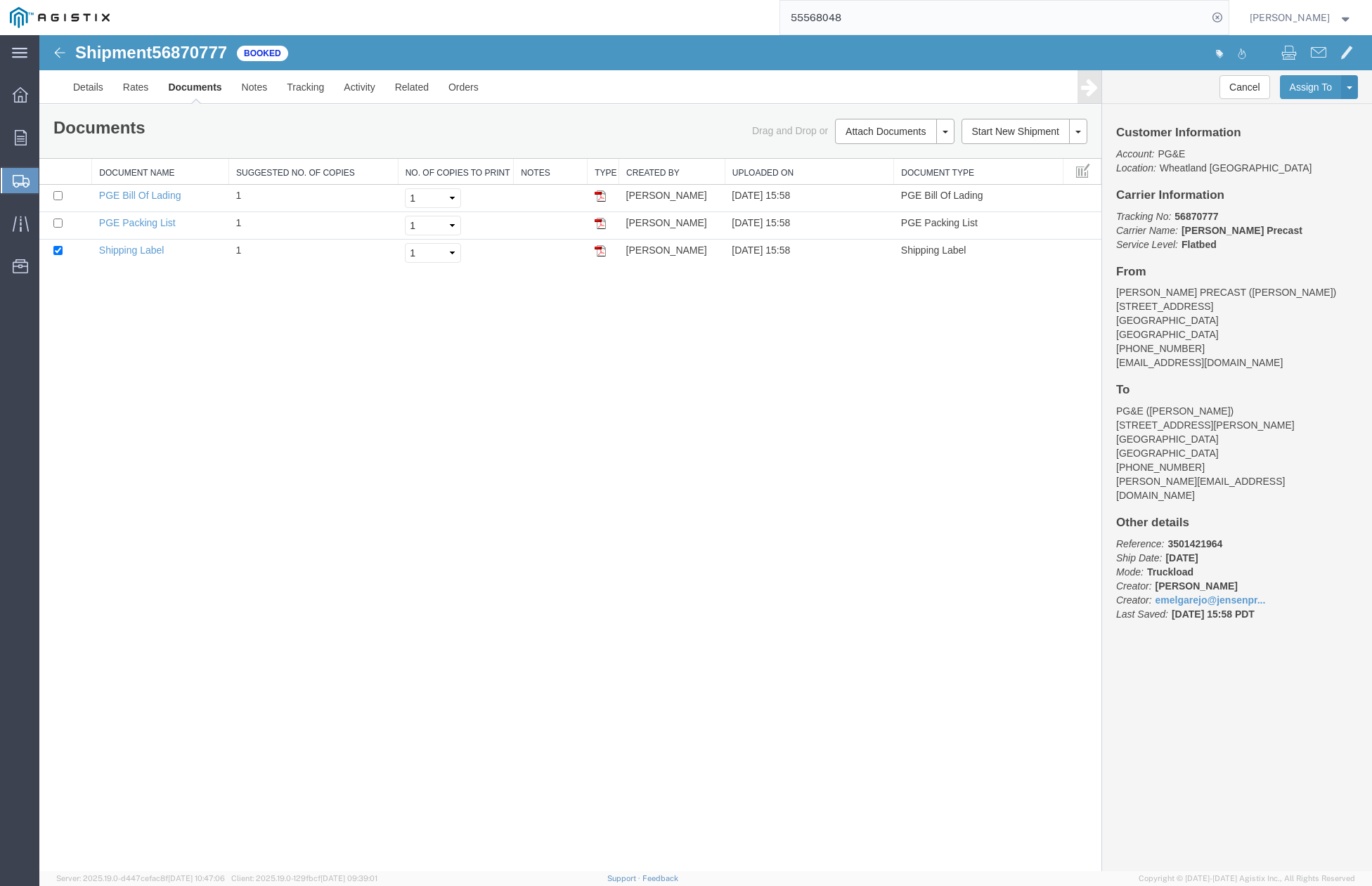
click at [706, 672] on div "Shipment 56870777 3 of 3 Booked Details Rates Documents Notes Tracking Activity…" at bounding box center [706, 453] width 1333 height 836
